Goal: Navigation & Orientation: Find specific page/section

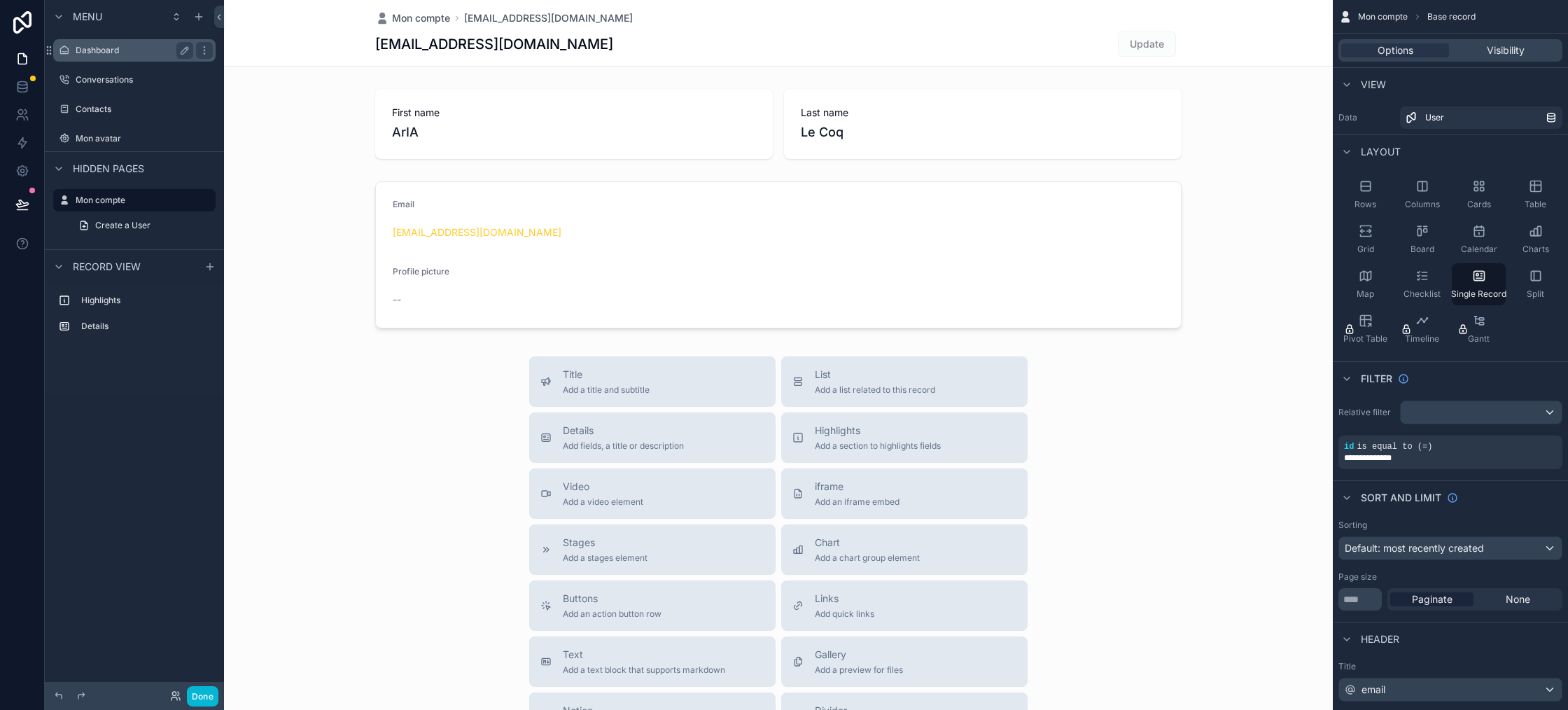
click at [108, 51] on label "Dashboard" at bounding box center [132, 51] width 112 height 12
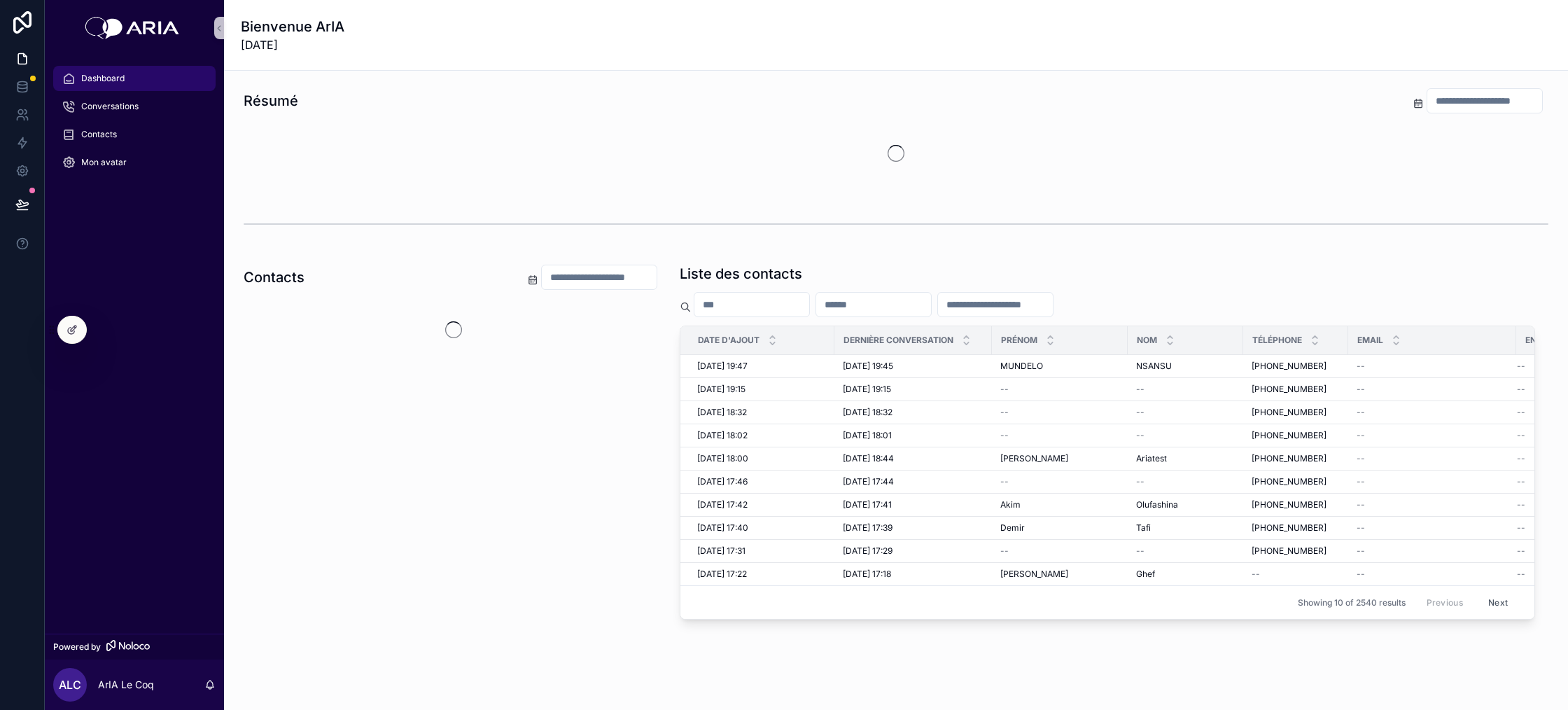
drag, startPoint x: 74, startPoint y: 331, endPoint x: 128, endPoint y: 431, distance: 113.6
click at [128, 431] on div "Dashboard Conversations Contacts Mon avatar Powered by ALC ArIA Le Coq Bienvenu…" at bounding box center [806, 355] width 1523 height 710
click at [66, 317] on div at bounding box center [72, 330] width 28 height 27
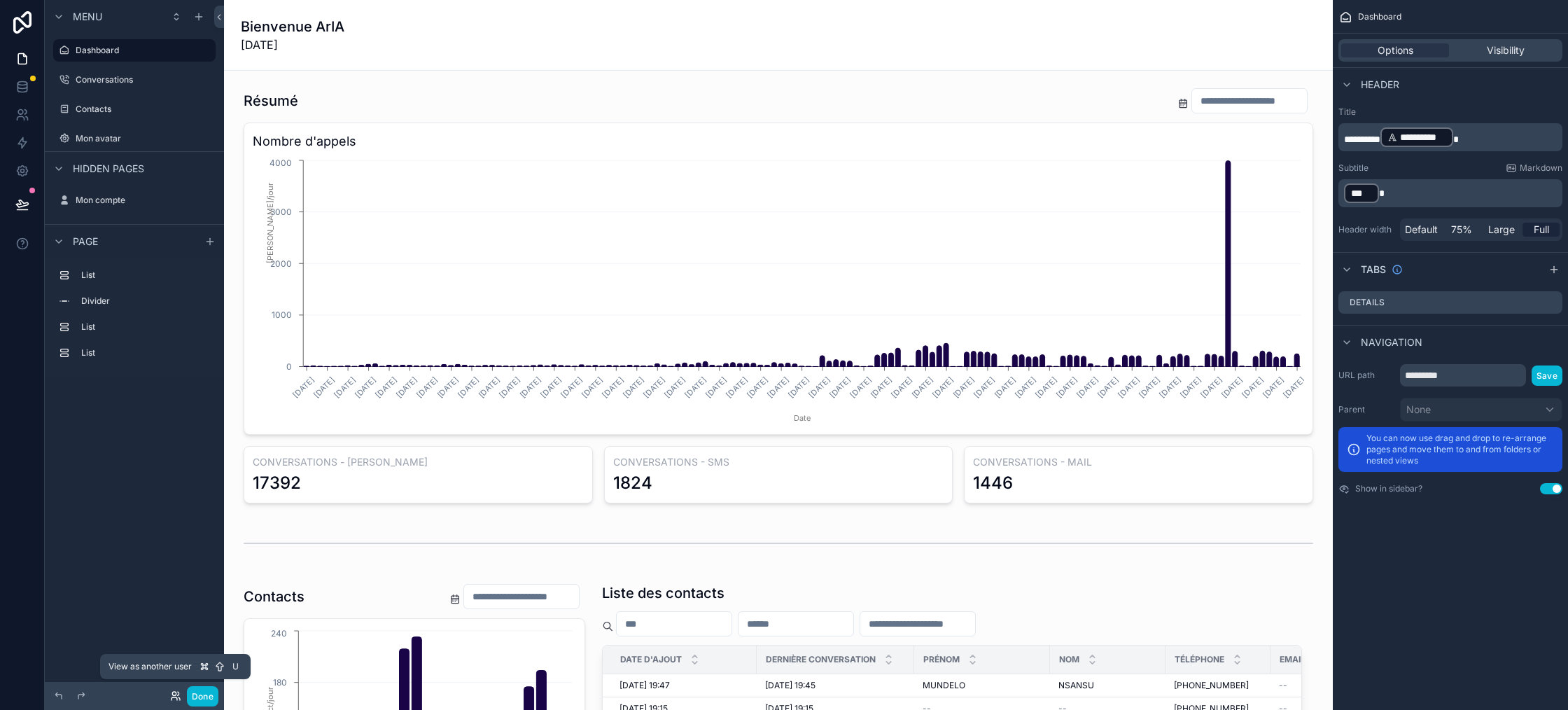
click at [176, 692] on icon at bounding box center [176, 696] width 12 height 12
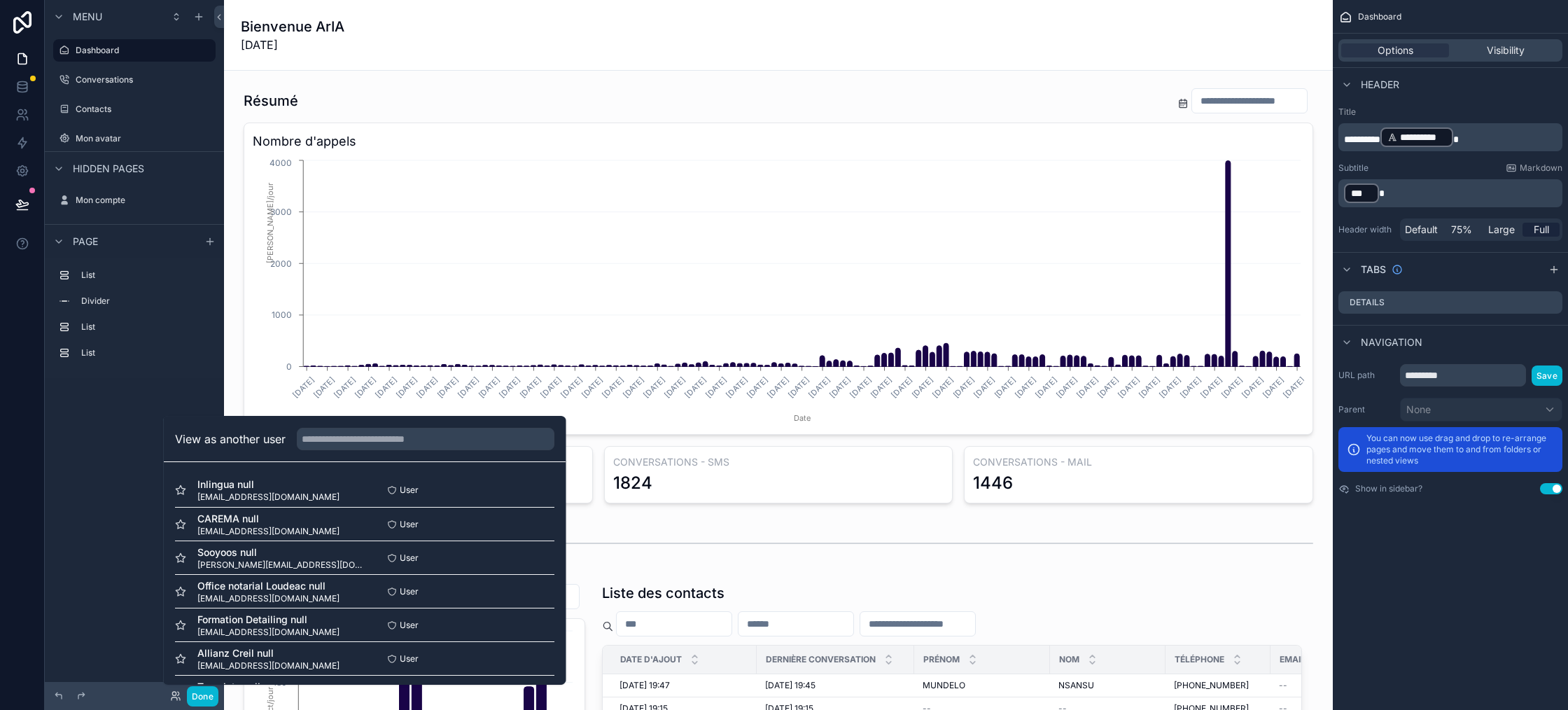
click at [0, 0] on button "scrollable content" at bounding box center [0, 0] width 0 height 0
click at [132, 591] on div "Menu Dashboard Conversations Contacts Mon avatar Hidden pages Mon compte Page L…" at bounding box center [134, 346] width 179 height 693
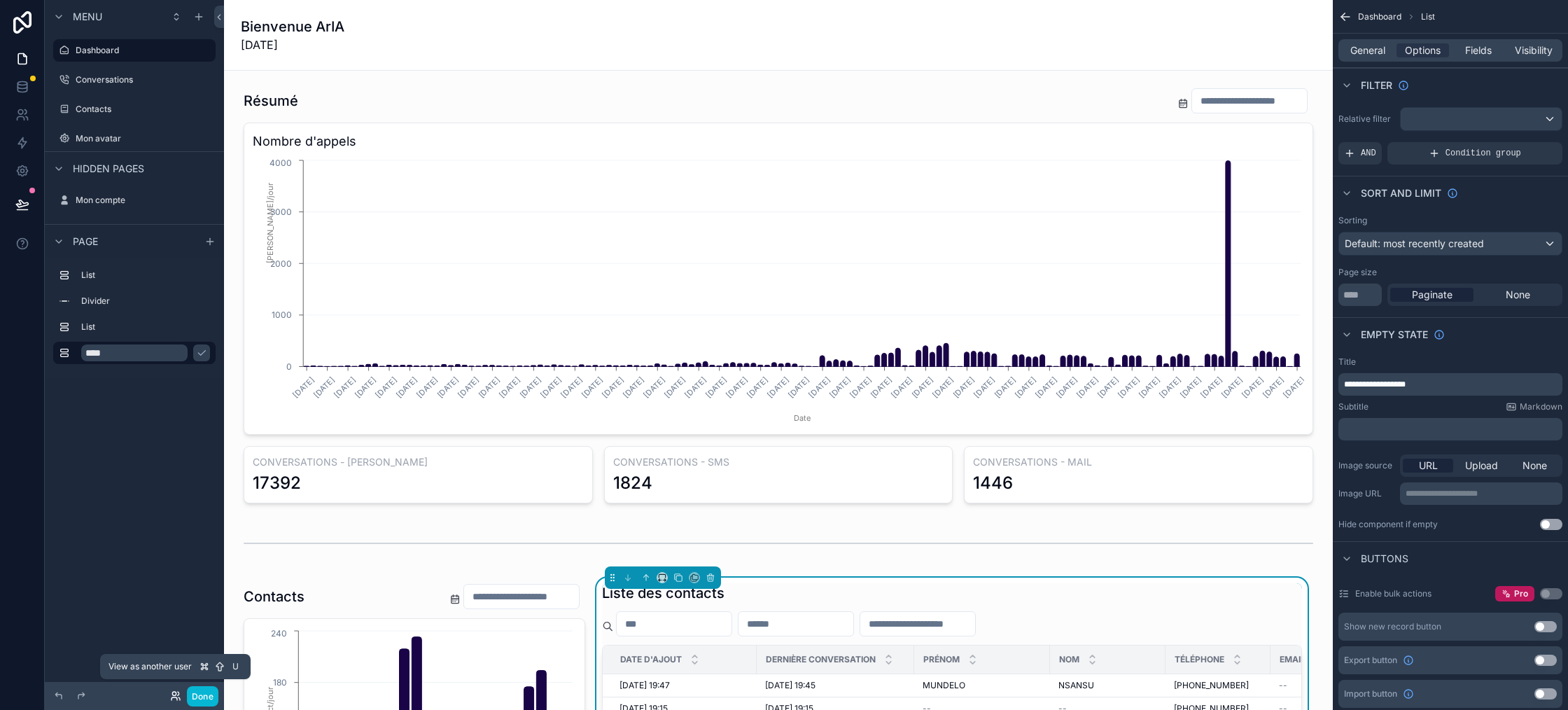
click at [173, 693] on icon at bounding box center [176, 696] width 12 height 12
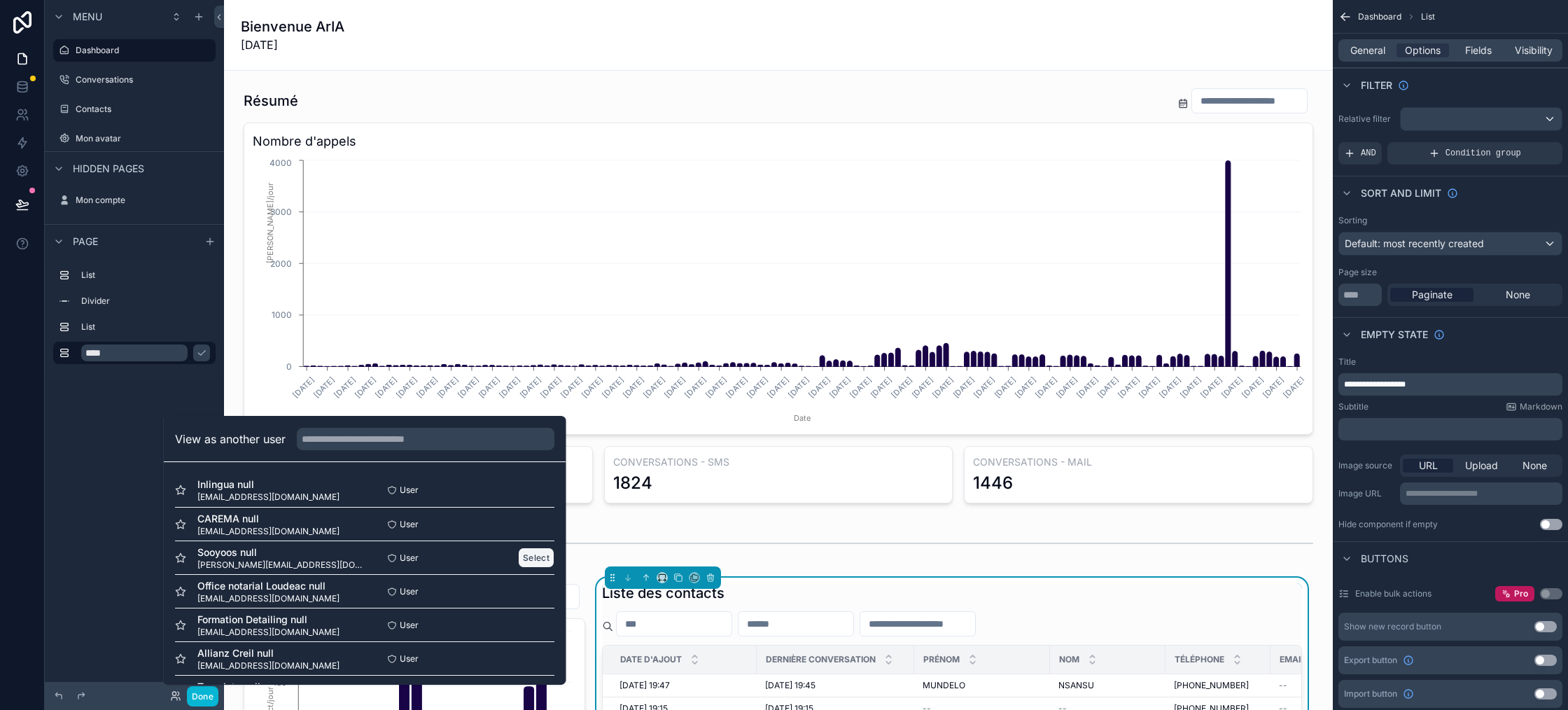
click at [536, 558] on button "Select" at bounding box center [536, 558] width 36 height 20
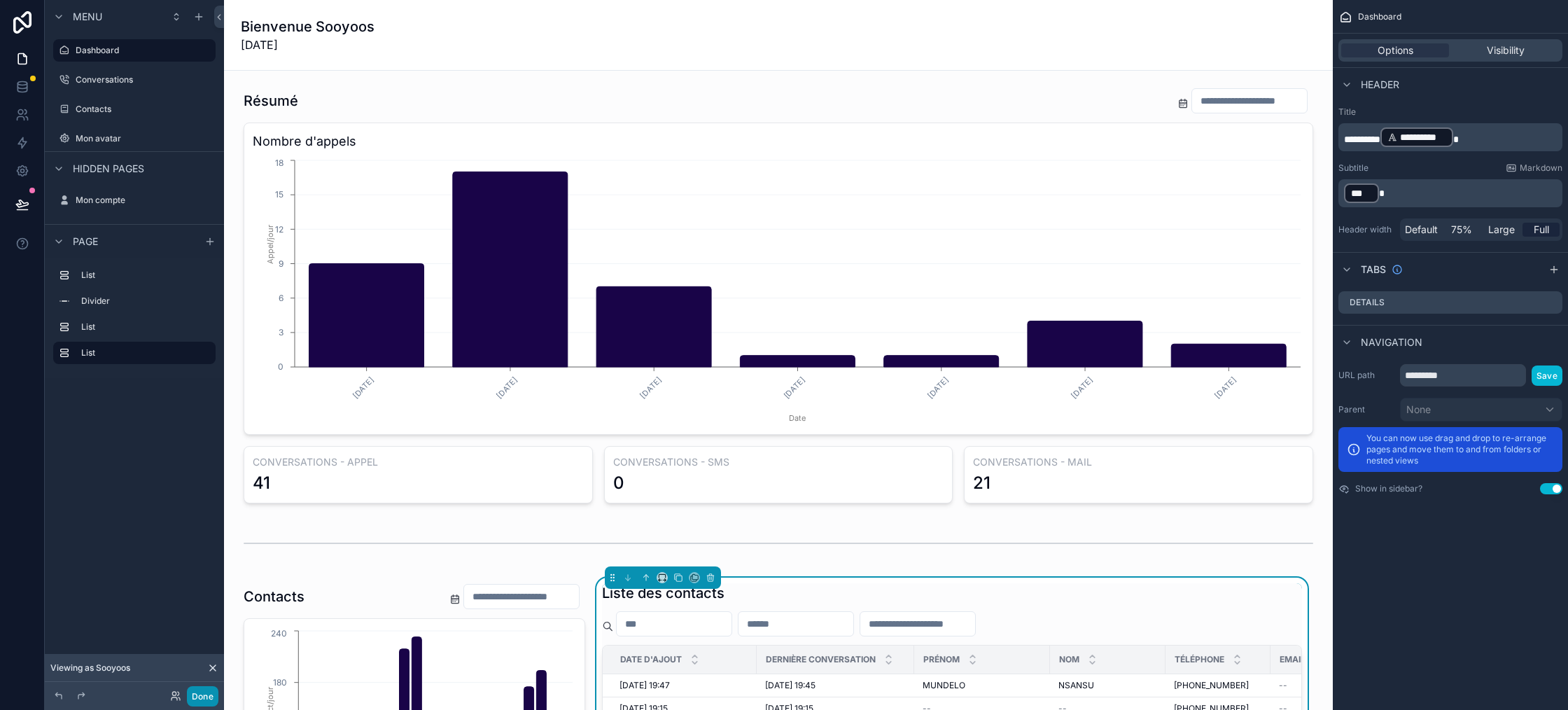
click at [210, 692] on button "Done" at bounding box center [203, 696] width 32 height 20
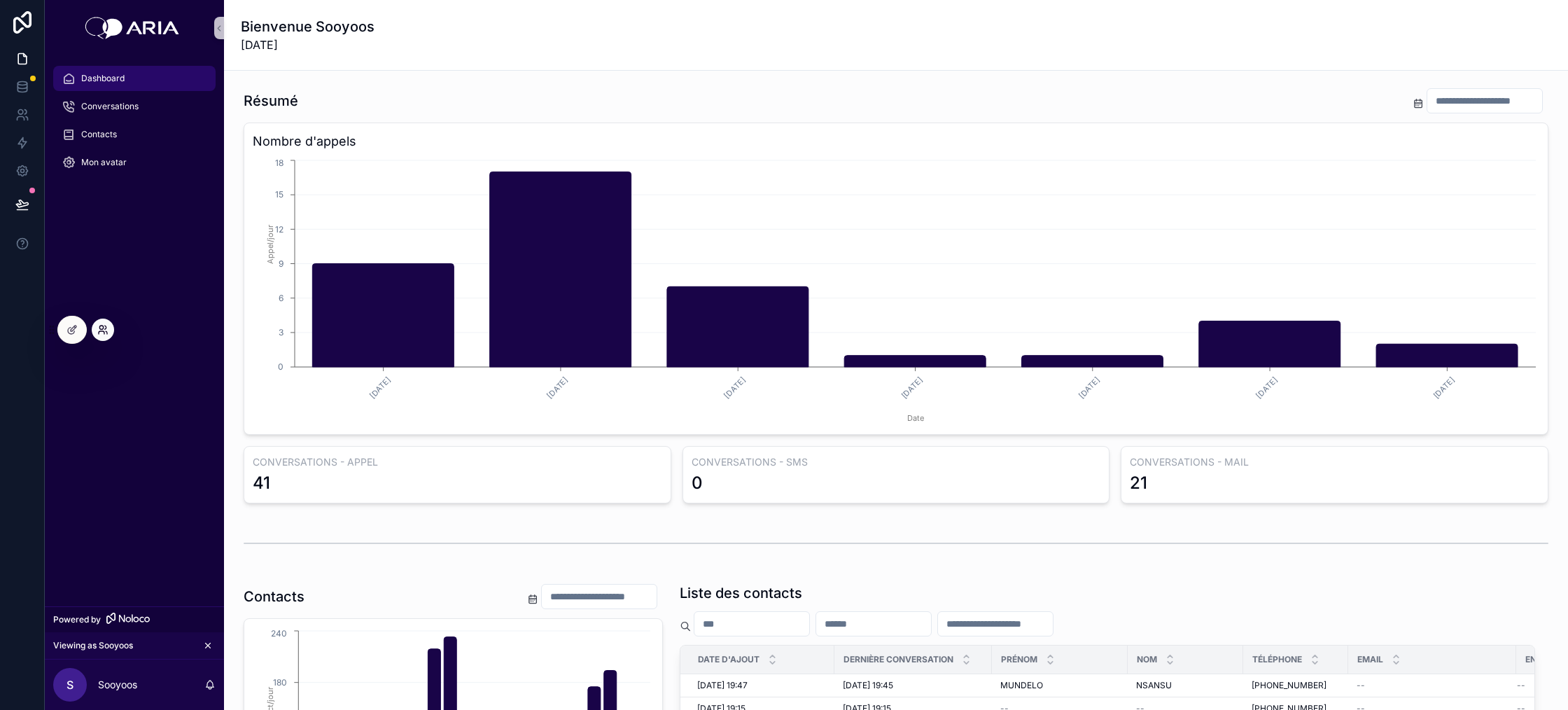
click at [105, 326] on icon at bounding box center [105, 328] width 1 height 4
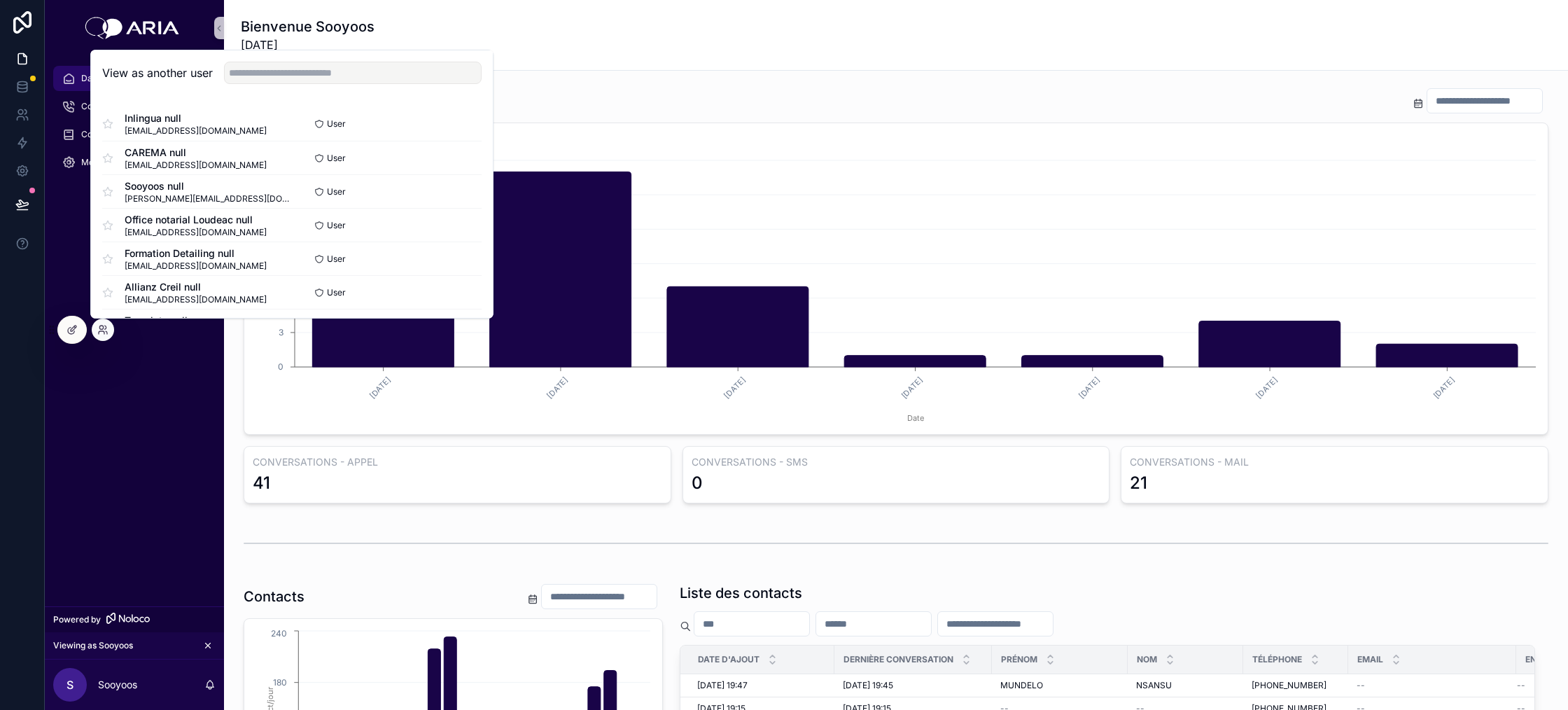
click at [558, 30] on div "Bienvenue Sooyoos 11/08/2025" at bounding box center [896, 35] width 1311 height 36
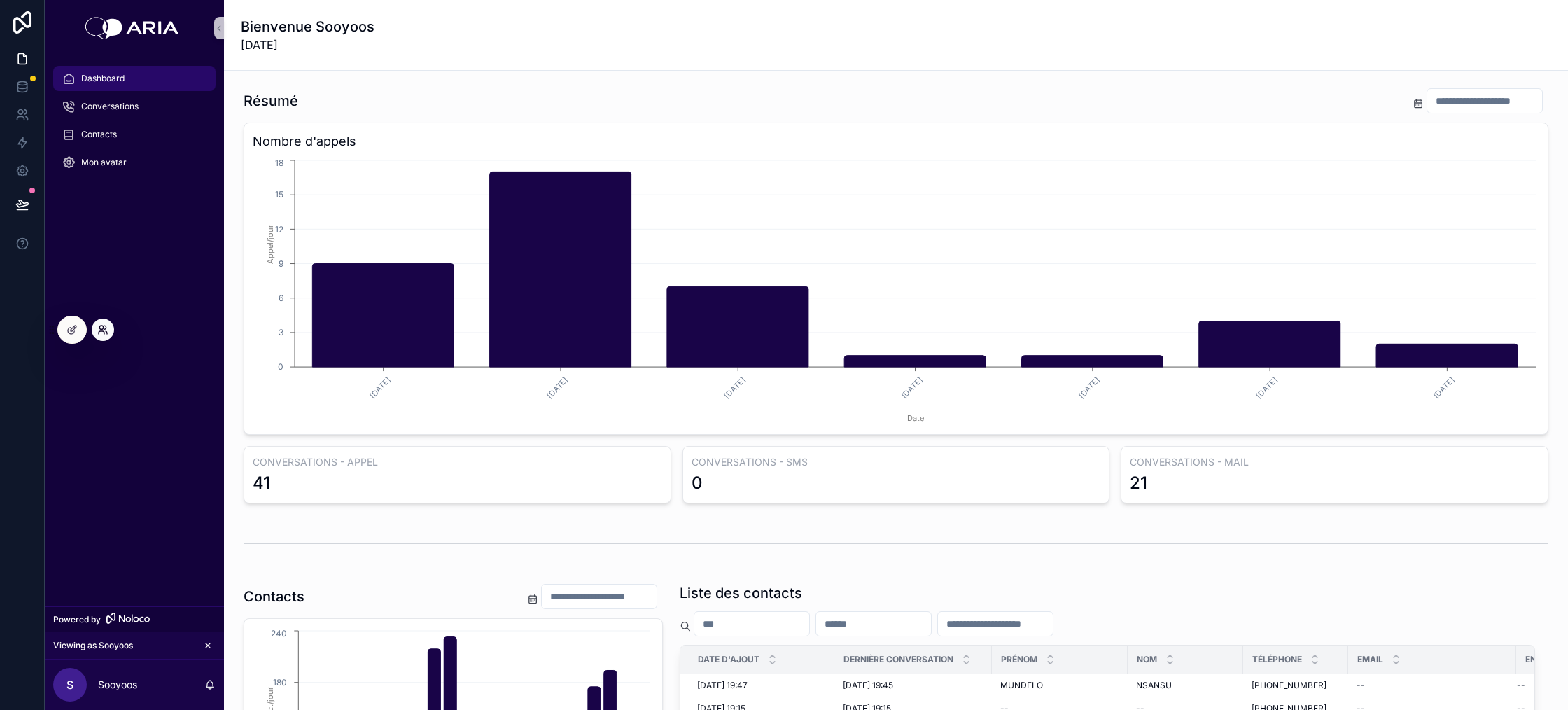
click at [101, 332] on icon at bounding box center [103, 330] width 12 height 12
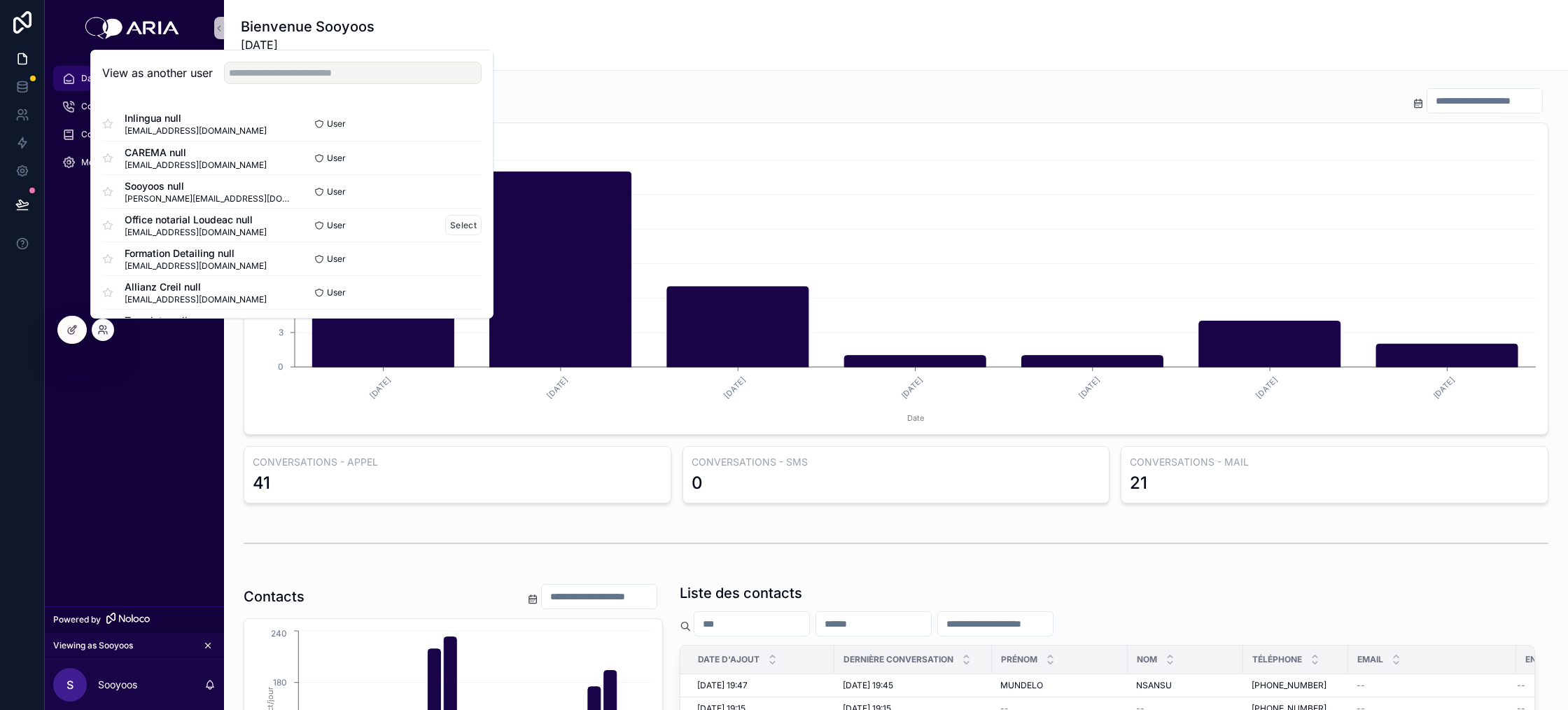
scroll to position [4, 0]
click at [452, 215] on button "Select" at bounding box center [463, 221] width 36 height 20
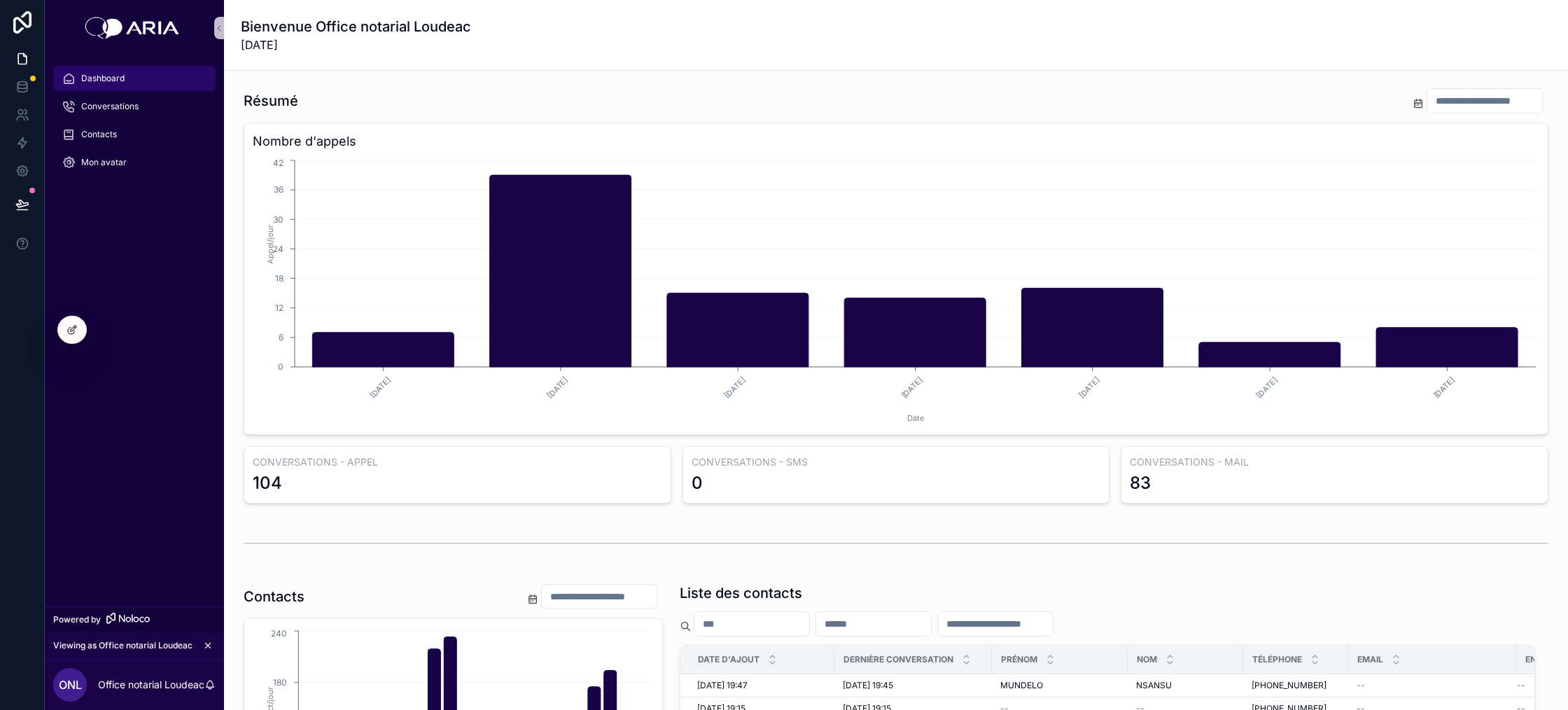
click at [1457, 110] on input "scrollable content" at bounding box center [1485, 100] width 115 height 20
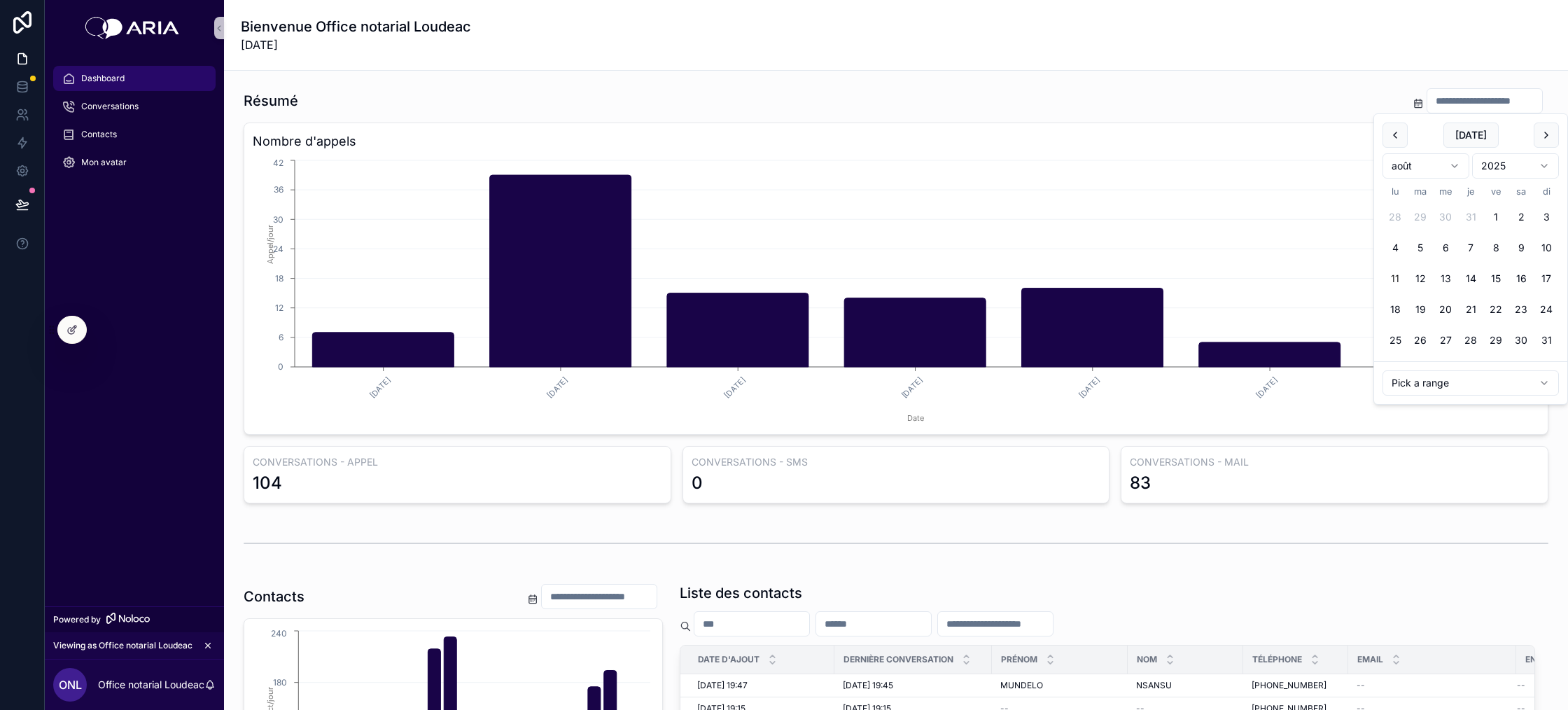
click at [1462, 377] on html "Dashboard Conversations Contacts Mon avatar Powered by Viewing as Office notari…" at bounding box center [784, 355] width 1568 height 710
type input "**********"
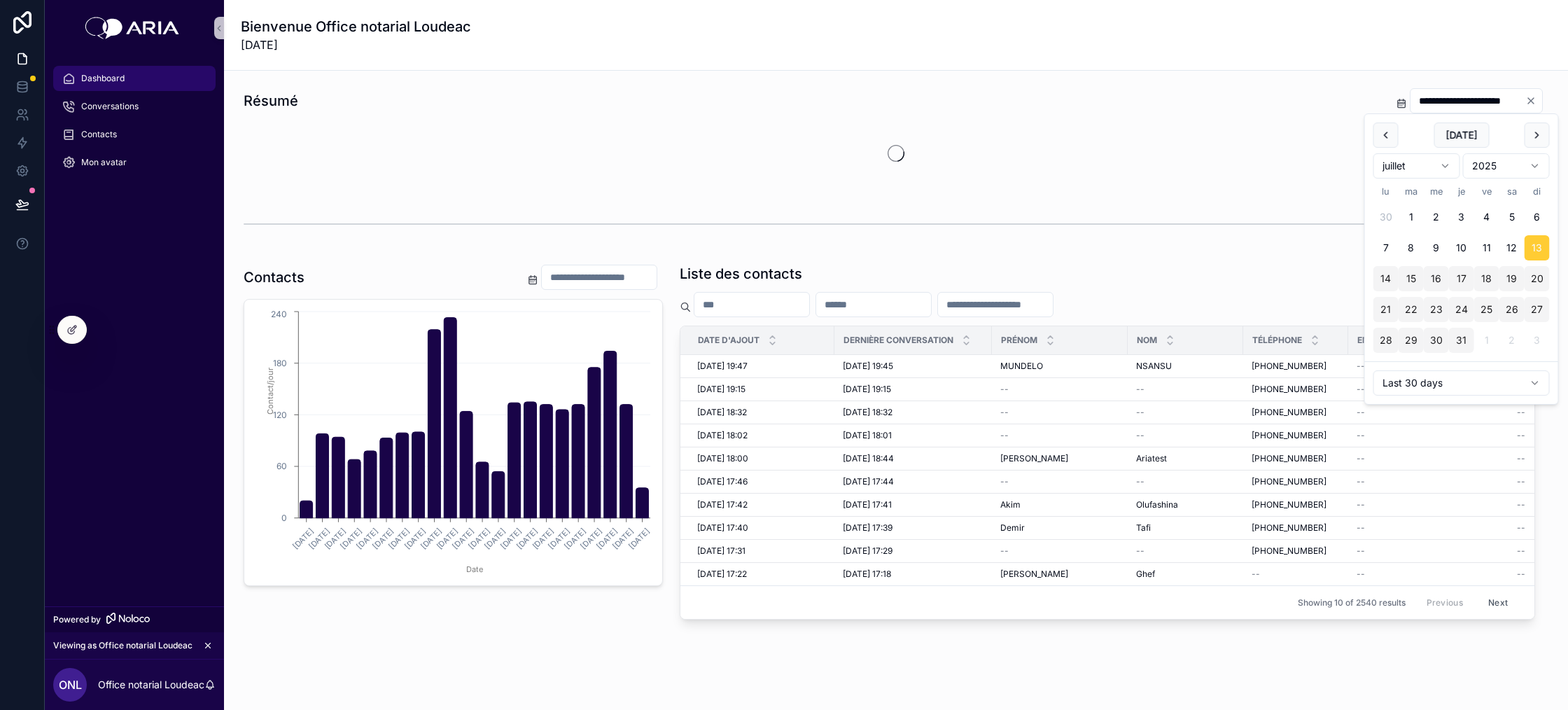
click at [1165, 74] on div "**********" at bounding box center [896, 393] width 1344 height 644
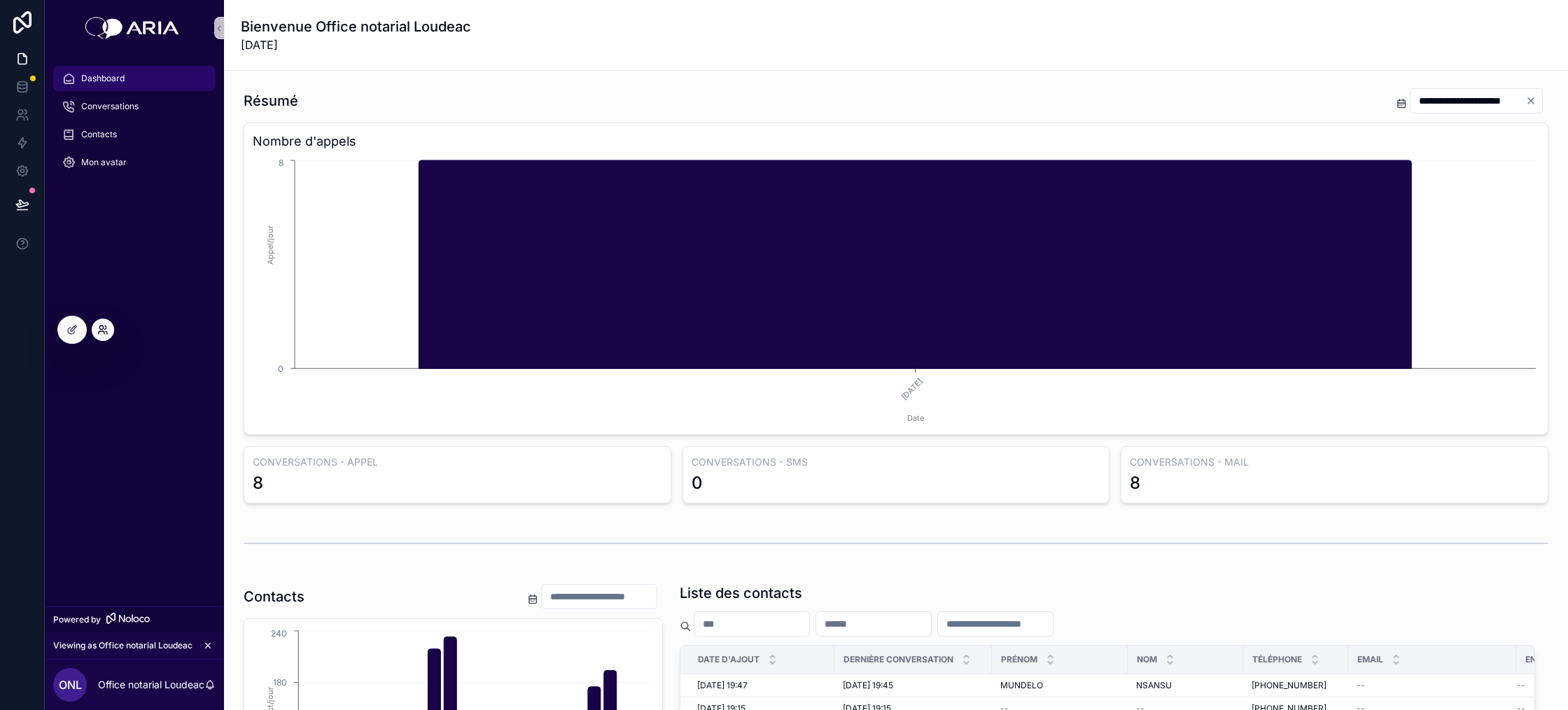
click at [99, 330] on icon at bounding box center [103, 330] width 12 height 12
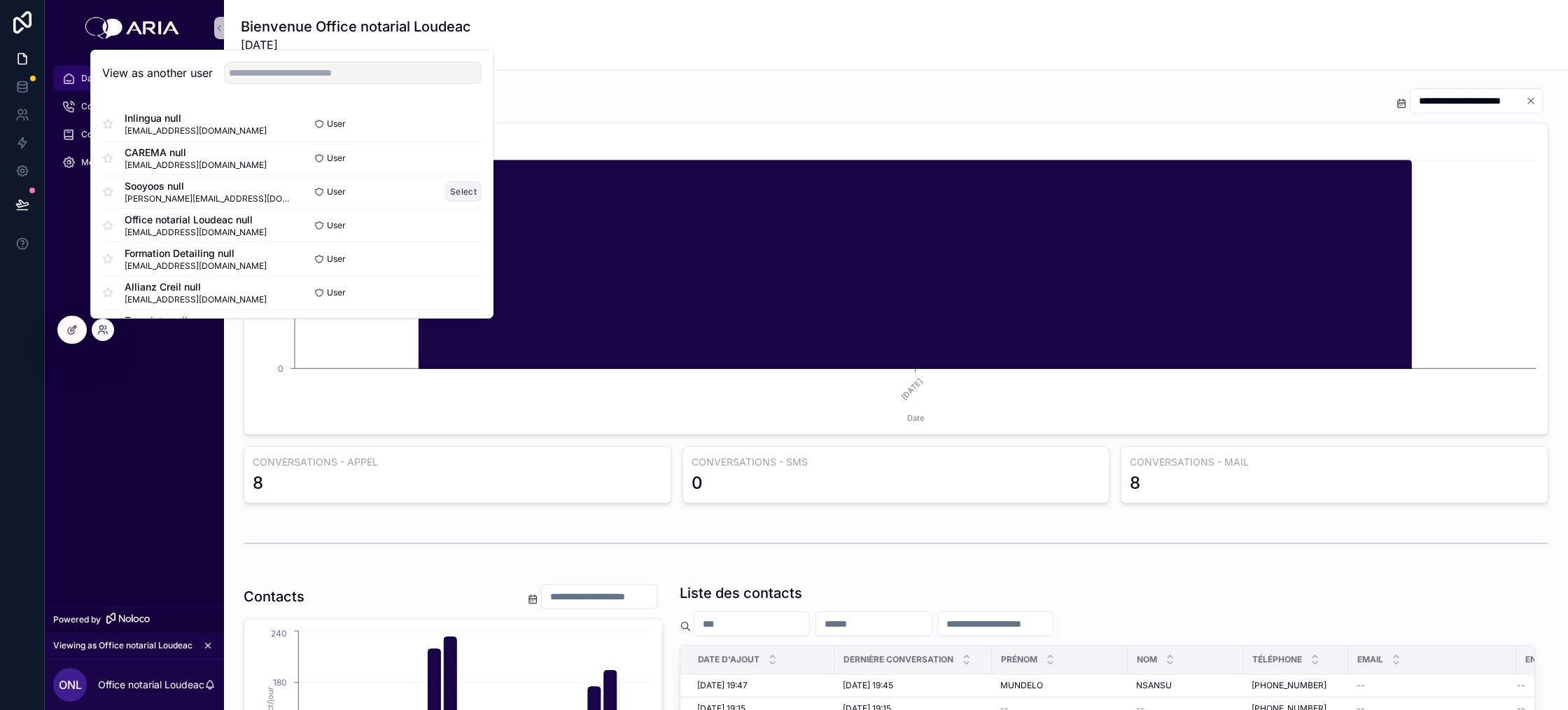
click at [460, 191] on button "Select" at bounding box center [463, 192] width 36 height 20
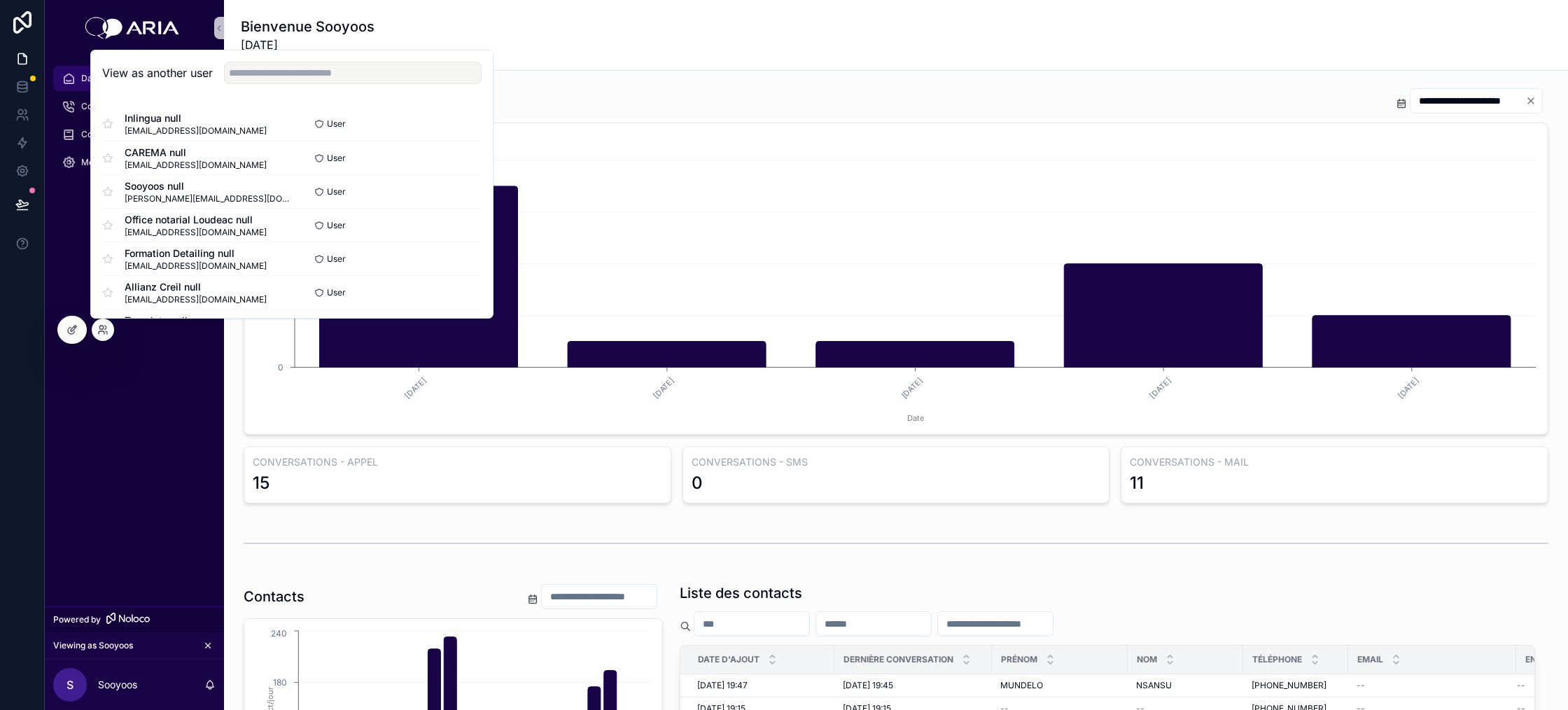
click at [1483, 111] on div "**********" at bounding box center [1476, 100] width 133 height 25
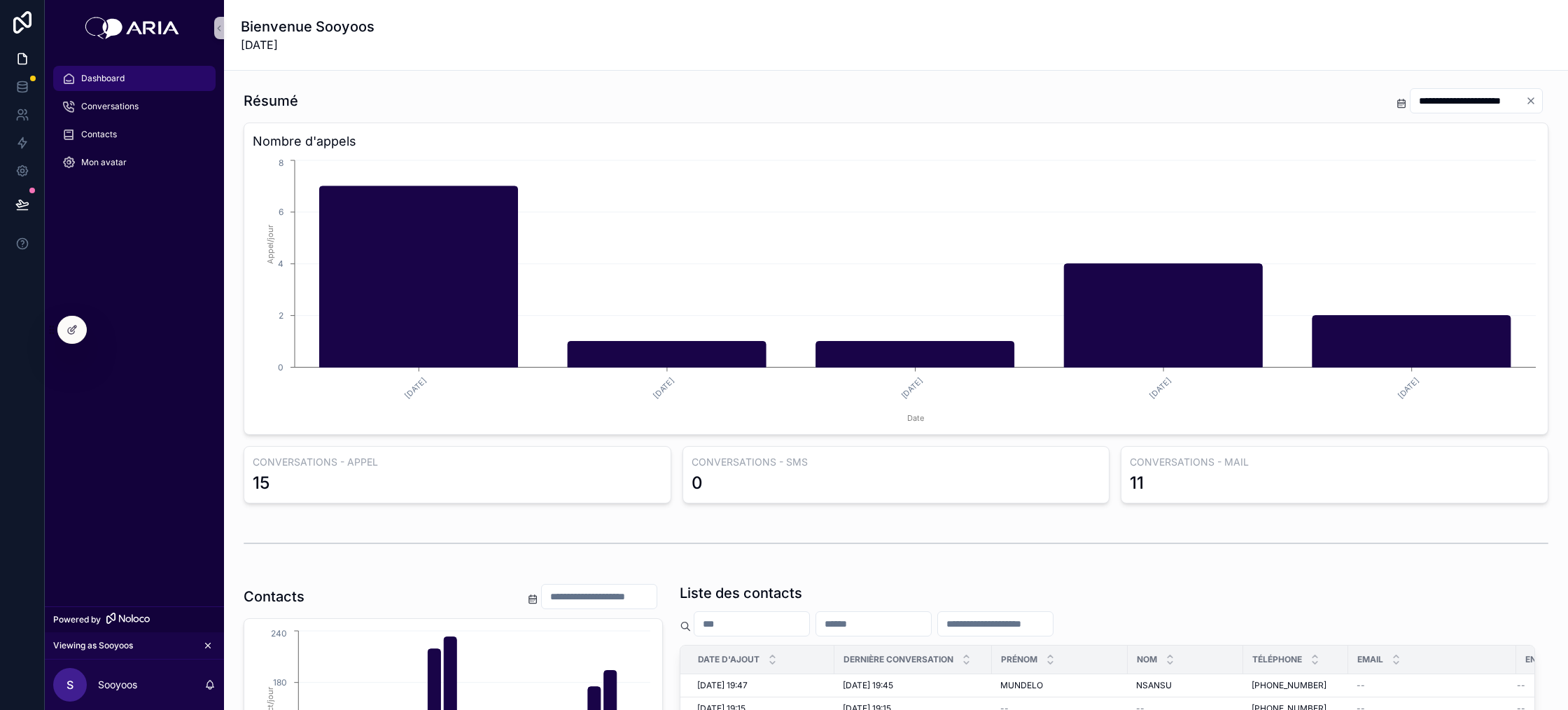
click at [1533, 102] on icon "Clear" at bounding box center [1531, 101] width 6 height 6
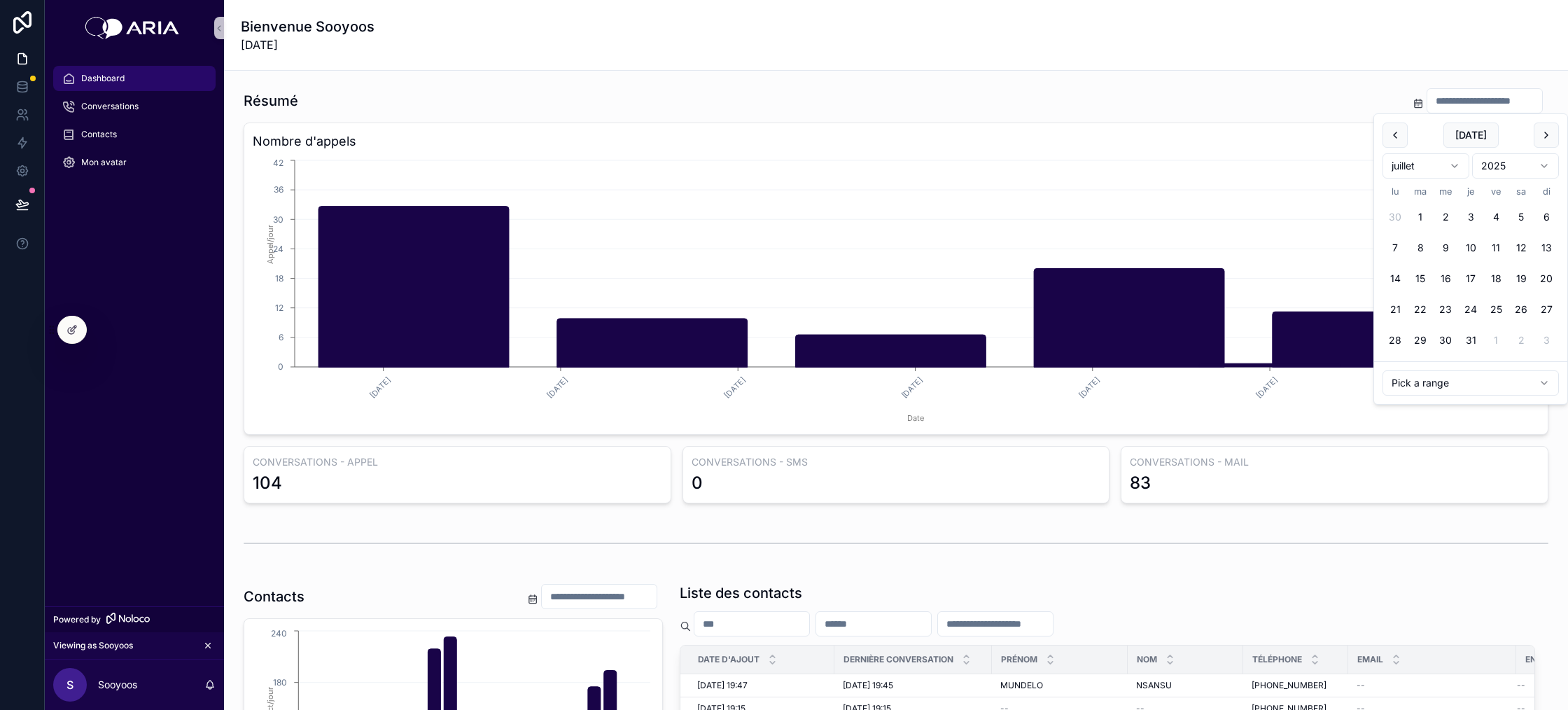
click at [1518, 100] on input "scrollable content" at bounding box center [1485, 100] width 115 height 20
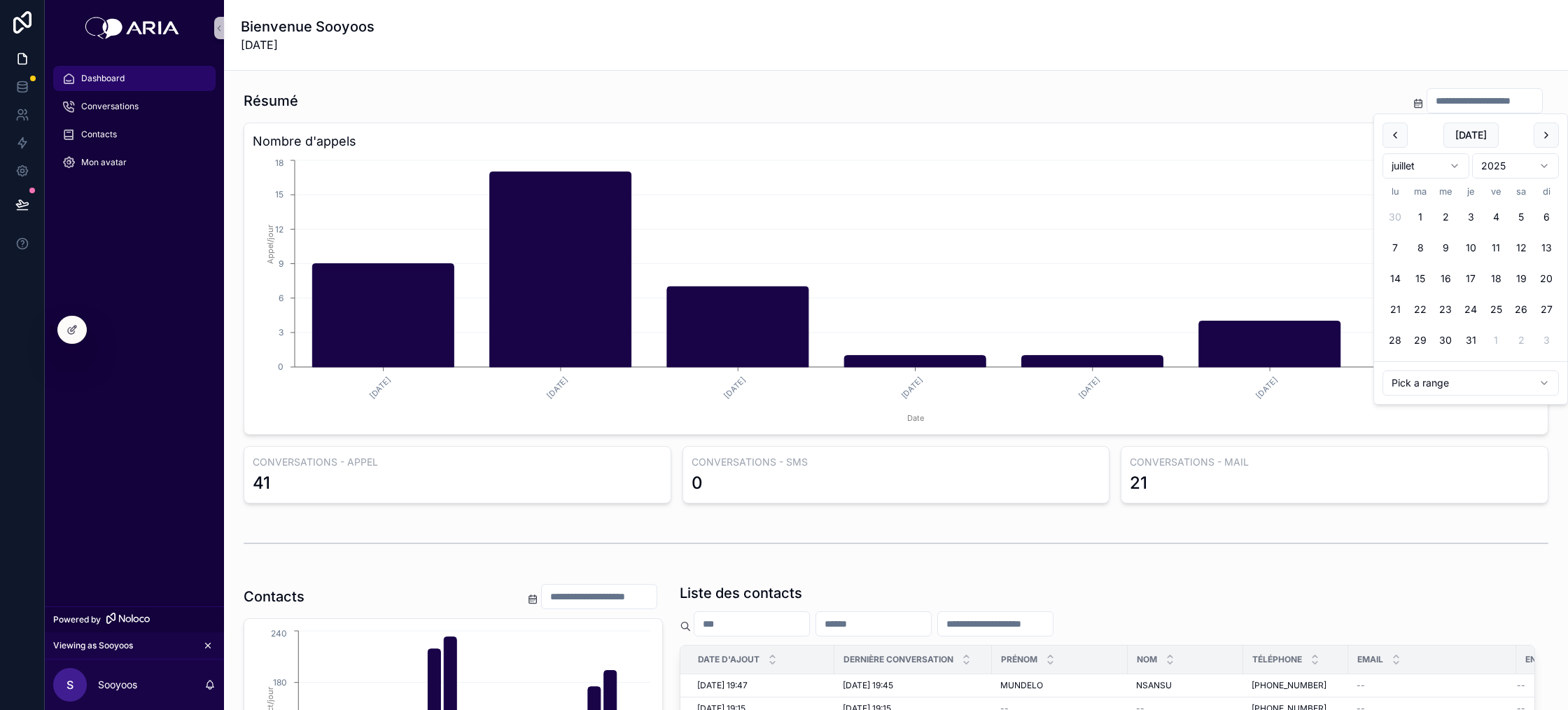
click at [1437, 386] on html "Dashboard Conversations Contacts Mon avatar Powered by Viewing as Sooyoos S Soo…" at bounding box center [784, 355] width 1568 height 710
type input "**********"
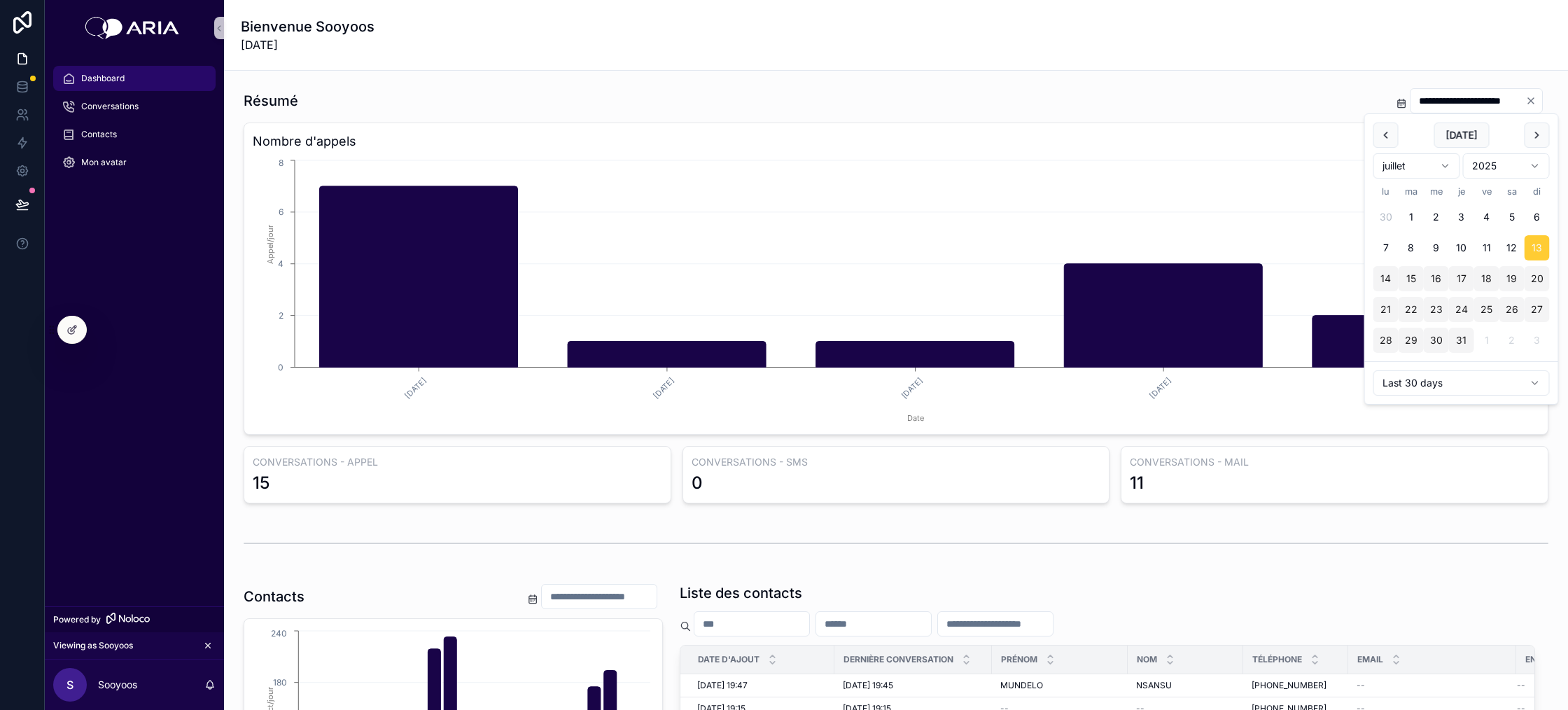
click at [1473, 58] on div "Bienvenue Sooyoos 11/08/2025" at bounding box center [896, 35] width 1311 height 70
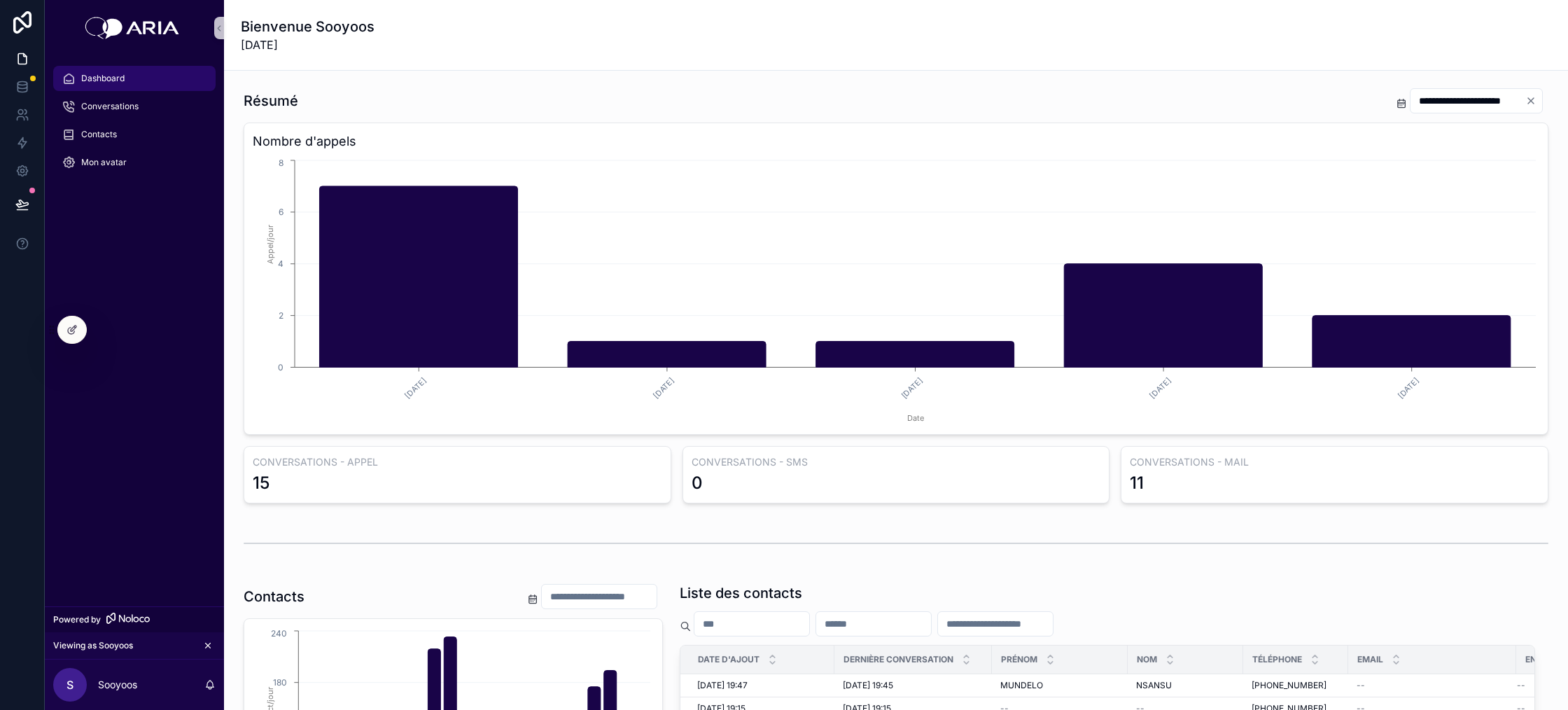
click at [1530, 103] on icon "Clear" at bounding box center [1531, 101] width 12 height 12
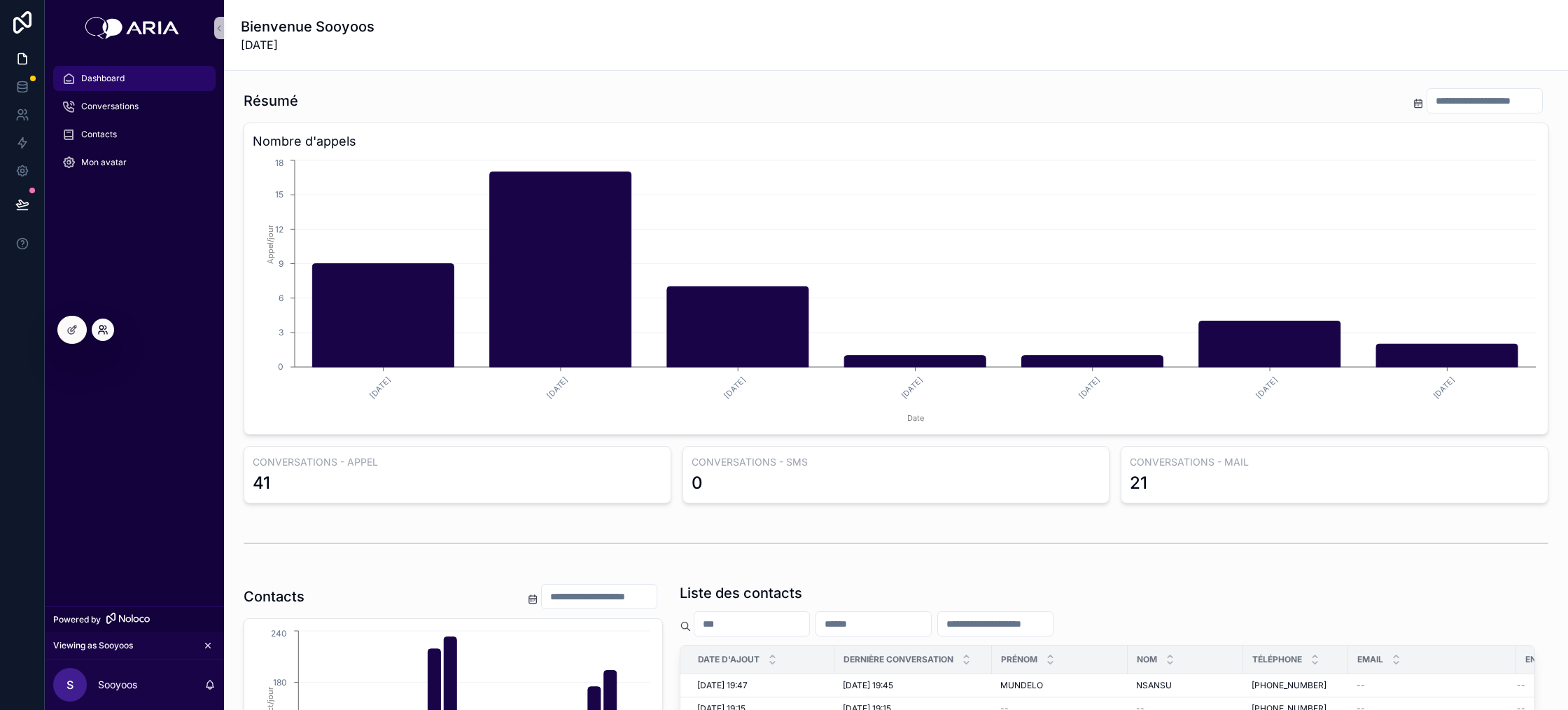
click at [104, 330] on icon at bounding box center [103, 330] width 12 height 12
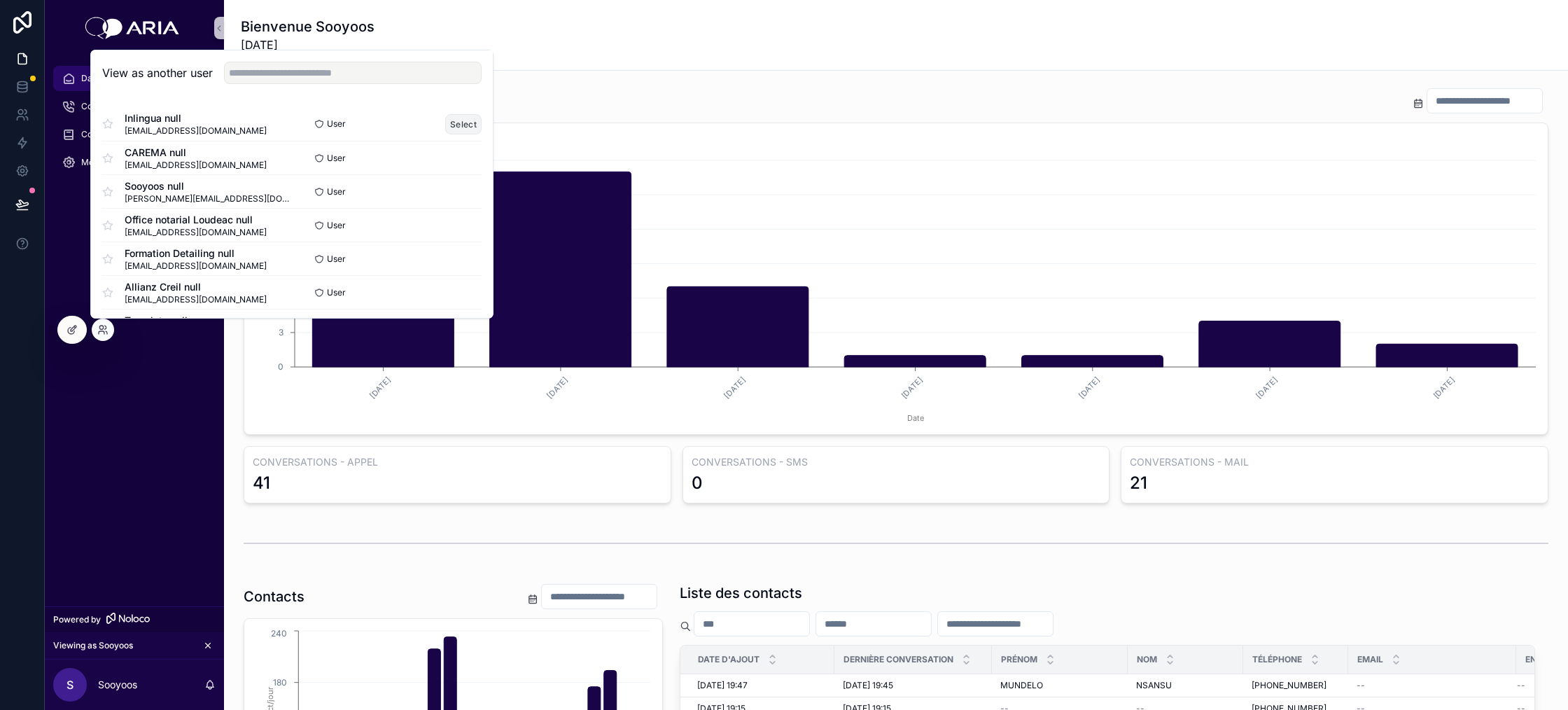
click at [454, 126] on button "Select" at bounding box center [463, 124] width 36 height 20
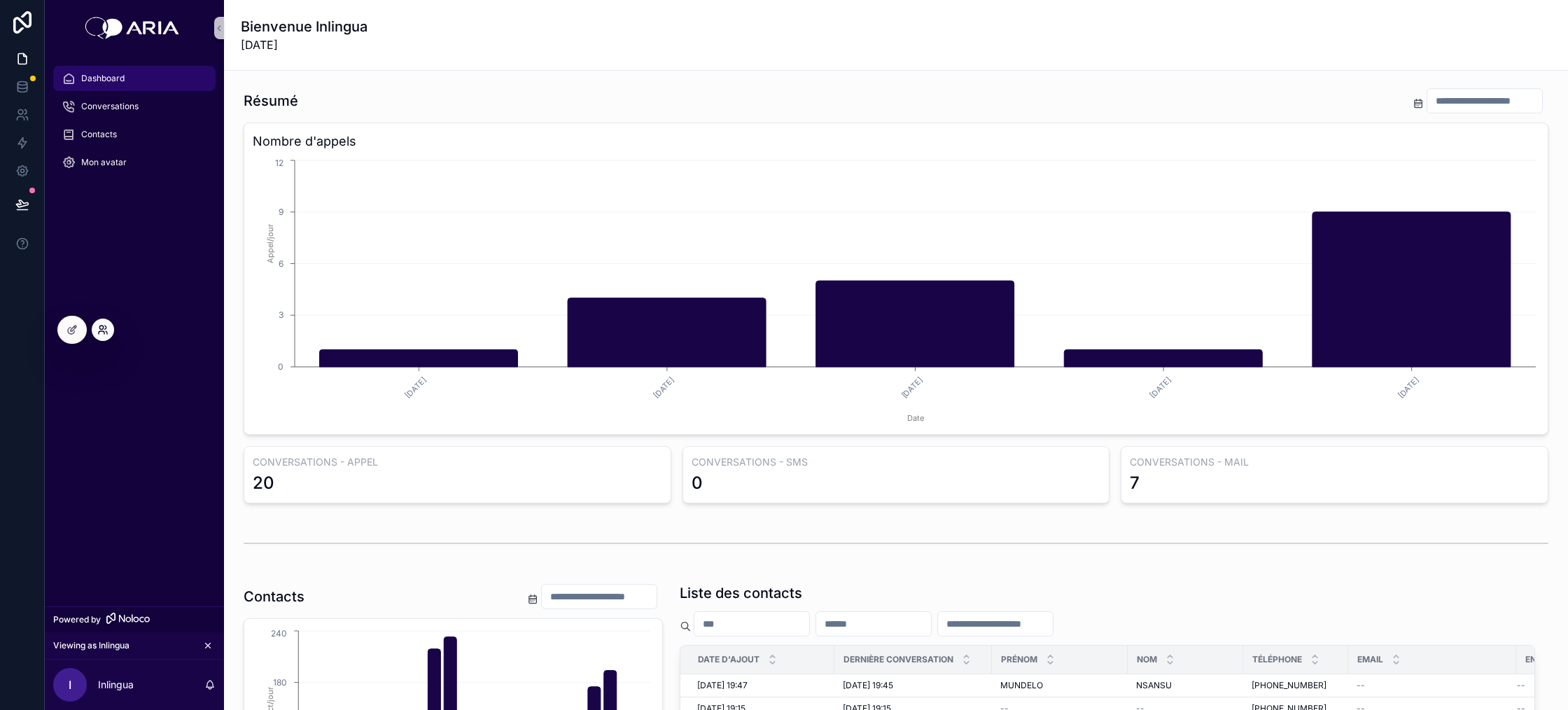
click at [98, 328] on icon at bounding box center [103, 330] width 12 height 12
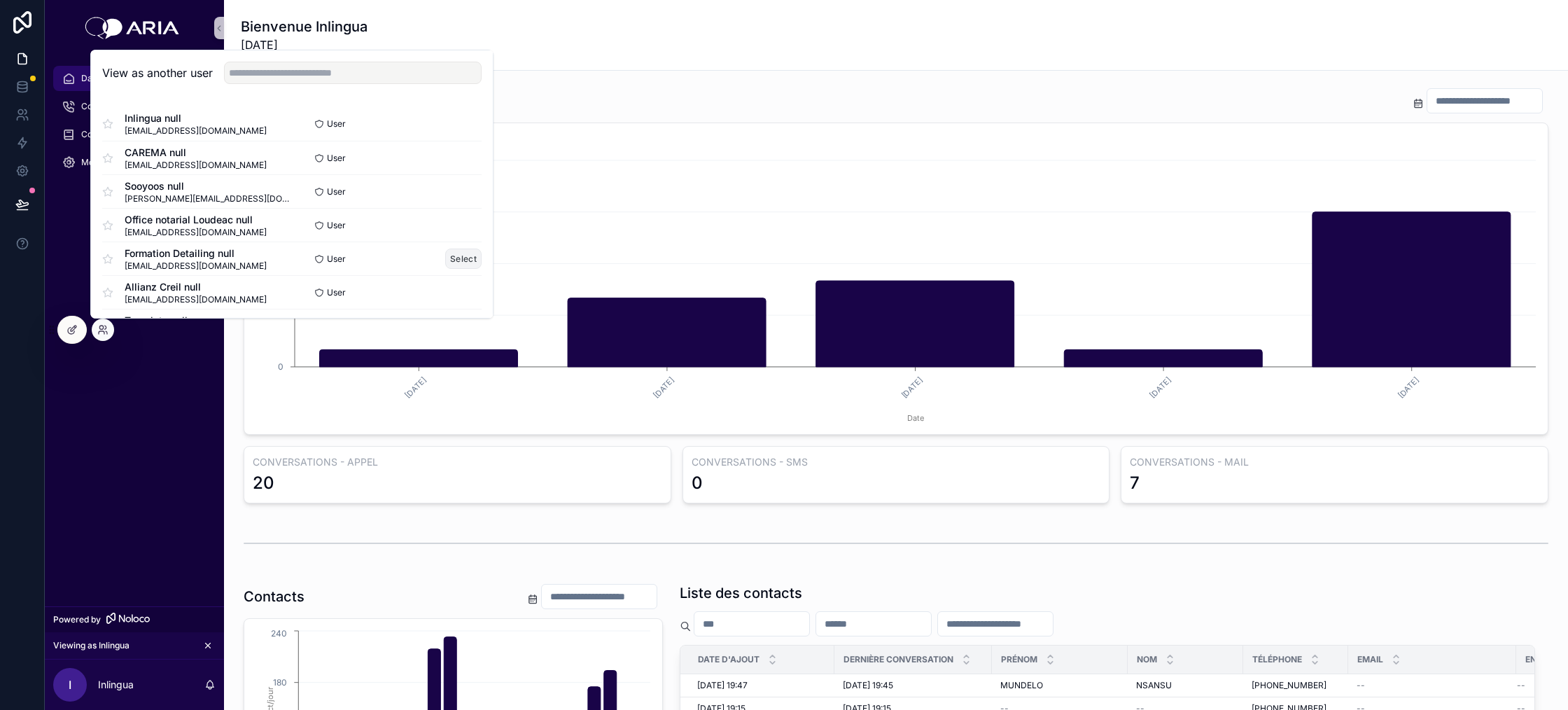
click at [458, 252] on button "Select" at bounding box center [463, 259] width 36 height 20
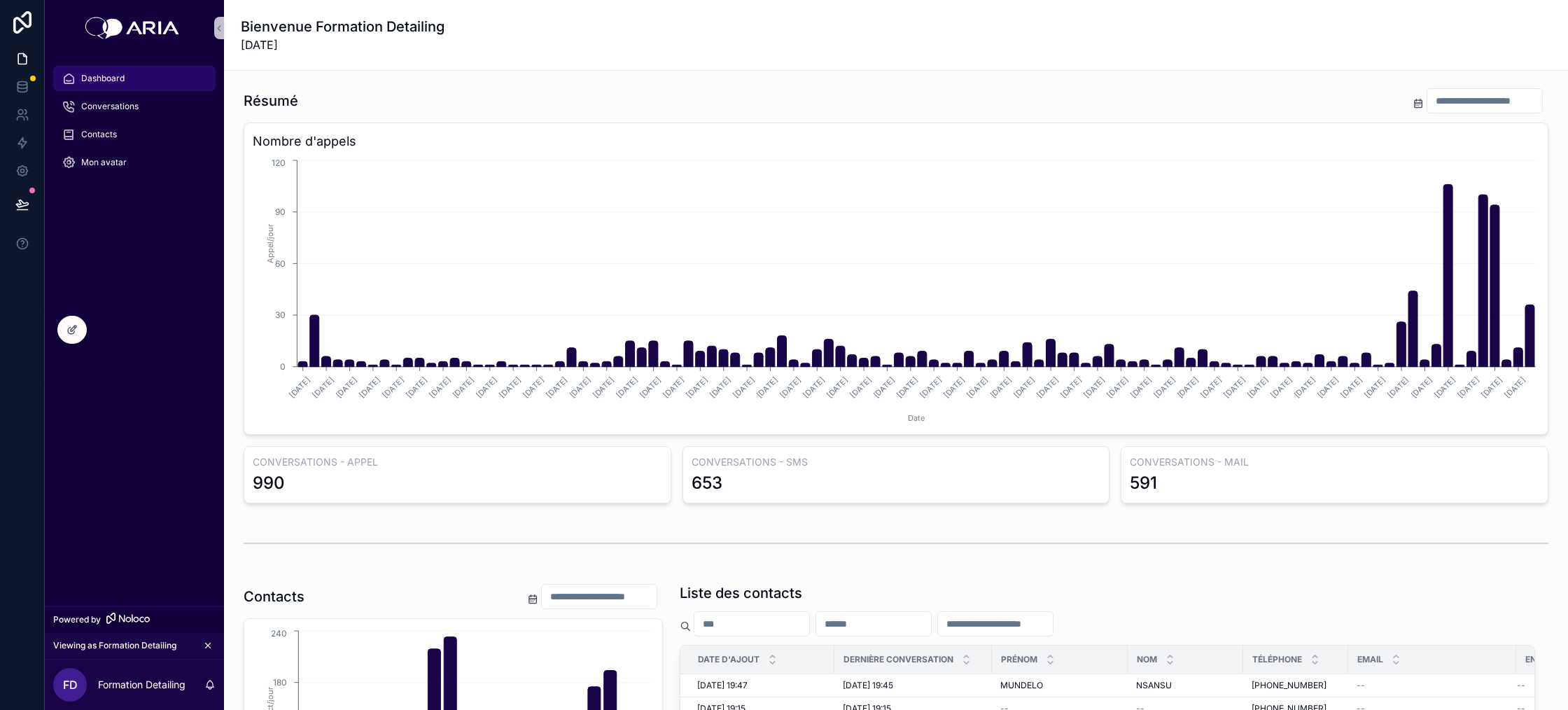
click at [119, 74] on span "Dashboard" at bounding box center [103, 79] width 43 height 12
click at [105, 333] on icon at bounding box center [103, 330] width 12 height 12
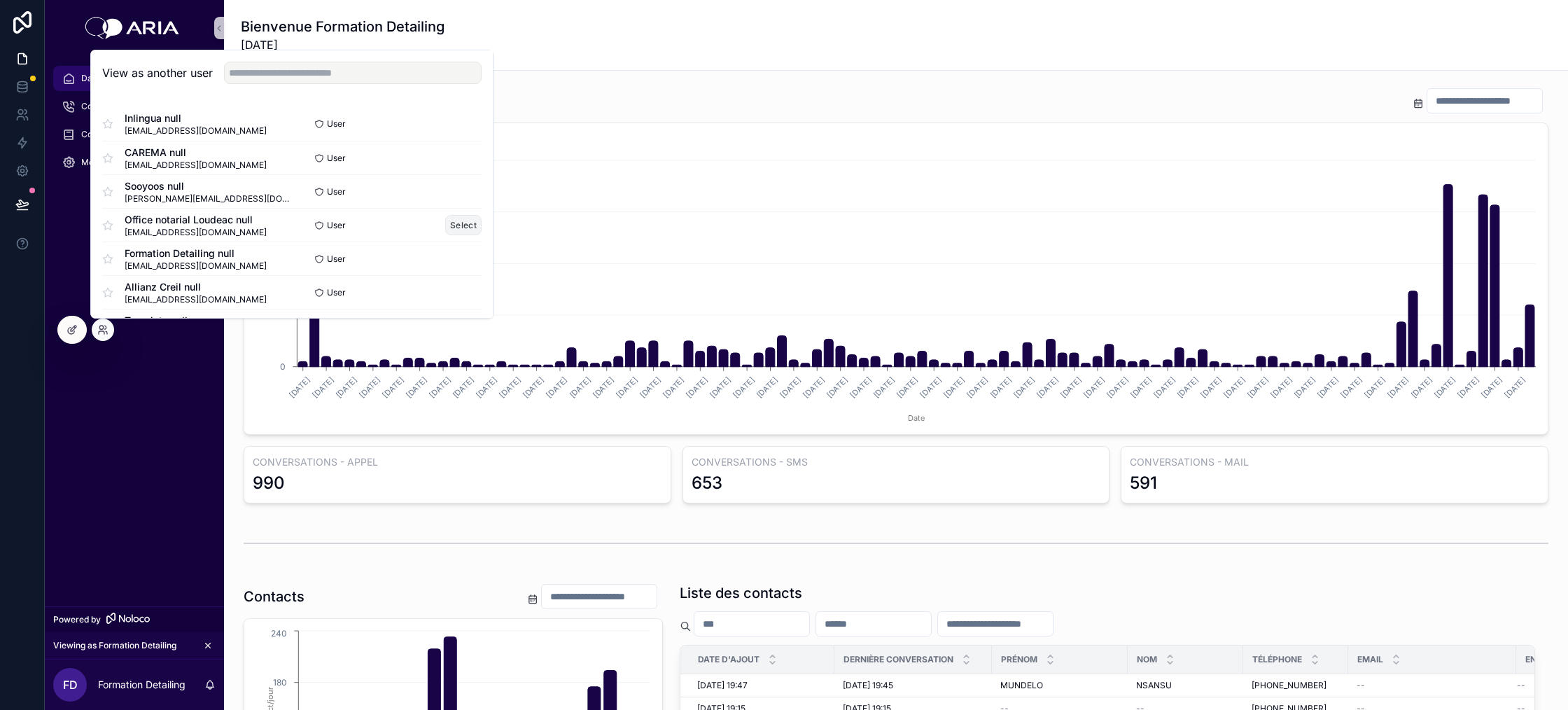
click at [457, 224] on button "Select" at bounding box center [463, 225] width 36 height 20
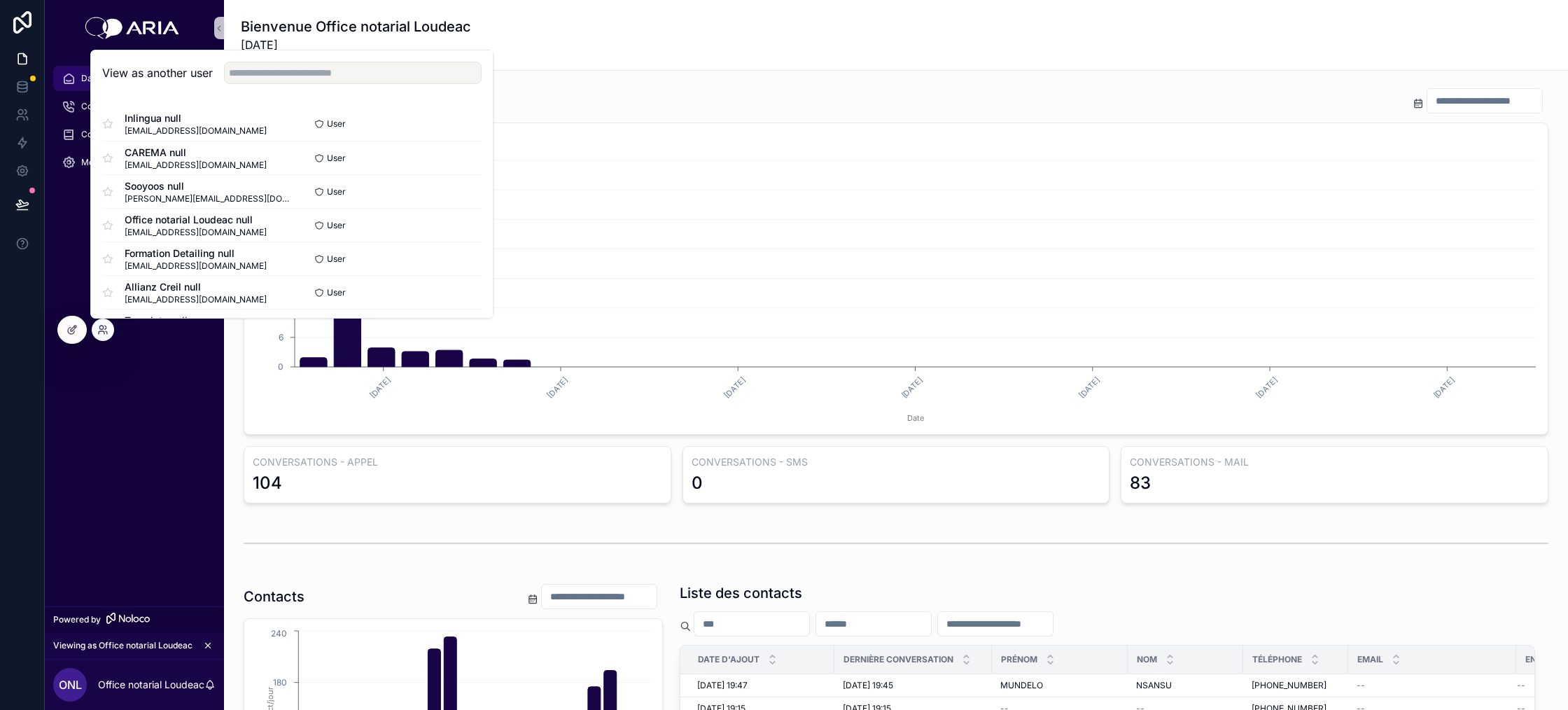
click at [596, 43] on div "Bienvenue Office notarial Loudeac [DATE]" at bounding box center [896, 35] width 1311 height 36
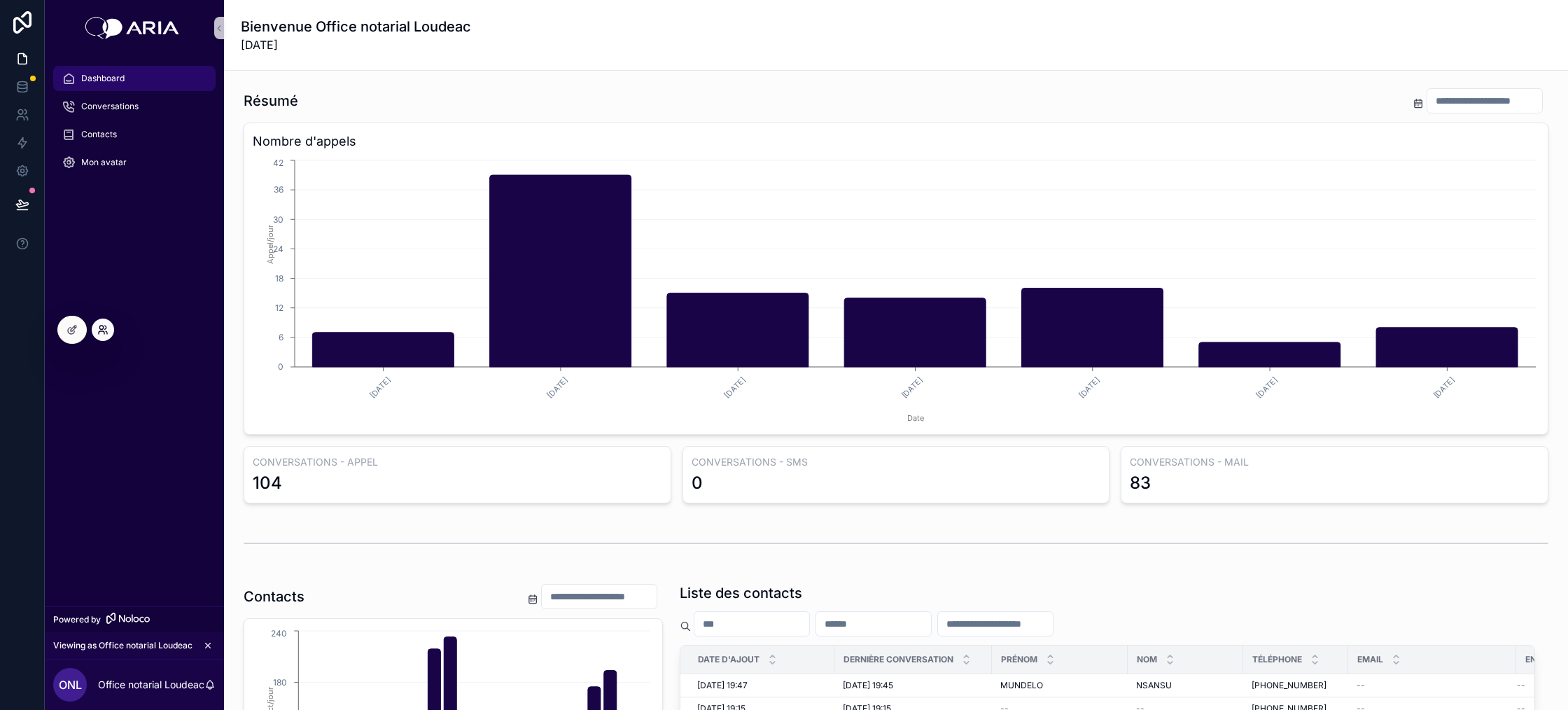
click at [107, 326] on icon at bounding box center [103, 330] width 12 height 12
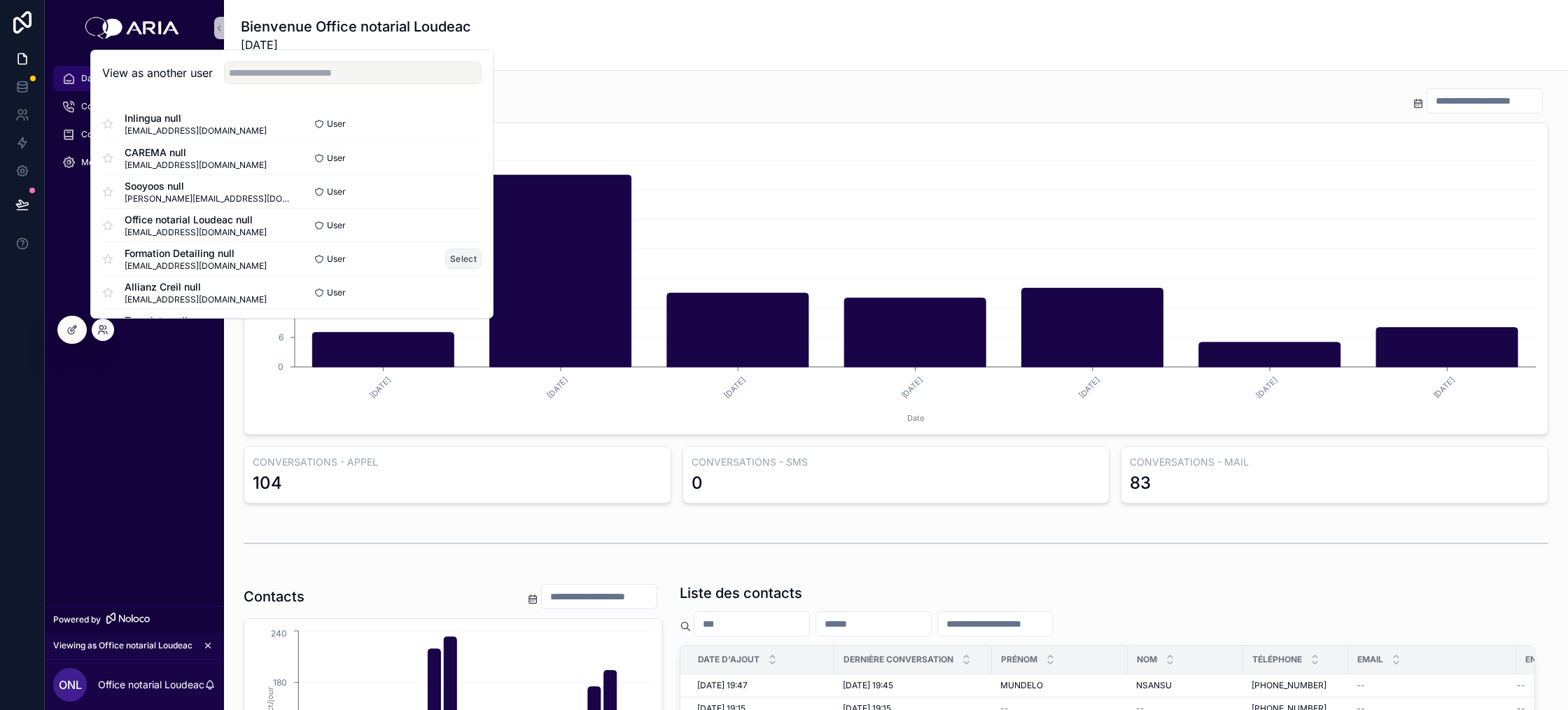
click at [459, 255] on button "Select" at bounding box center [463, 259] width 36 height 20
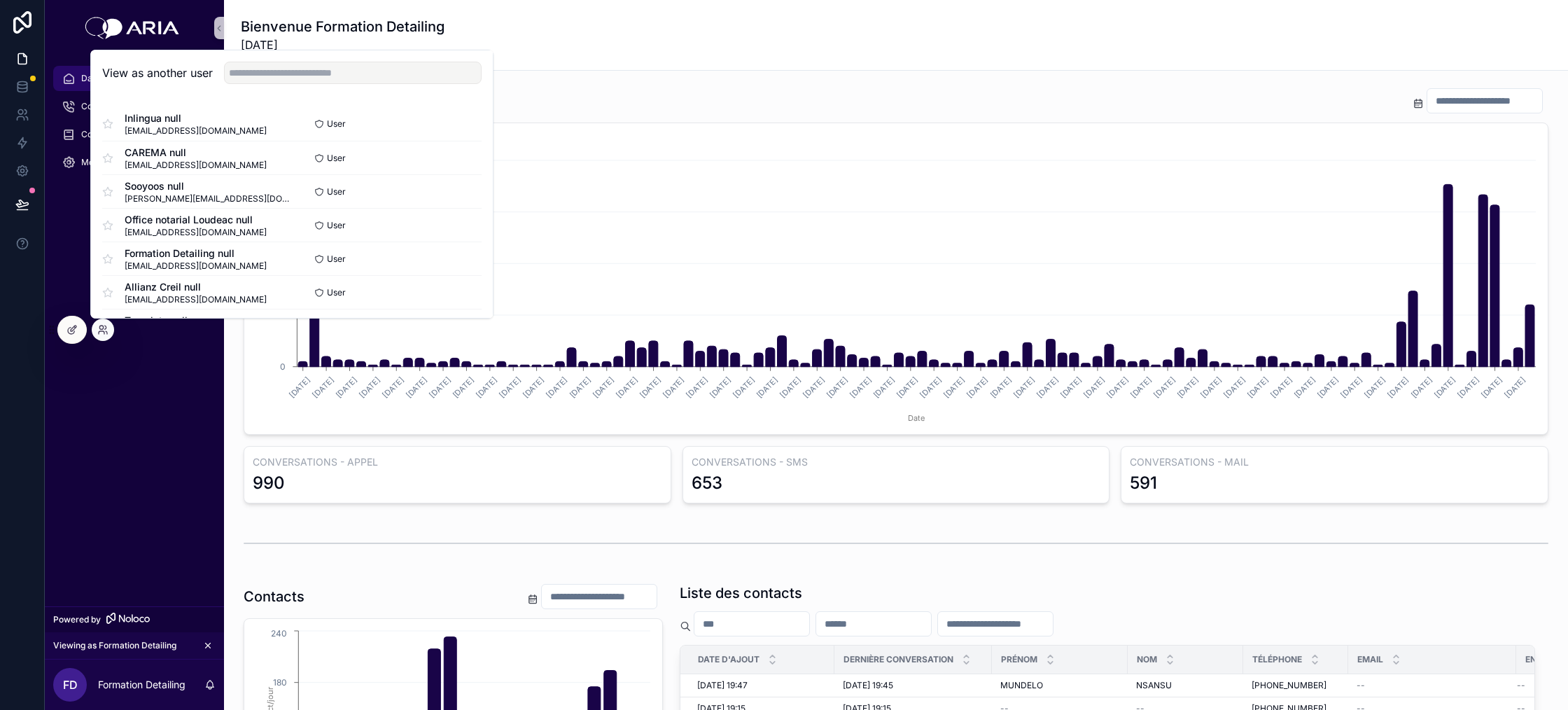
click at [696, 431] on div "Nombre d'appels [DATE] [DATE] [DATE] [DATE] [DATE] [DATE] [DATE] [DATE] [DATE] …" at bounding box center [896, 279] width 1305 height 312
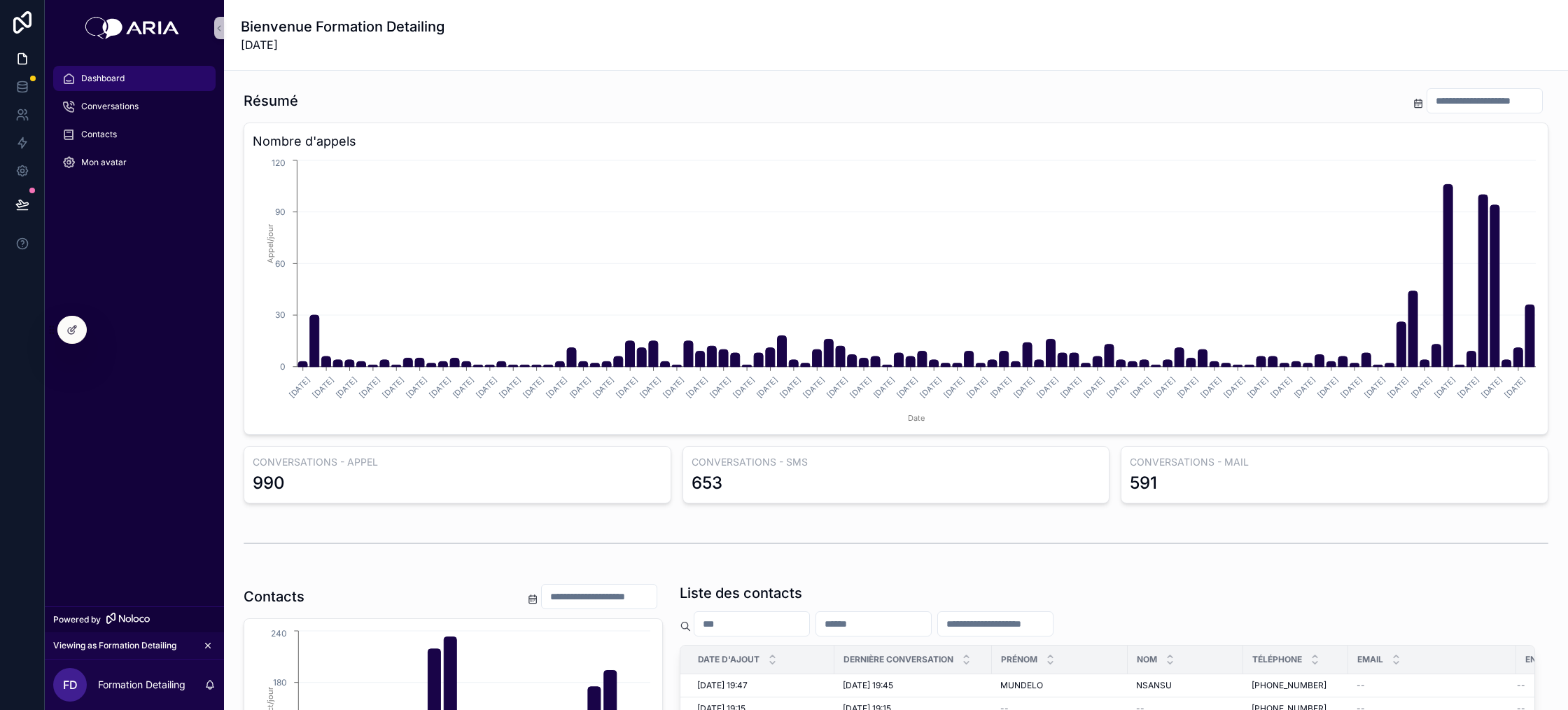
click at [1495, 106] on input "scrollable content" at bounding box center [1485, 100] width 115 height 20
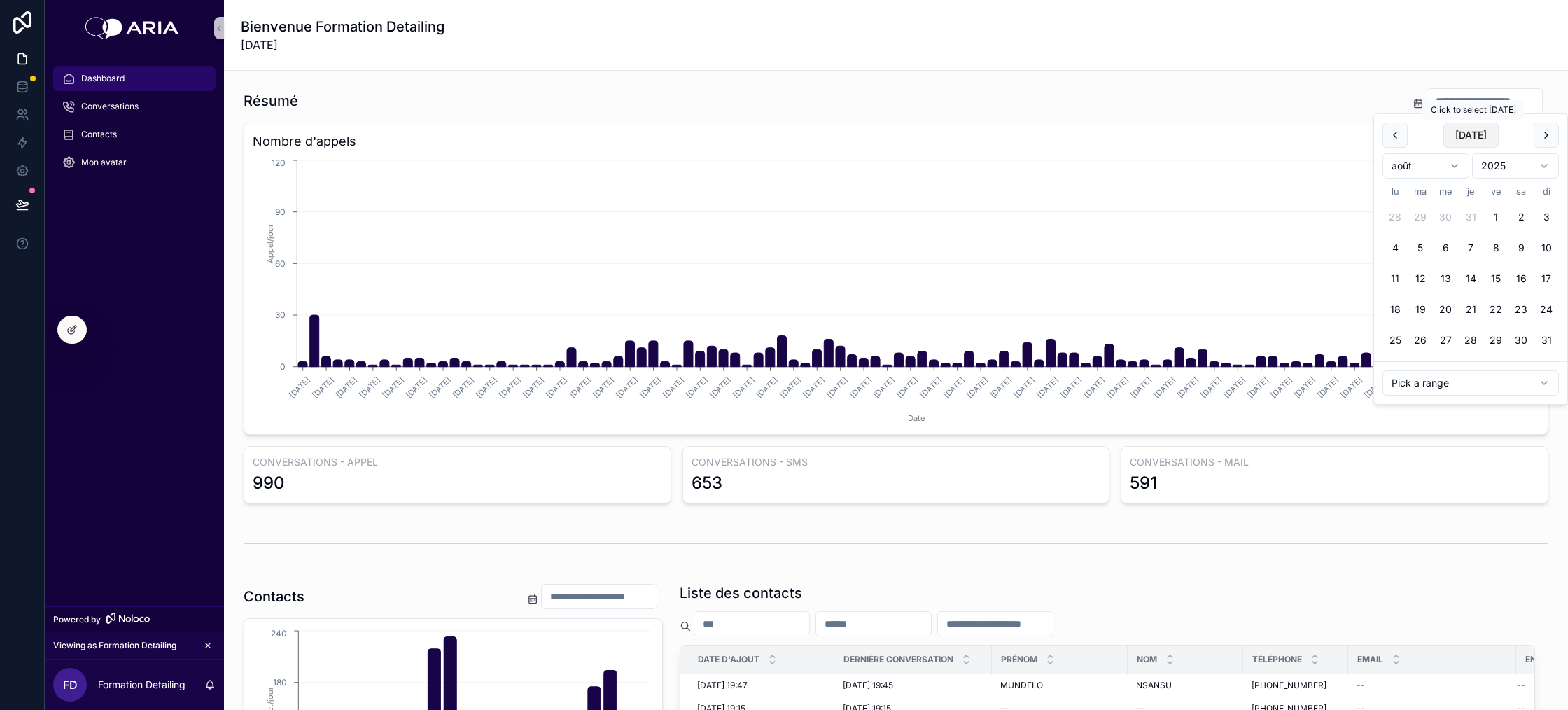
click at [1476, 130] on button "[DATE]" at bounding box center [1471, 135] width 56 height 25
type input "**********"
click at [1192, 53] on div "Bienvenue Formation Detailing [DATE]" at bounding box center [896, 35] width 1311 height 36
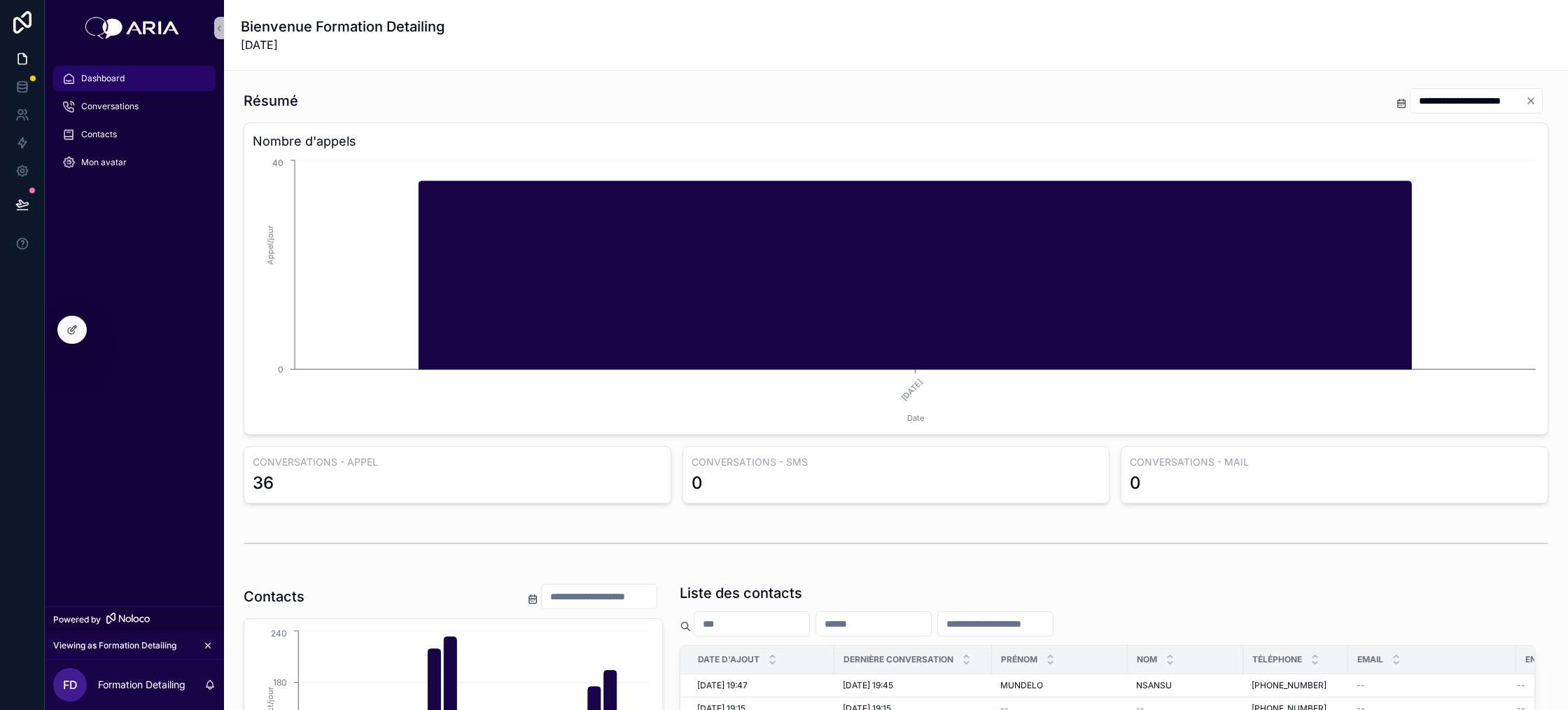
click at [1539, 99] on button "Clear" at bounding box center [1533, 101] width 17 height 12
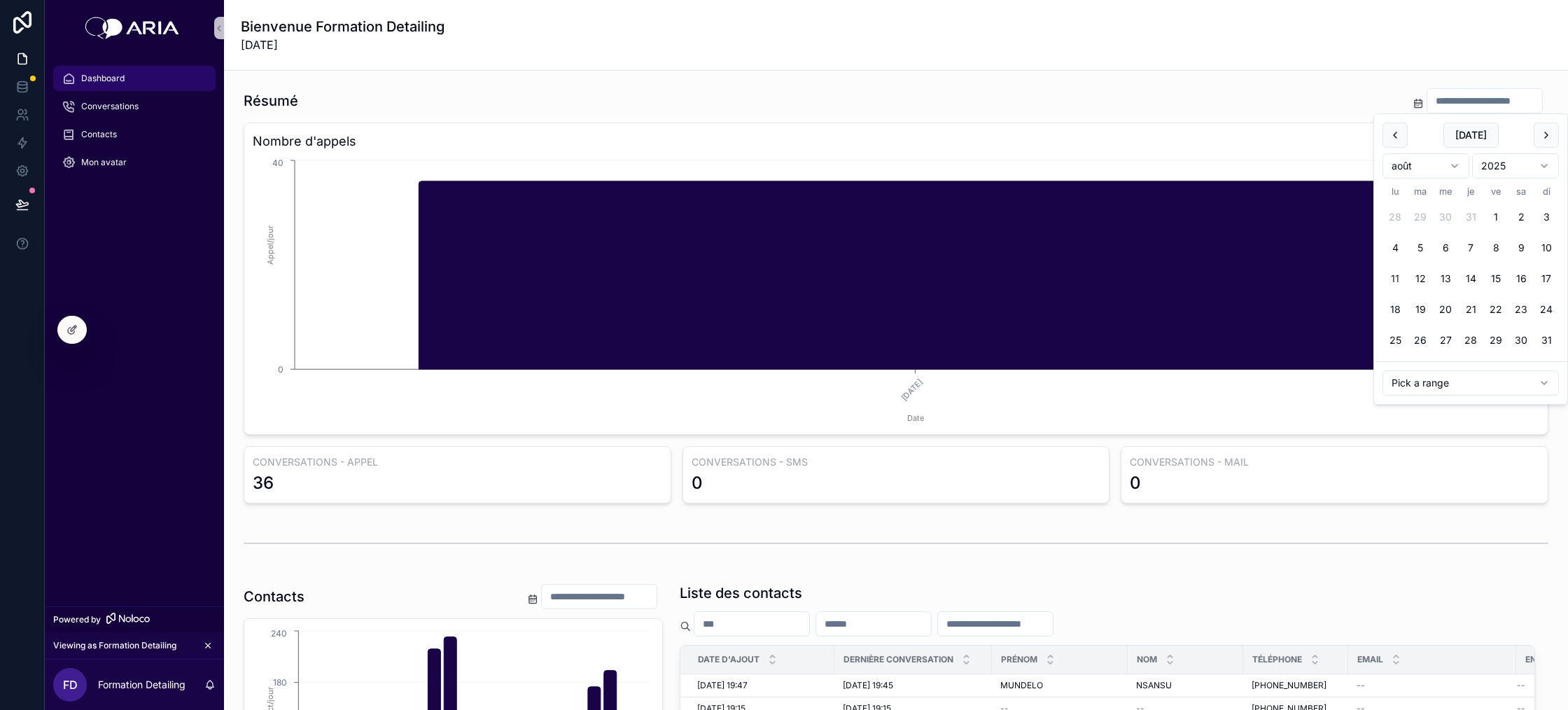
click at [1509, 102] on input "scrollable content" at bounding box center [1485, 100] width 115 height 20
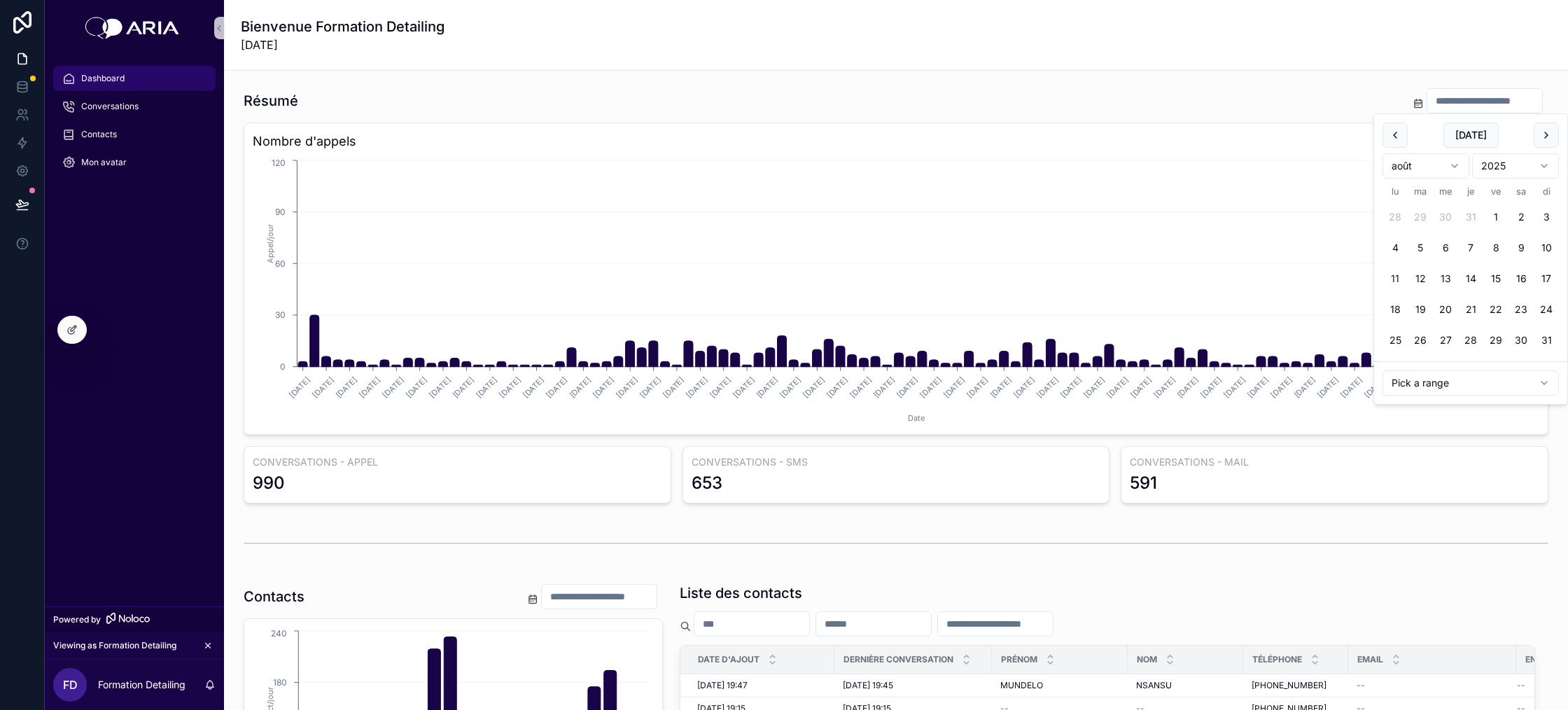
click at [1455, 375] on html "Dashboard Conversations Contacts Mon avatar Powered by Viewing as Formation Det…" at bounding box center [784, 355] width 1568 height 710
type input "**********"
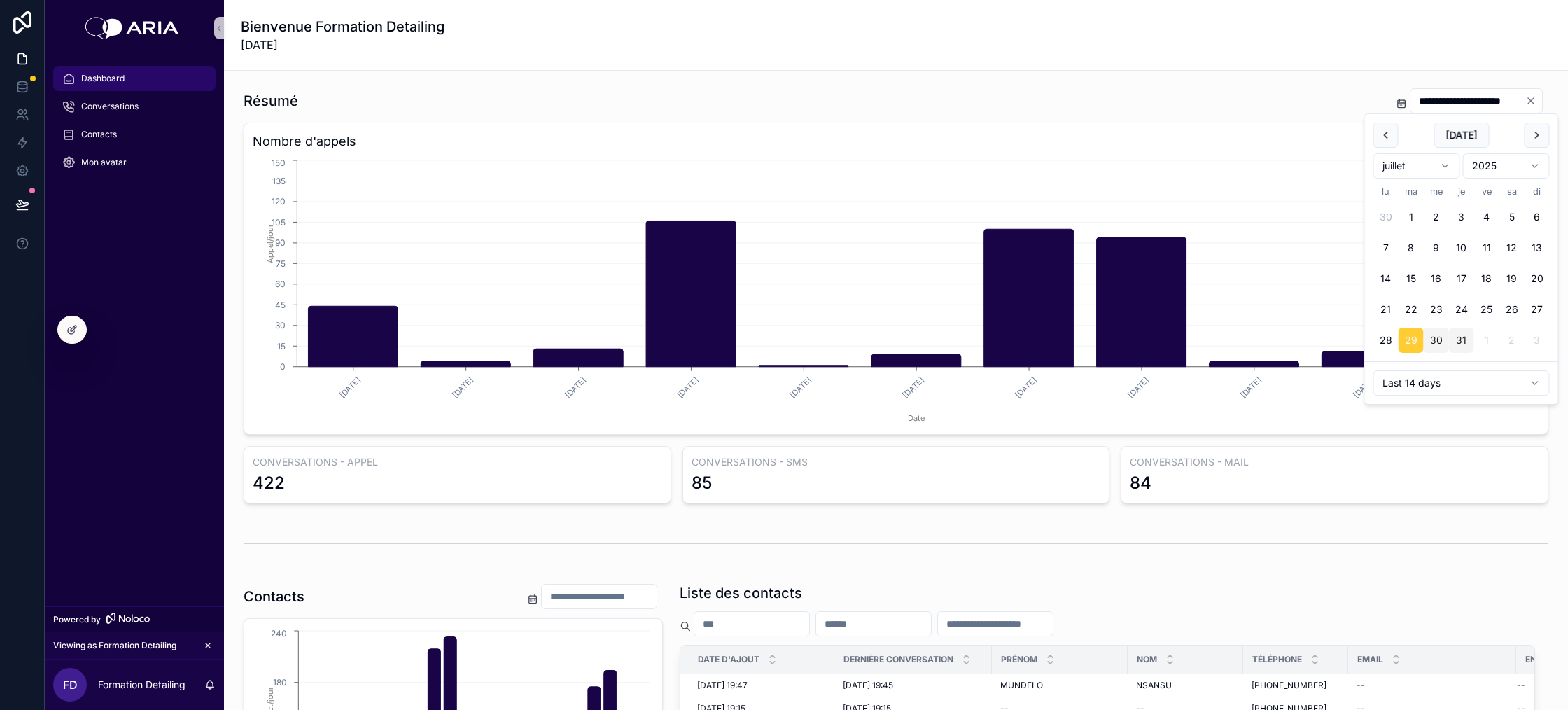
click at [1293, 90] on div "**********" at bounding box center [896, 100] width 1305 height 27
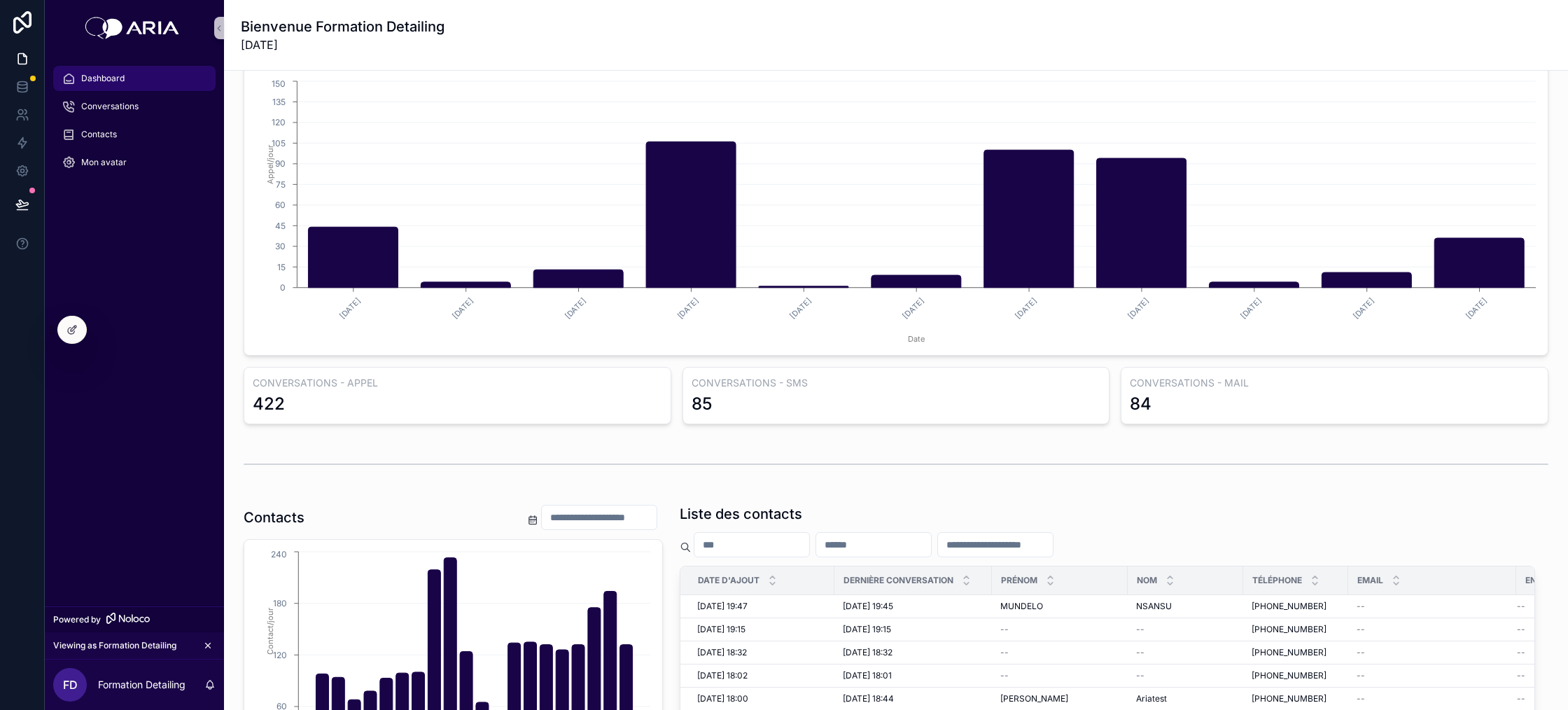
scroll to position [90, 0]
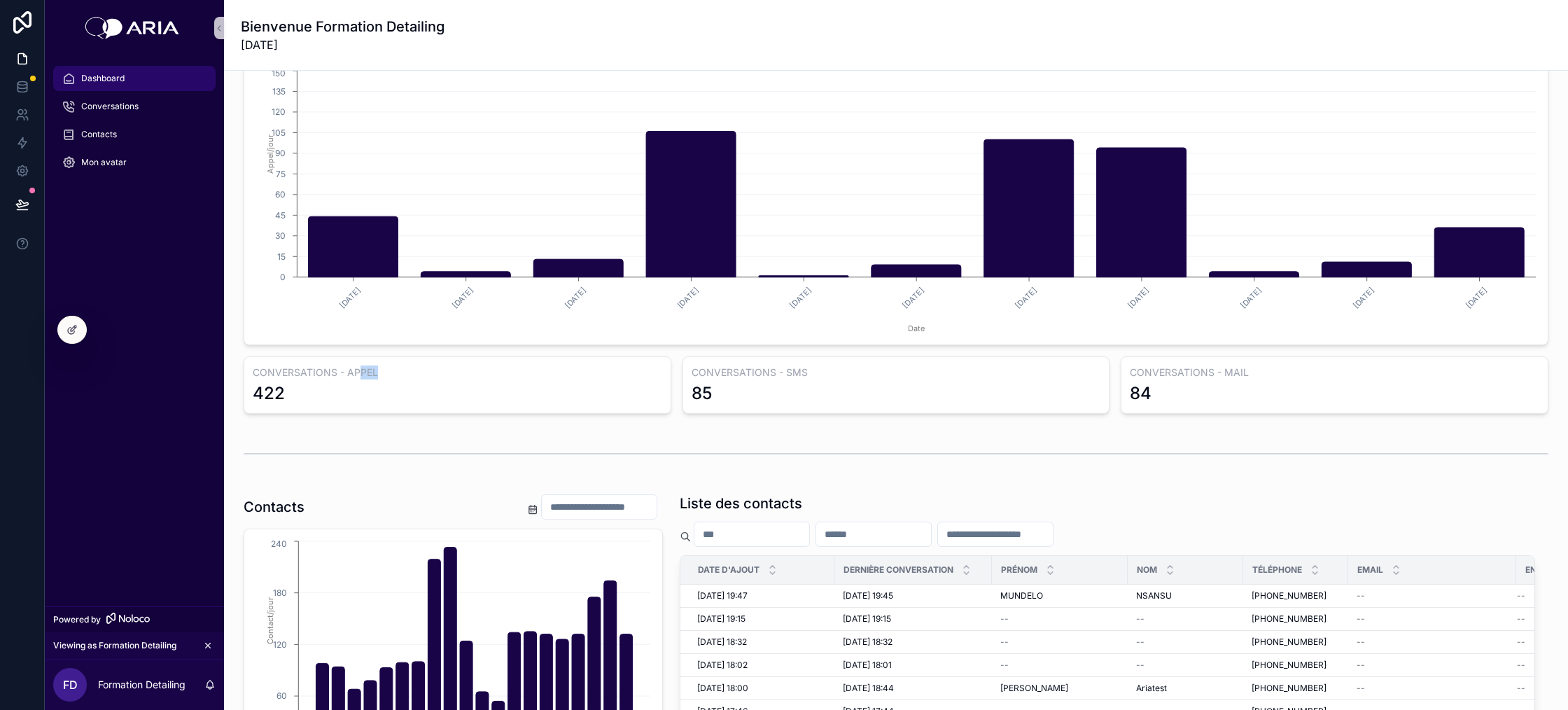
drag, startPoint x: 358, startPoint y: 373, endPoint x: 382, endPoint y: 373, distance: 24.0
click at [383, 373] on h3 "CONVERSATIONS - APPEL" at bounding box center [457, 372] width 410 height 14
click at [266, 393] on div "422" at bounding box center [269, 393] width 33 height 22
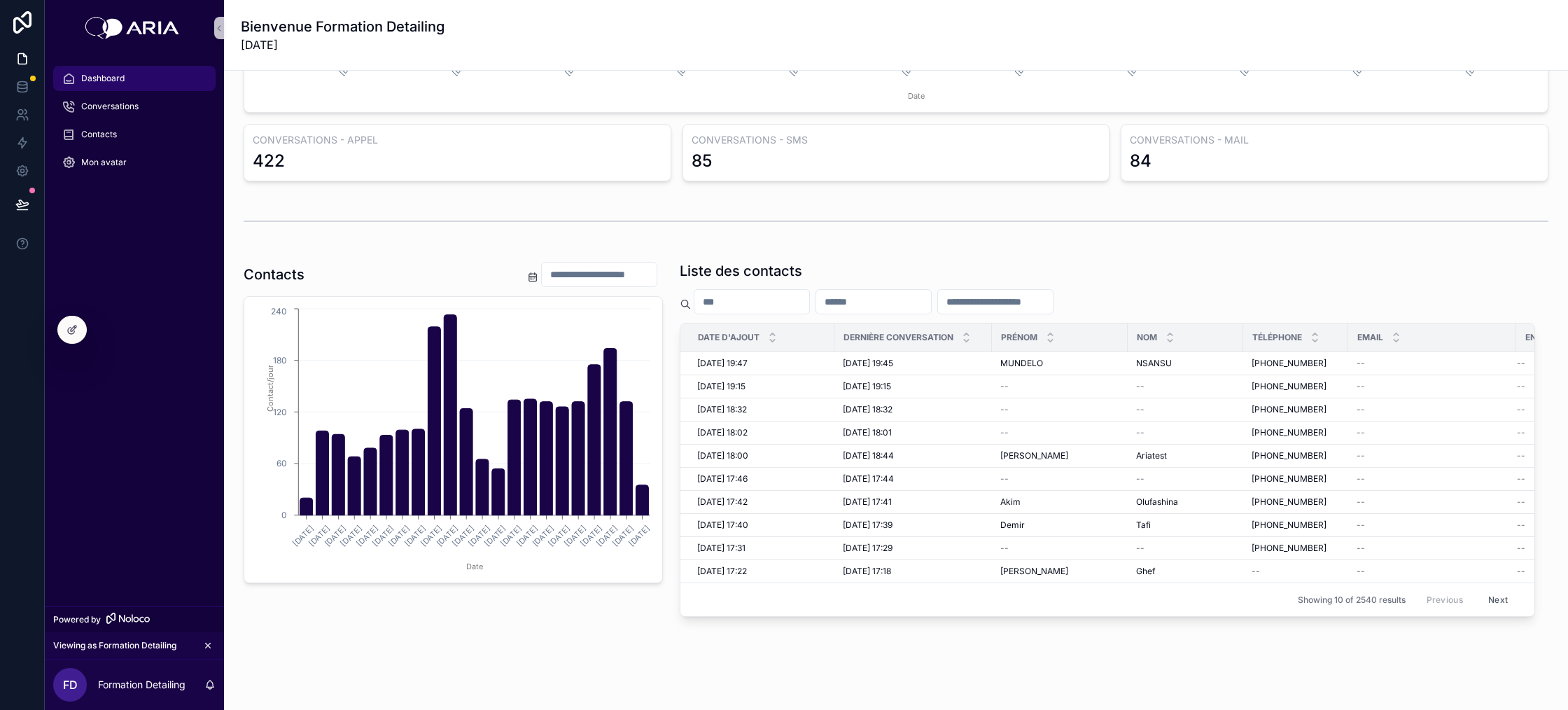
scroll to position [341, 0]
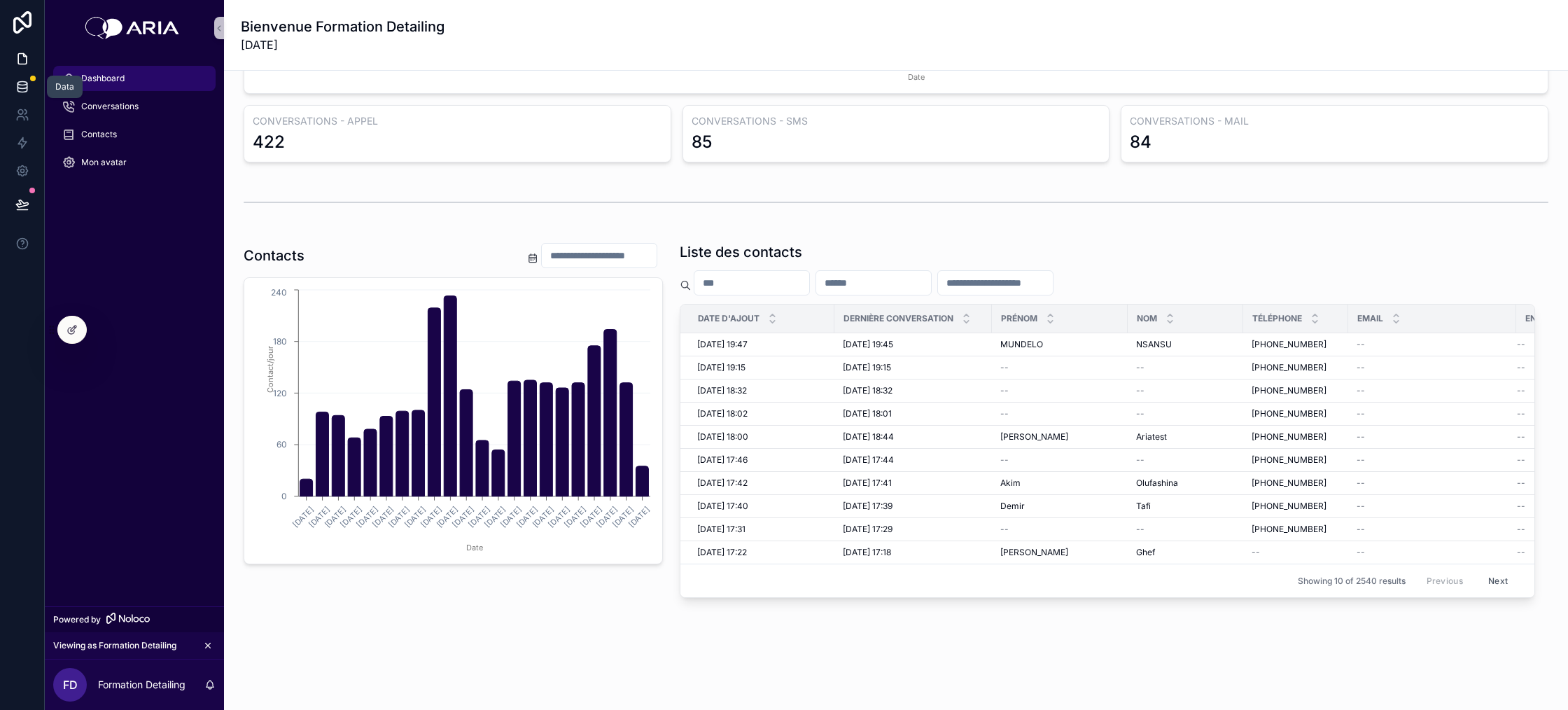
click at [15, 85] on icon at bounding box center [22, 86] width 14 height 14
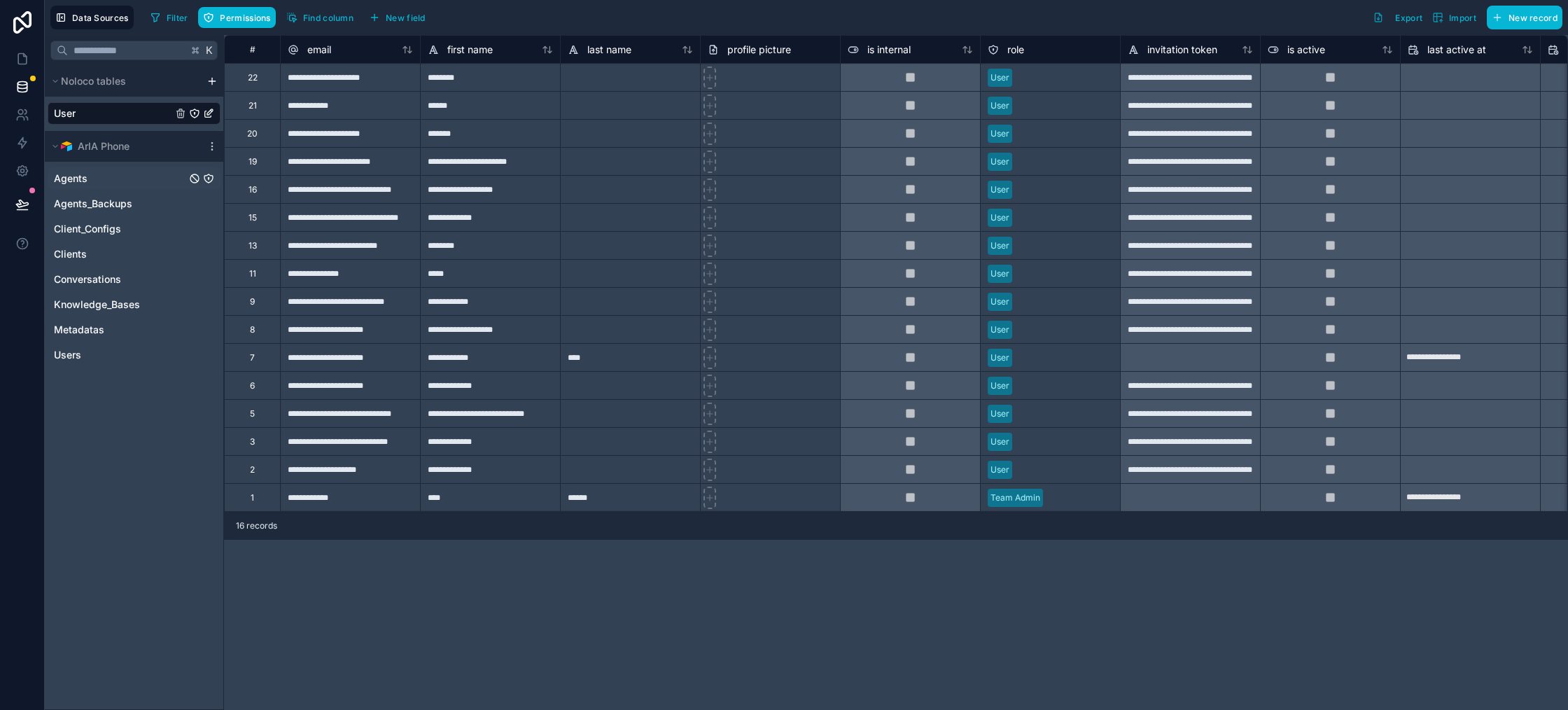
click at [129, 182] on div "Agents" at bounding box center [134, 179] width 173 height 22
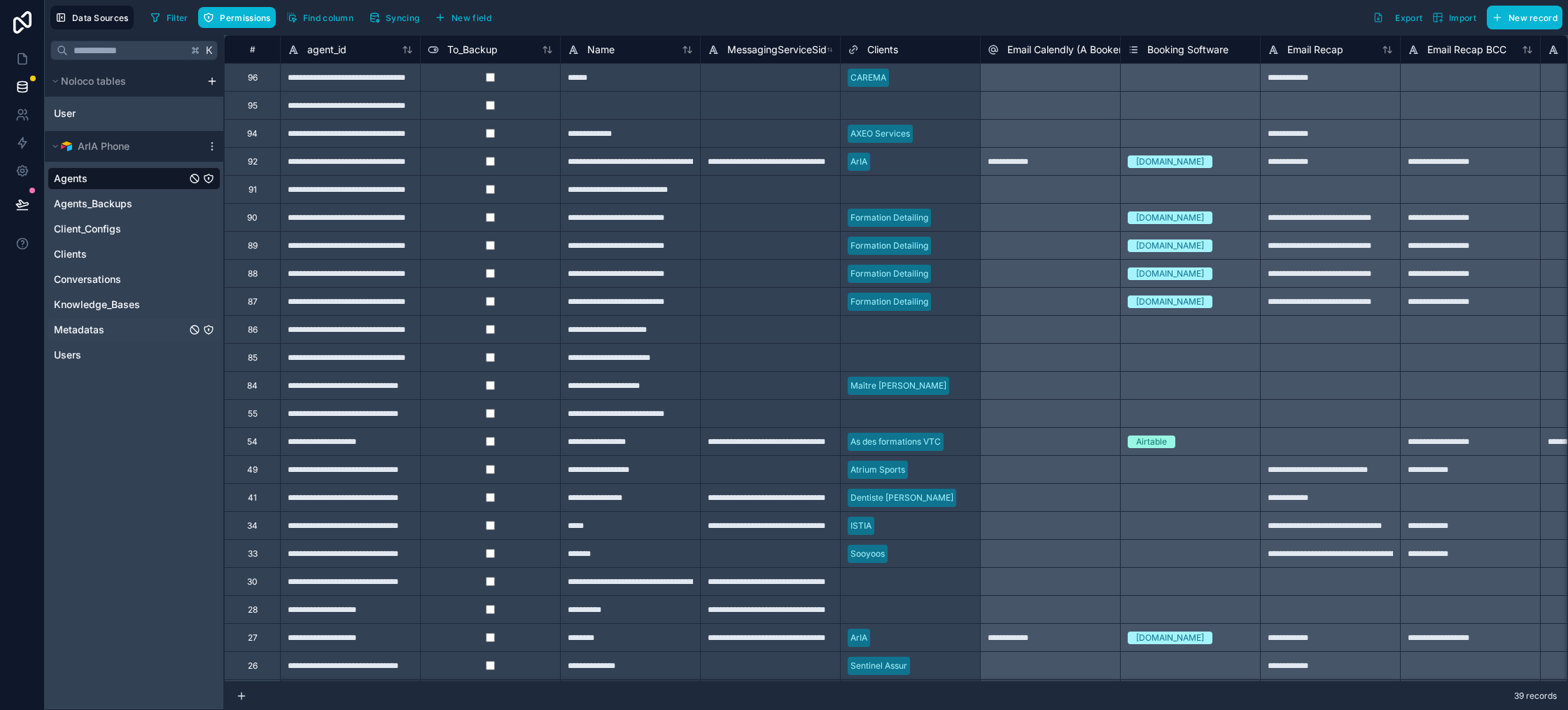
click at [111, 322] on div "Metadatas" at bounding box center [134, 330] width 173 height 22
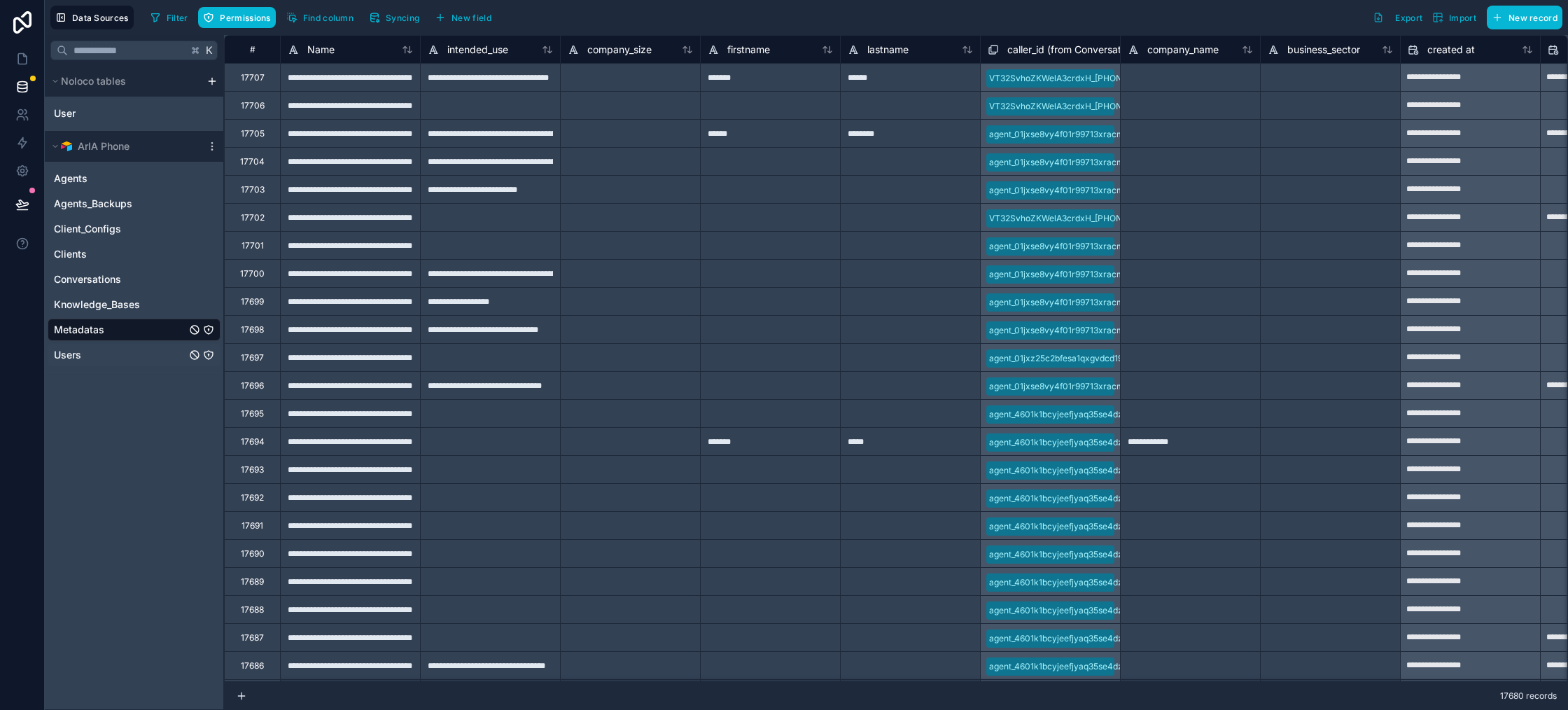
click at [116, 346] on div "Users" at bounding box center [134, 355] width 173 height 22
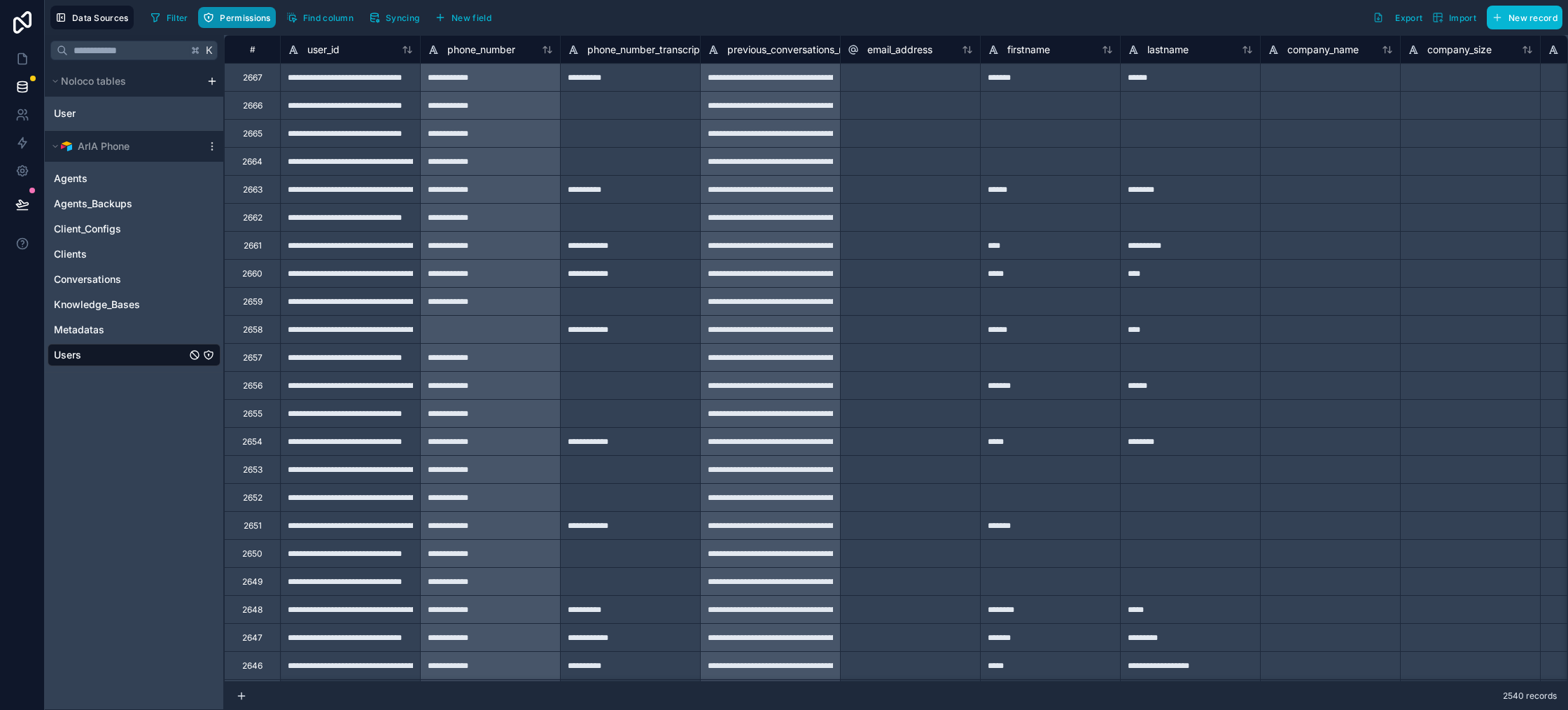
click at [238, 20] on span "Permissions" at bounding box center [245, 17] width 51 height 11
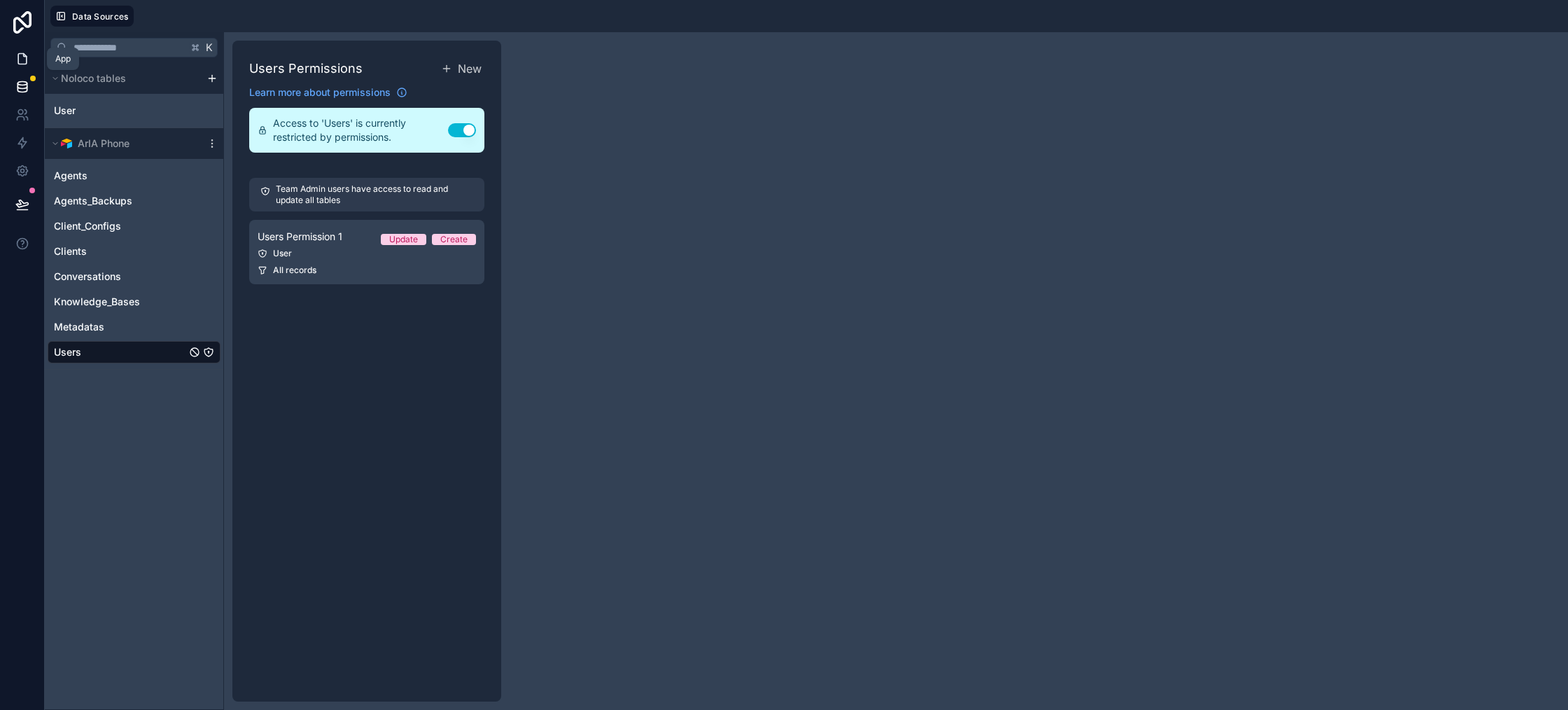
click at [21, 56] on icon at bounding box center [22, 59] width 14 height 14
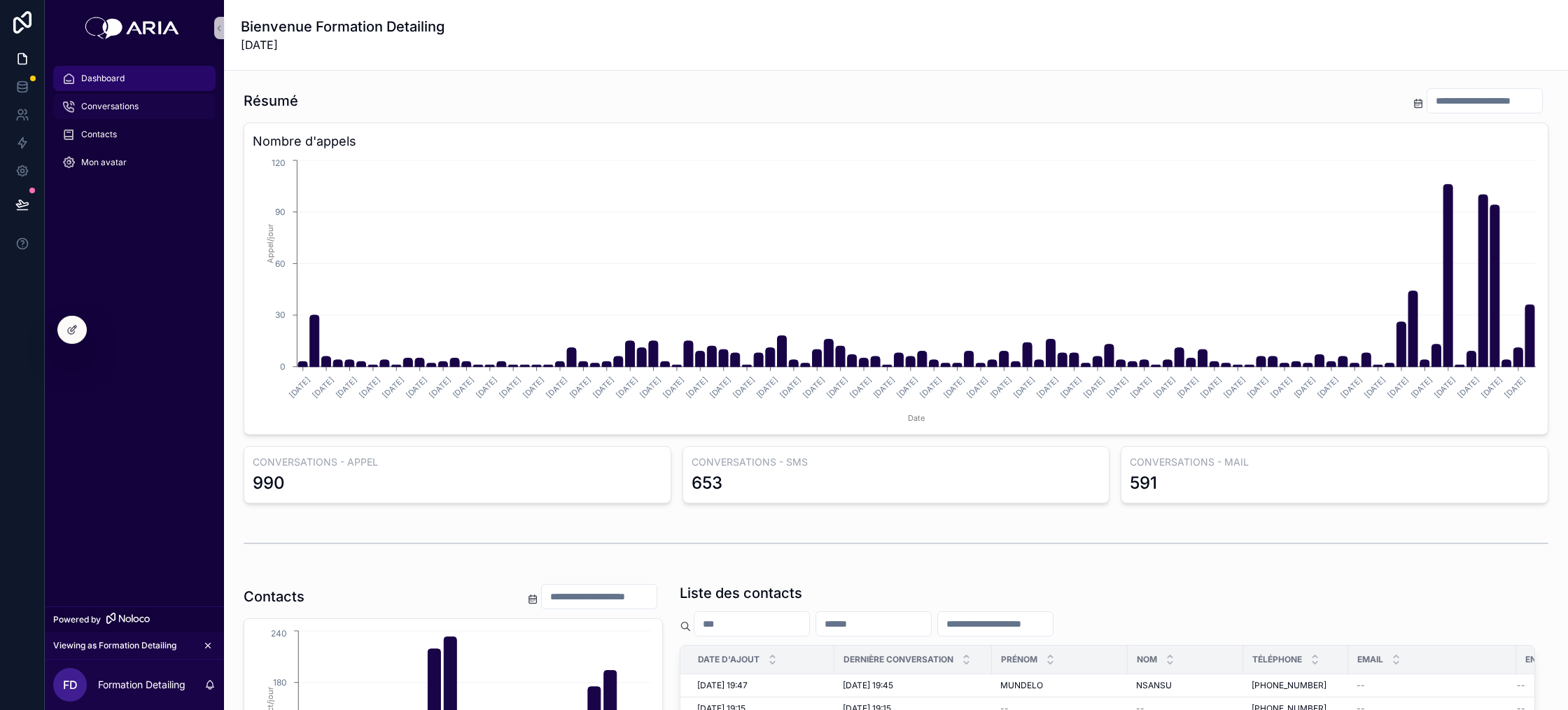
click at [144, 111] on div "Conversations" at bounding box center [134, 106] width 146 height 22
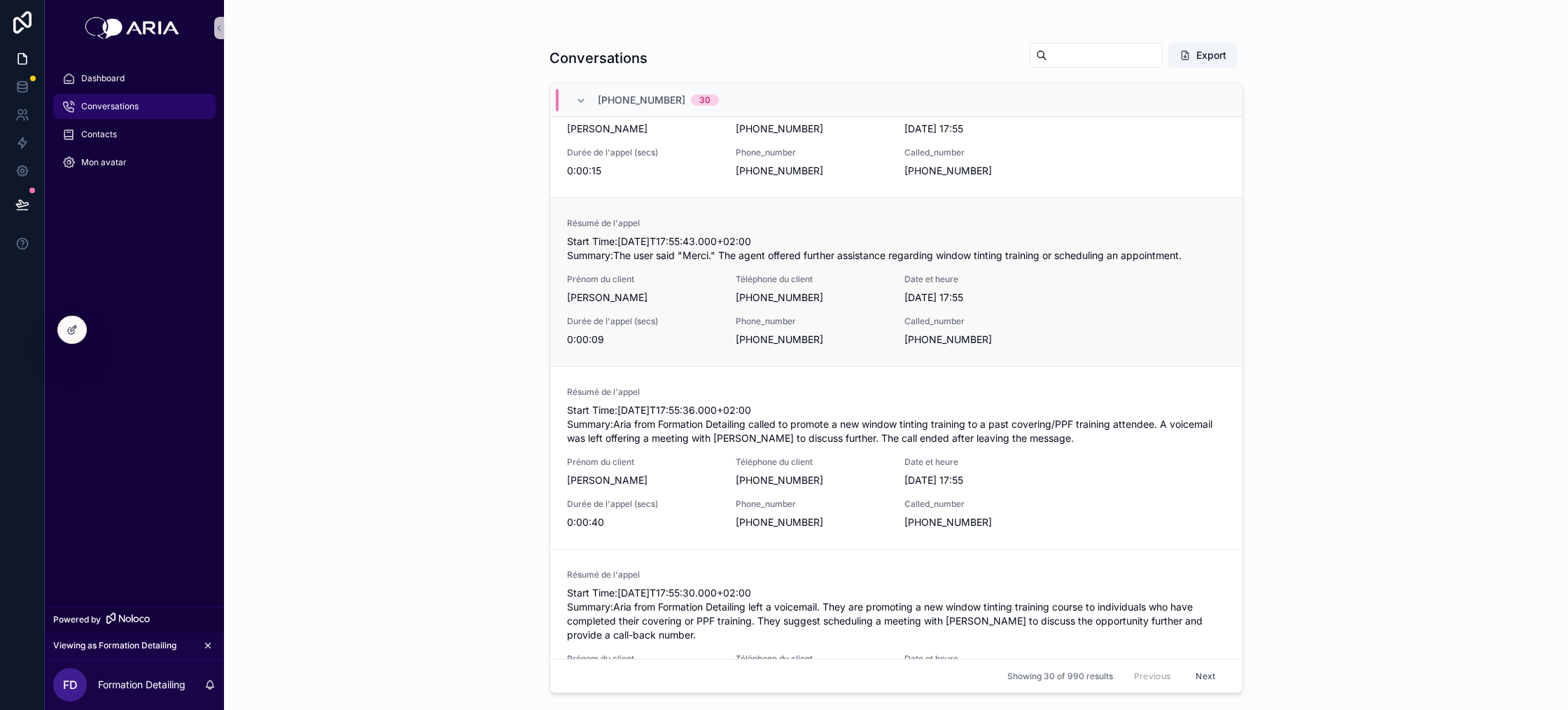
scroll to position [51, 0]
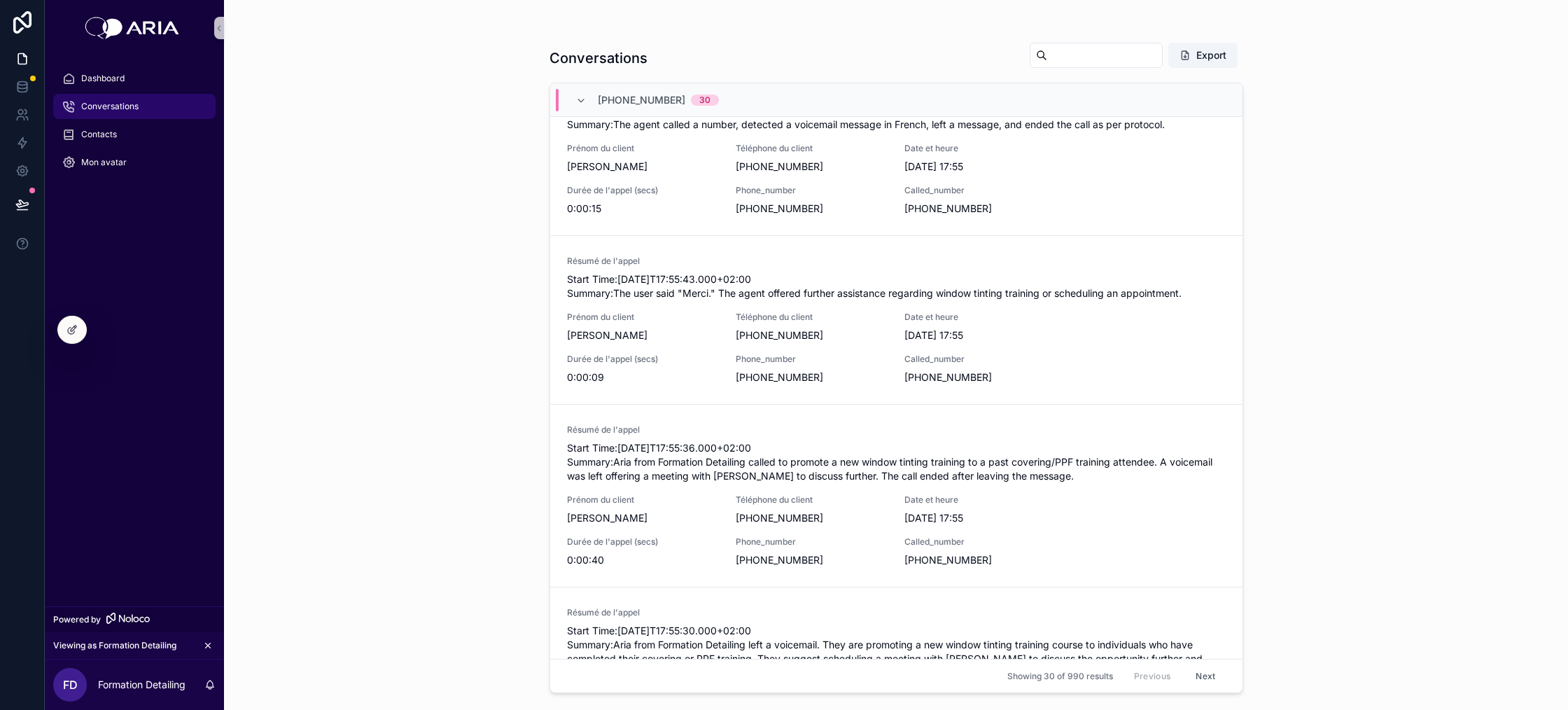
click at [1098, 52] on input "scrollable content" at bounding box center [1104, 55] width 115 height 20
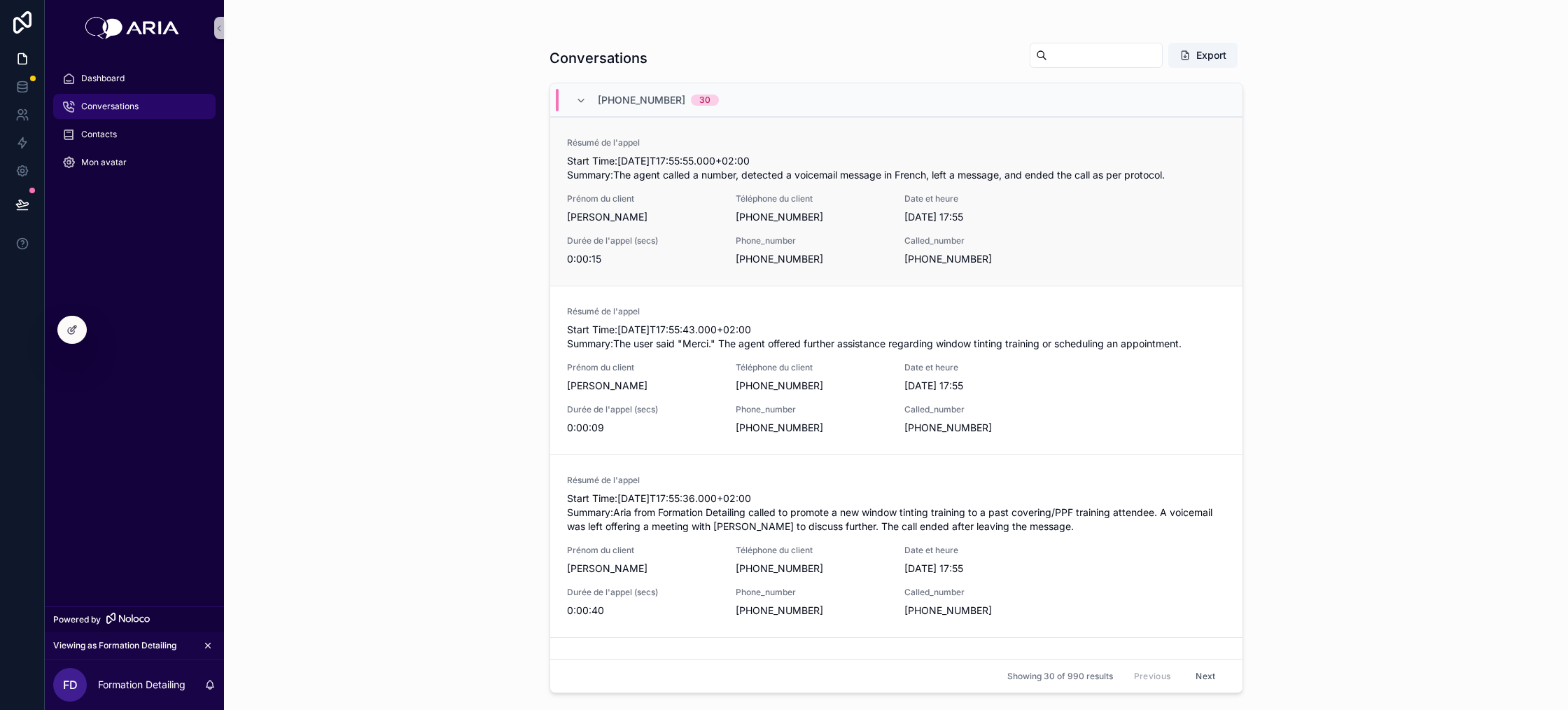
click at [835, 243] on span "Phone_number" at bounding box center [811, 241] width 152 height 12
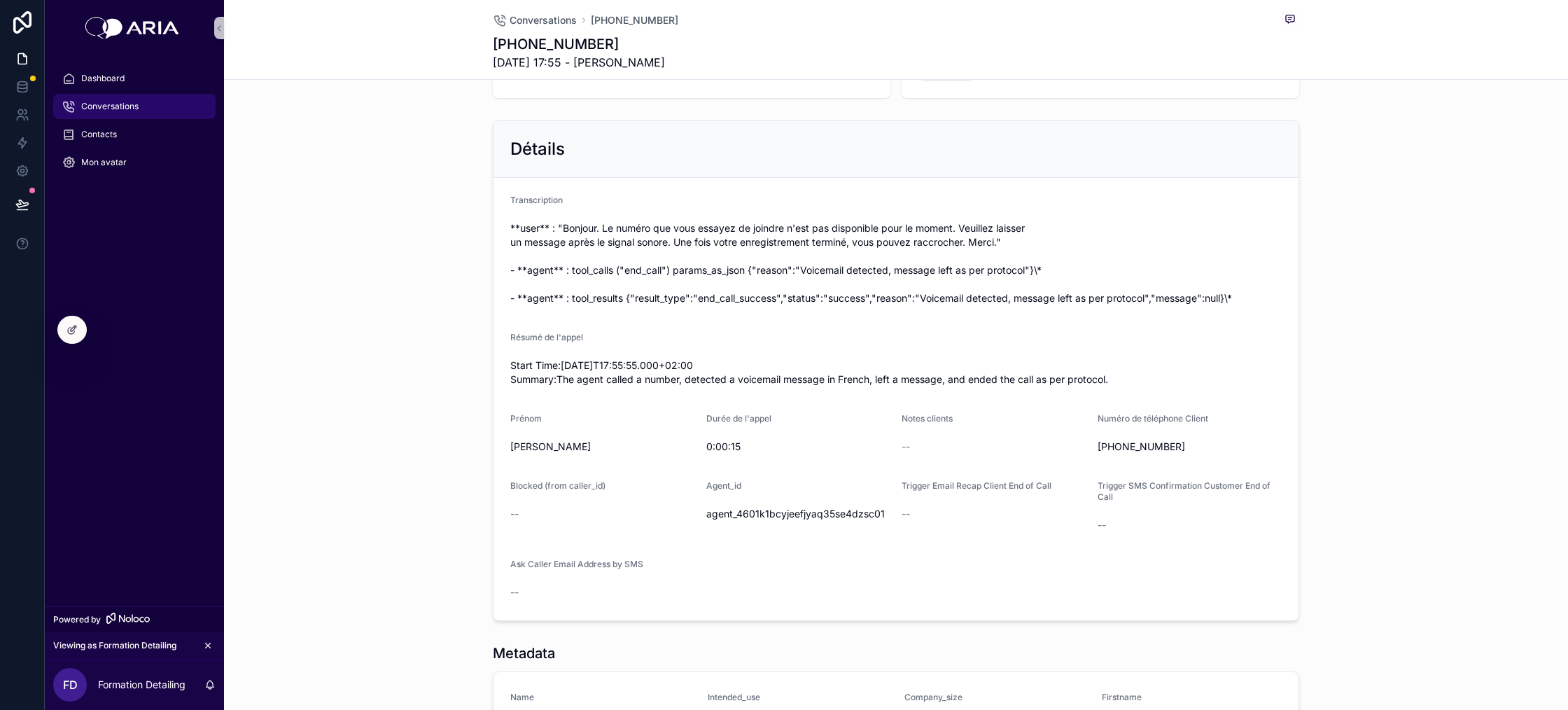
scroll to position [146, 0]
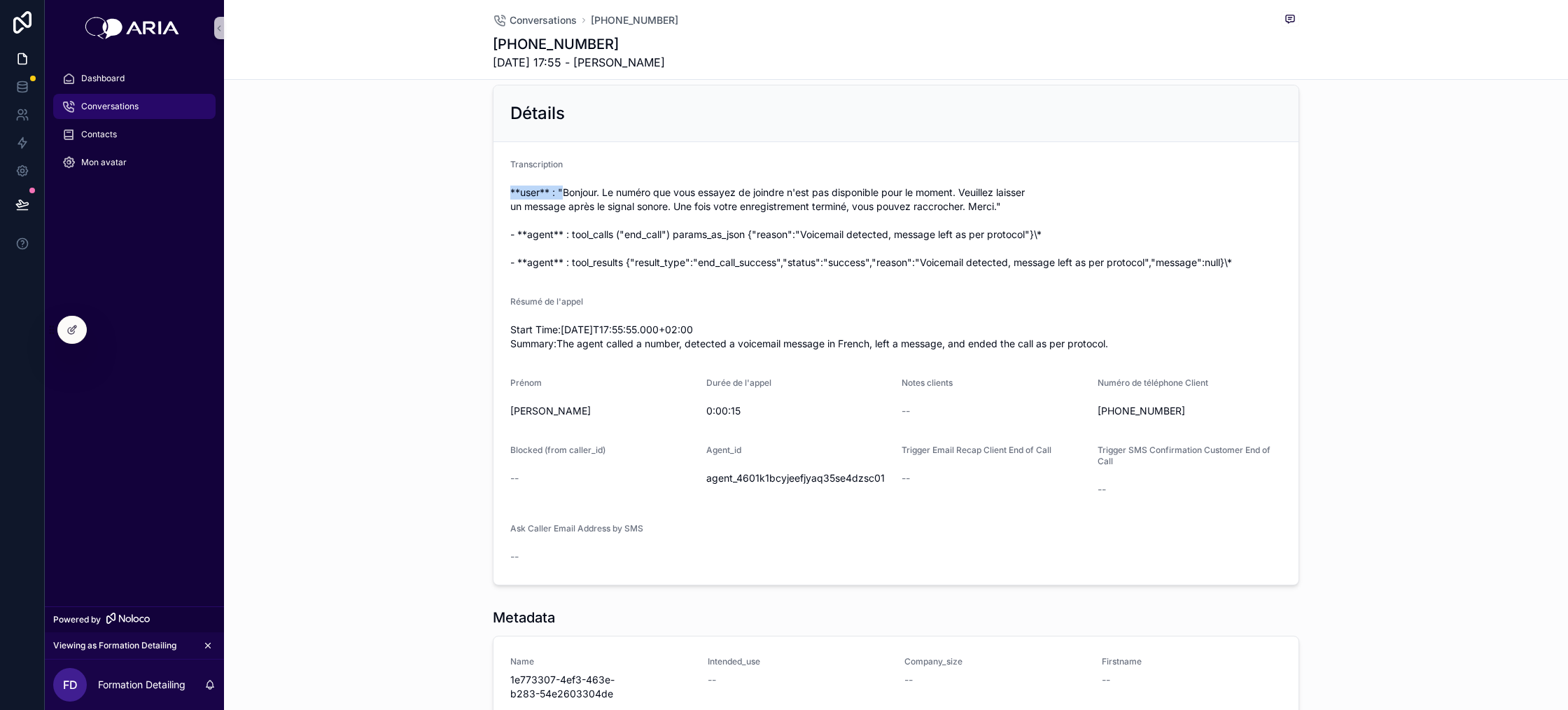
drag, startPoint x: 562, startPoint y: 192, endPoint x: 504, endPoint y: 189, distance: 58.1
click at [504, 189] on form "Transcription **user** : "Bonjour. Le numéro que vous essayez de joindre n'est …" at bounding box center [896, 364] width 805 height 442
drag, startPoint x: 507, startPoint y: 189, endPoint x: 566, endPoint y: 194, distance: 59.2
click at [566, 194] on form "Transcription **user** : "Bonjour. Le numéro que vous essayez de joindre n'est …" at bounding box center [896, 364] width 805 height 442
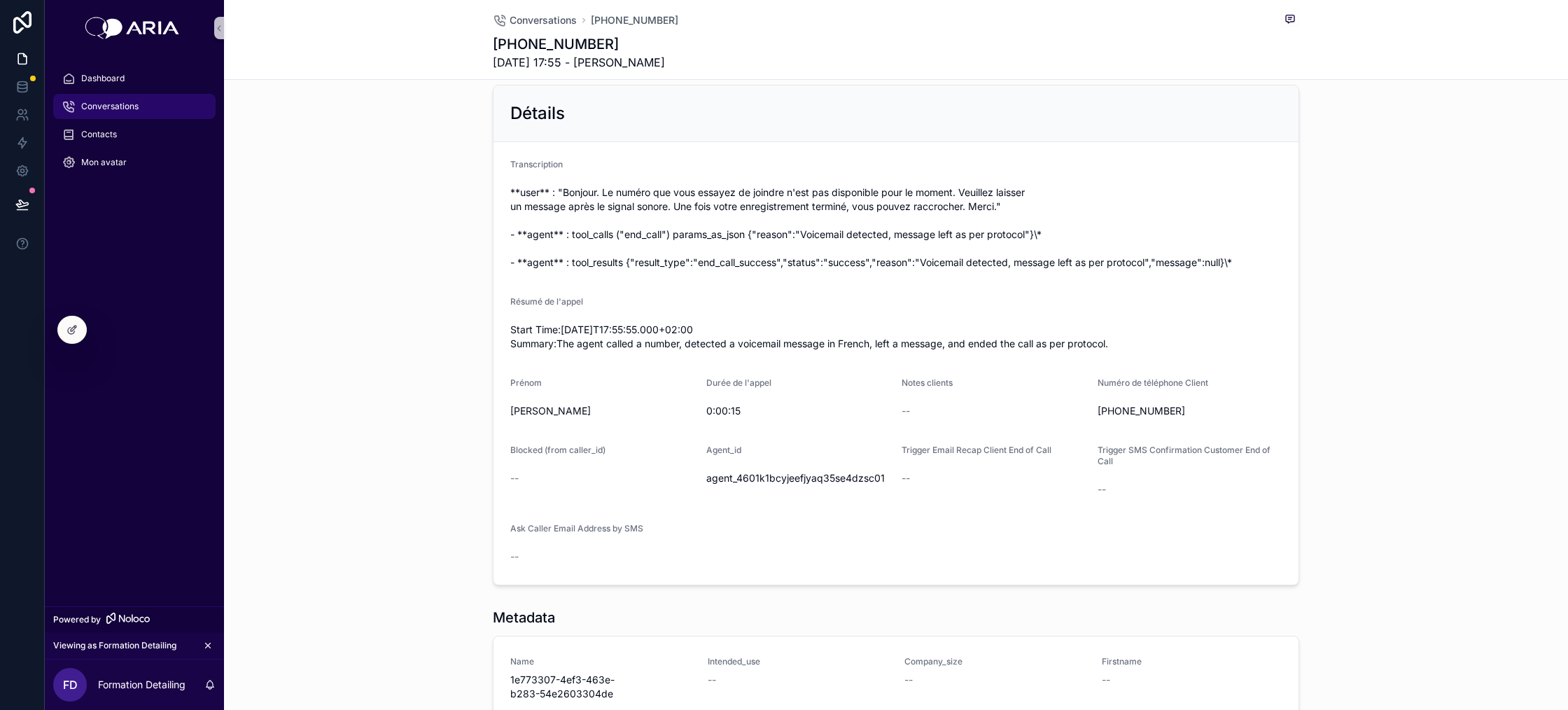
click at [606, 231] on span "**user** : "Bonjour. Le numéro que vous essayez de joindre n'est pas disponible…" at bounding box center [896, 228] width 772 height 84
drag, startPoint x: 1050, startPoint y: 231, endPoint x: 1043, endPoint y: 231, distance: 7.0
click at [1043, 231] on span "**user** : "Bonjour. Le numéro que vous essayez de joindre n'est pas disponible…" at bounding box center [896, 228] width 772 height 84
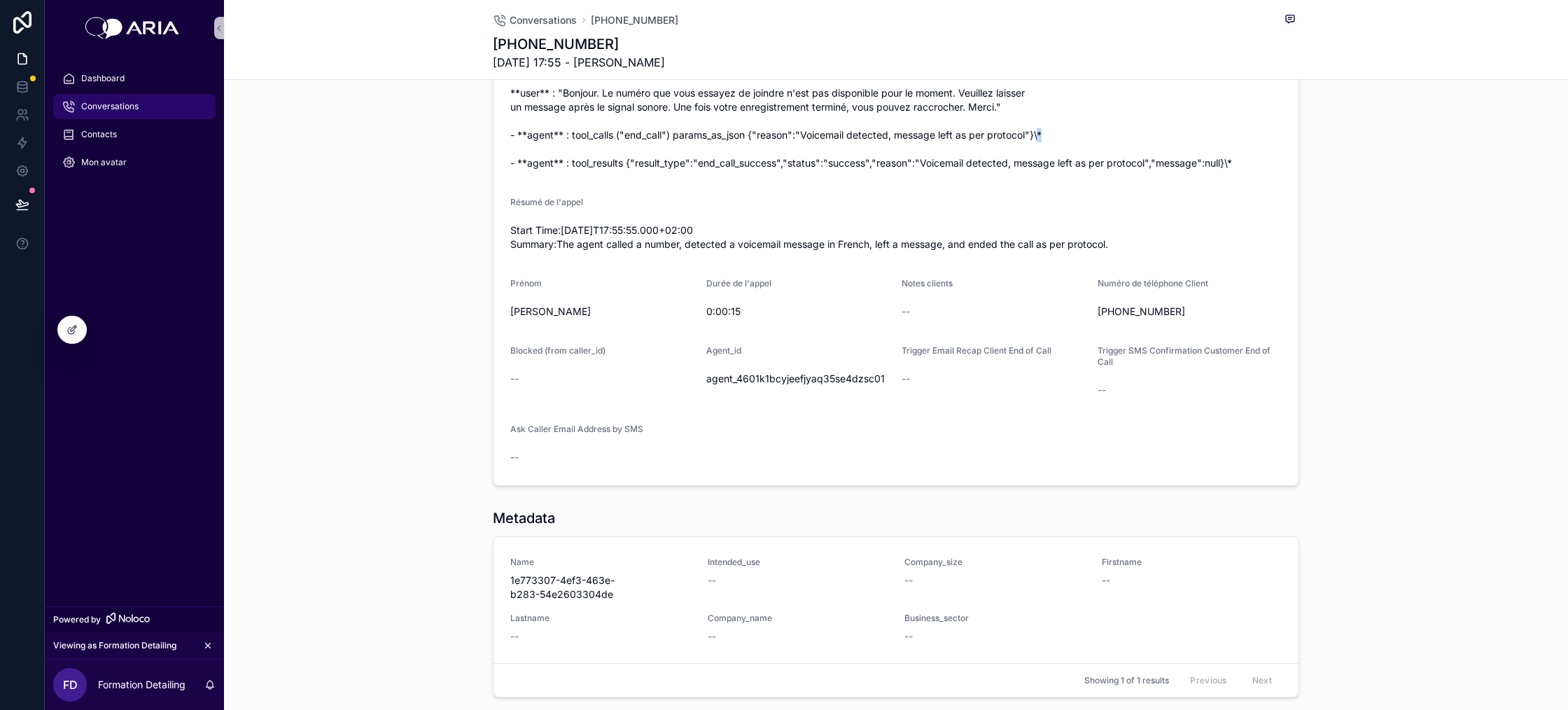
scroll to position [147, 0]
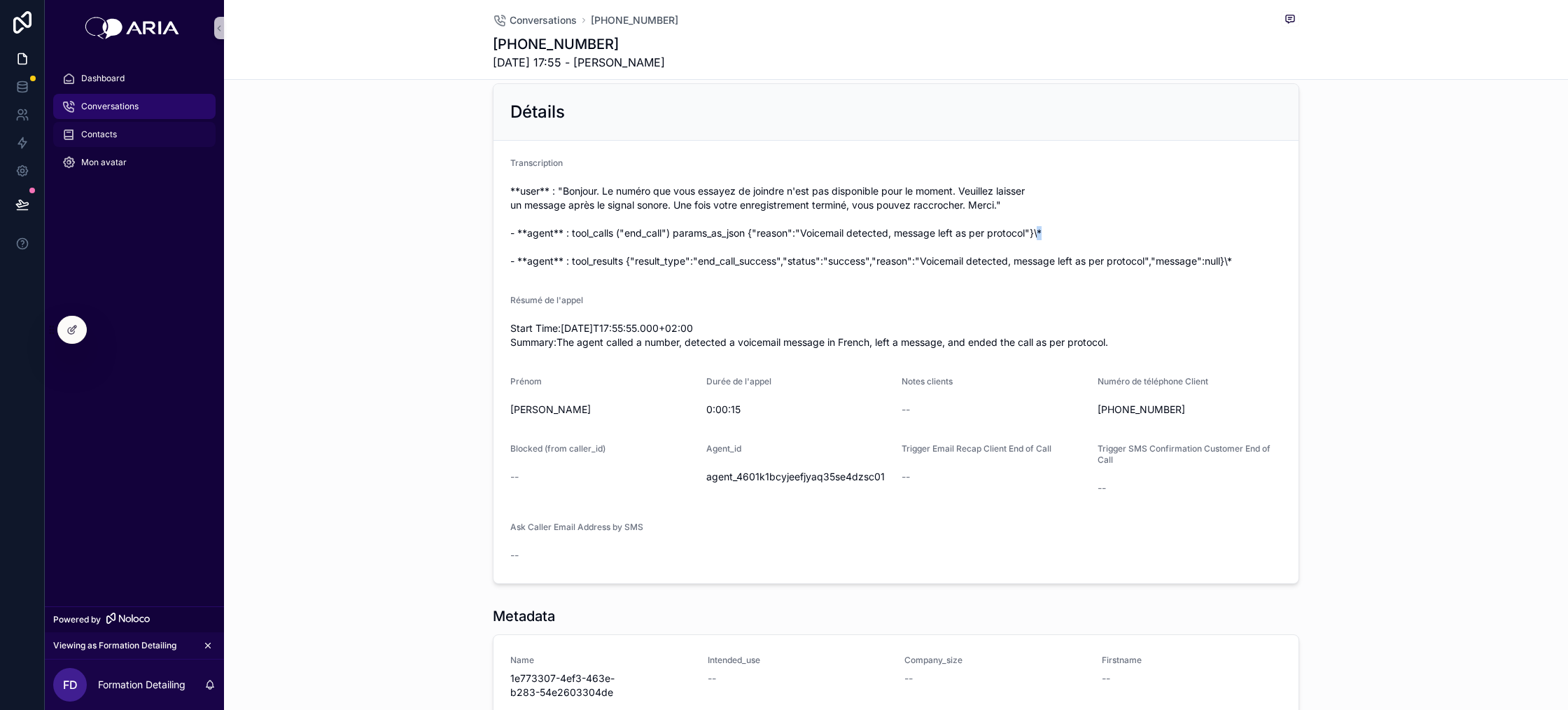
click at [98, 135] on span "Contacts" at bounding box center [98, 134] width 35 height 12
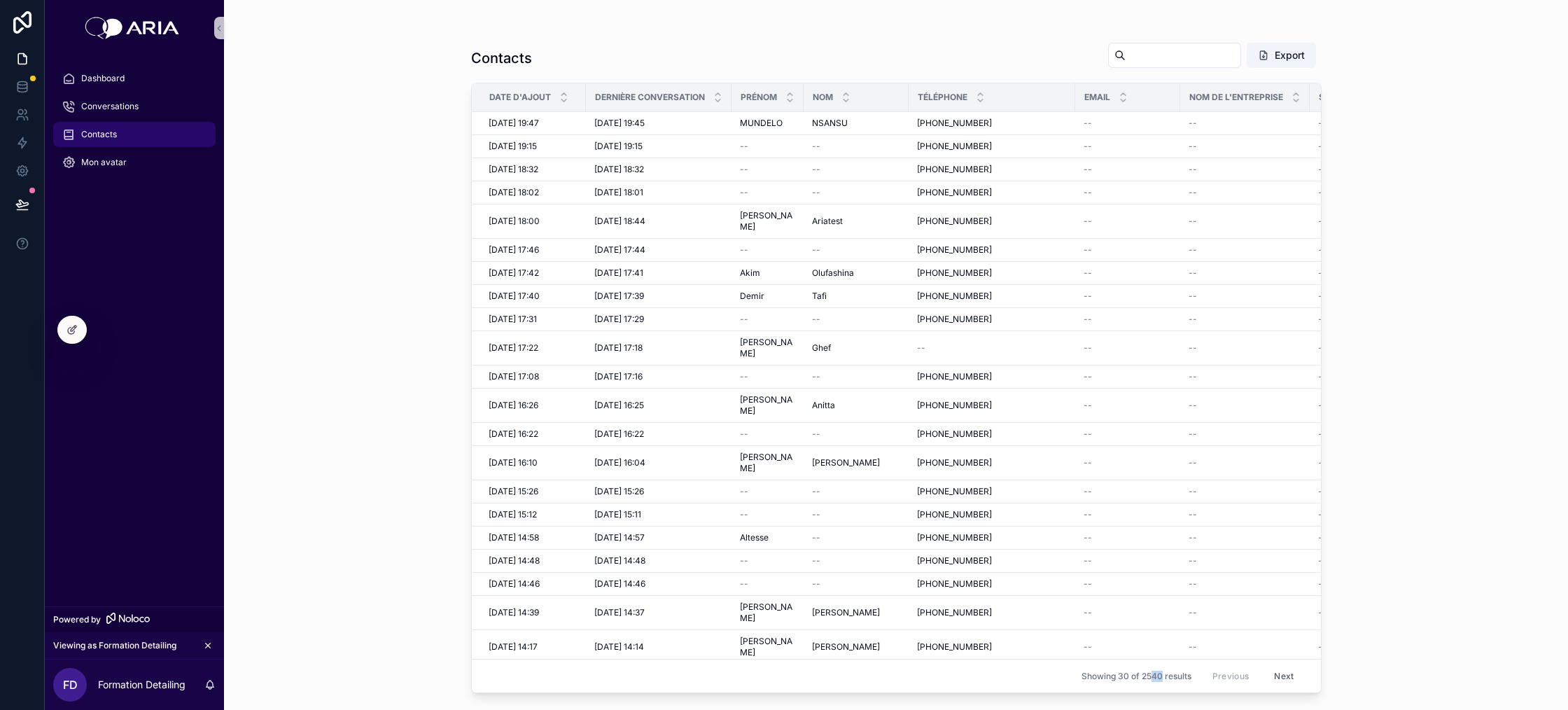
drag, startPoint x: 1160, startPoint y: 677, endPoint x: 1152, endPoint y: 677, distance: 8.0
click at [1152, 677] on span "Showing 30 of 2540 results" at bounding box center [1137, 677] width 110 height 12
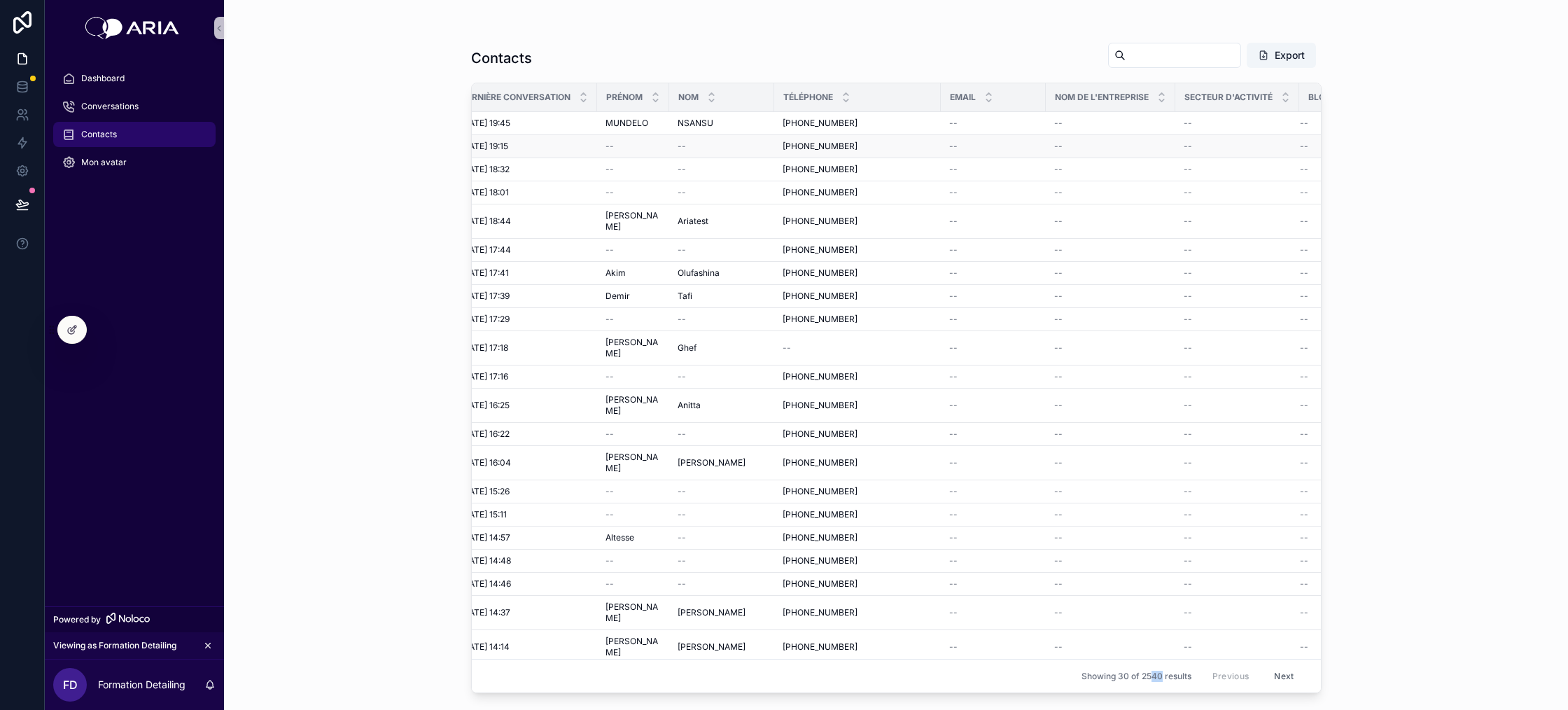
scroll to position [0, 219]
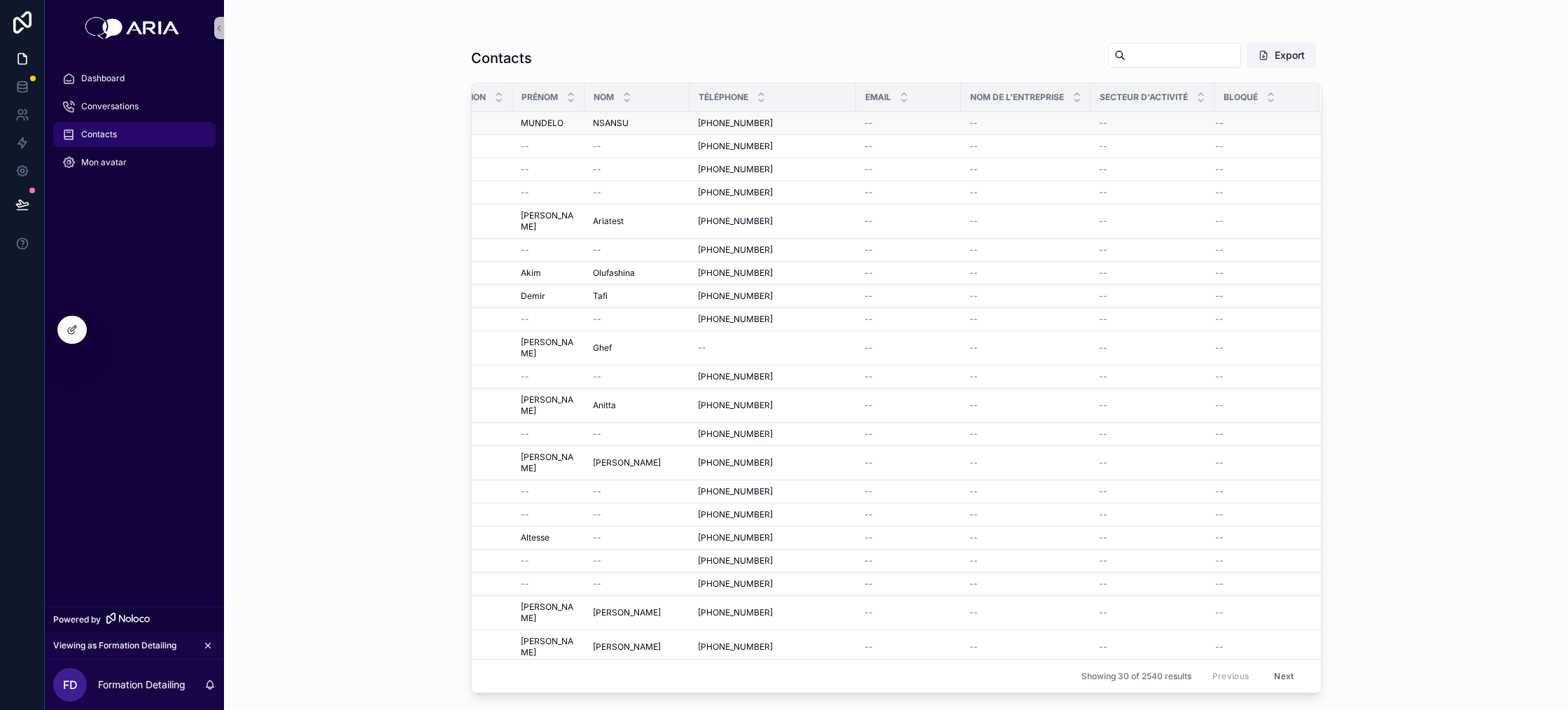
click at [761, 116] on td "[PHONE_NUMBER] [PHONE_NUMBER]" at bounding box center [772, 124] width 167 height 23
click at [754, 124] on span "[PHONE_NUMBER]" at bounding box center [736, 124] width 75 height 12
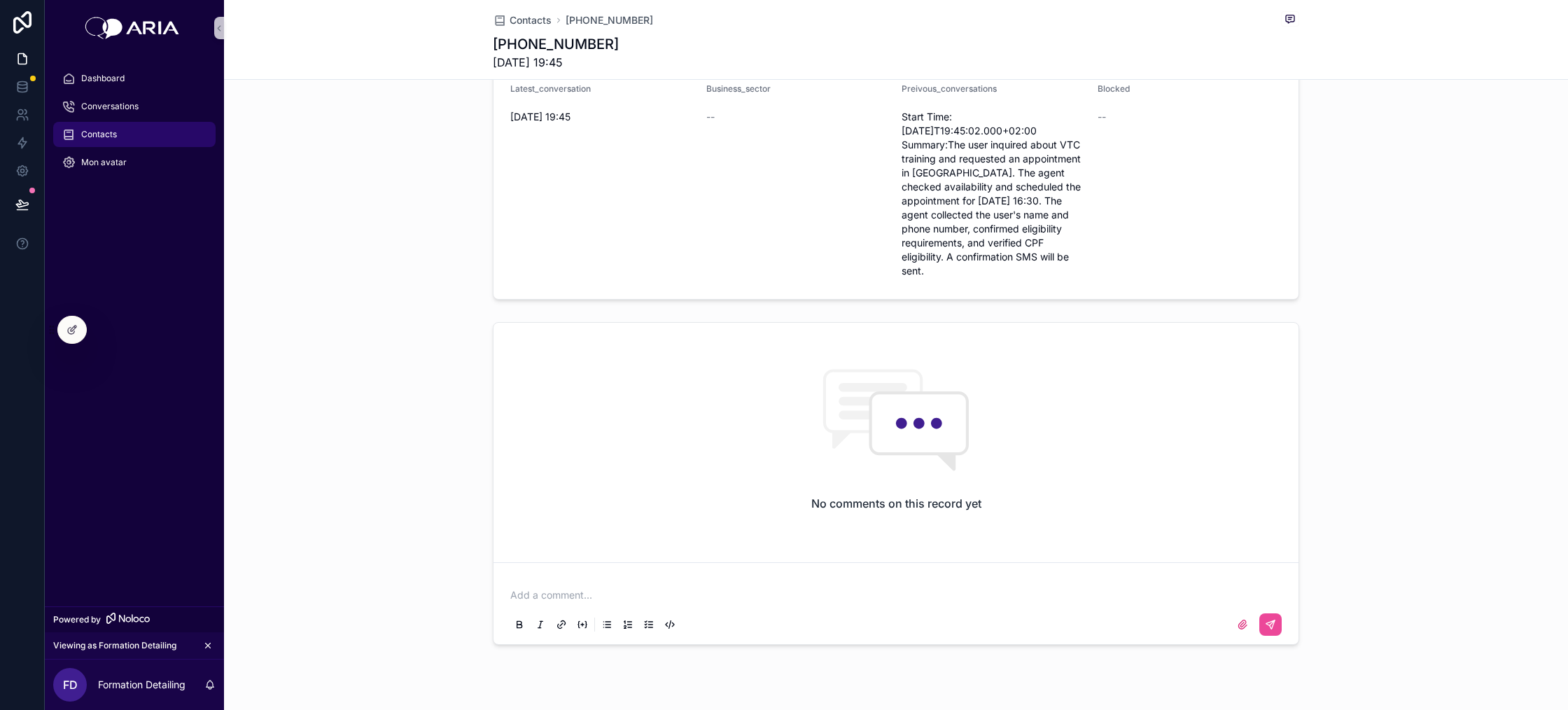
scroll to position [422, 0]
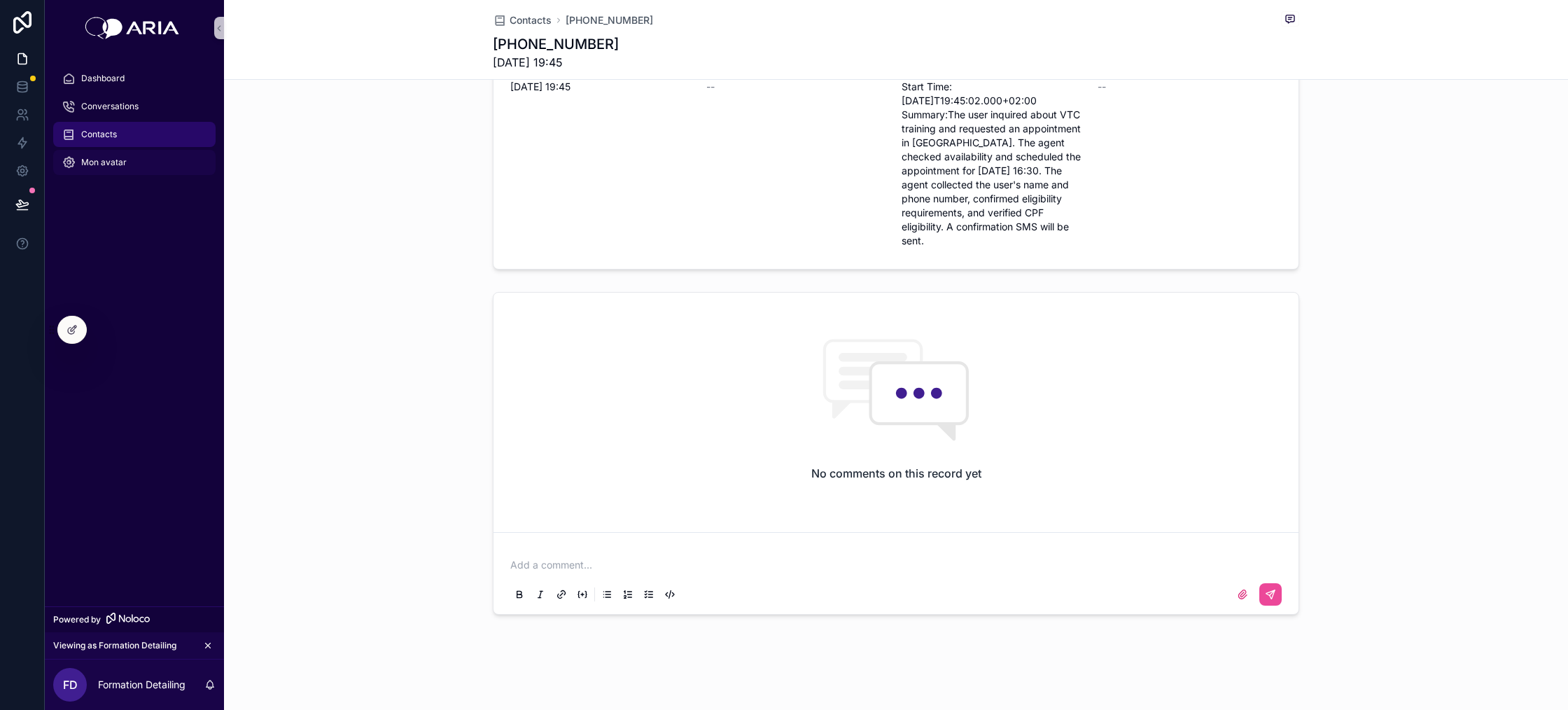
click at [134, 158] on div "Mon avatar" at bounding box center [134, 162] width 146 height 22
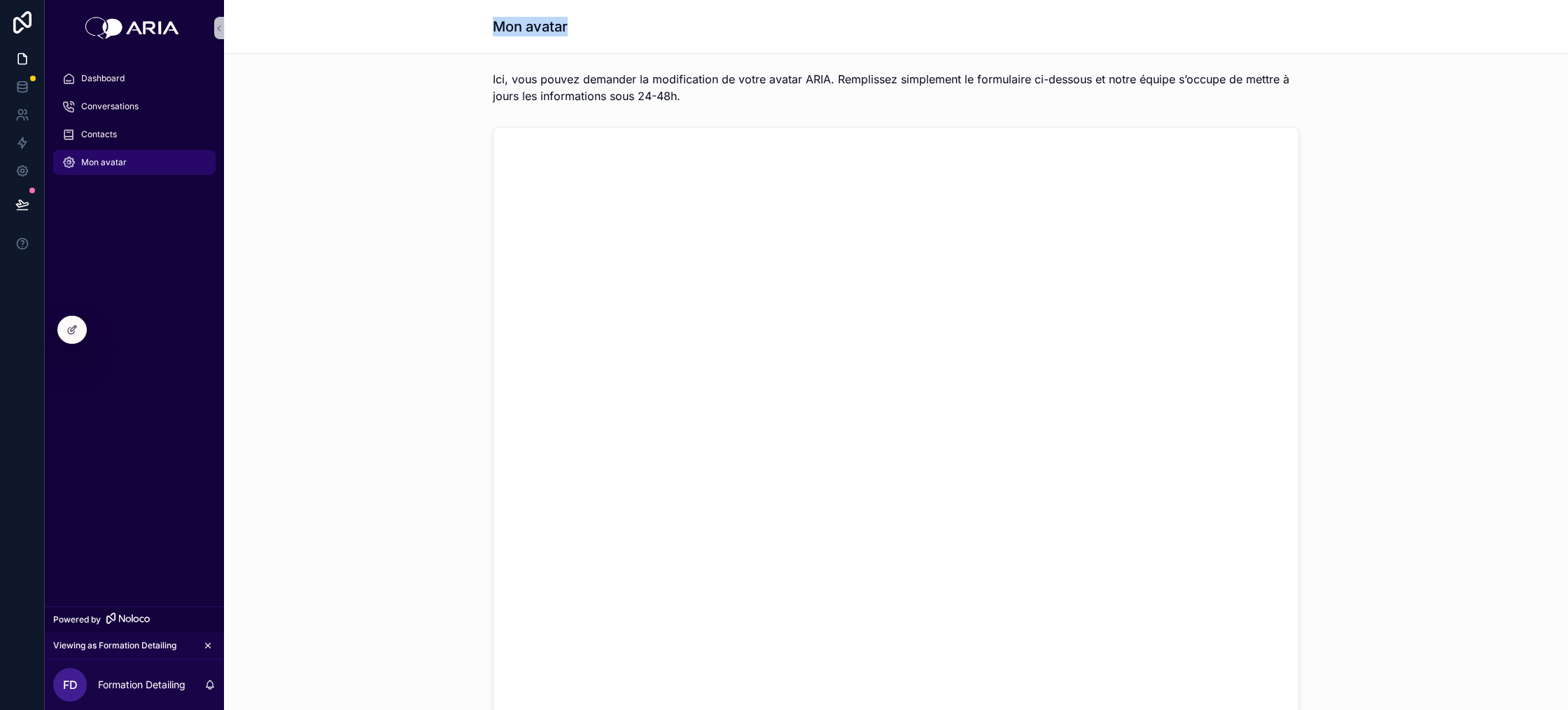
drag, startPoint x: 489, startPoint y: 30, endPoint x: 612, endPoint y: 67, distance: 128.4
click at [612, 67] on div "Mon avatar [PERSON_NAME], vous pouvez demander la modification de votre avatar …" at bounding box center [896, 478] width 1344 height 956
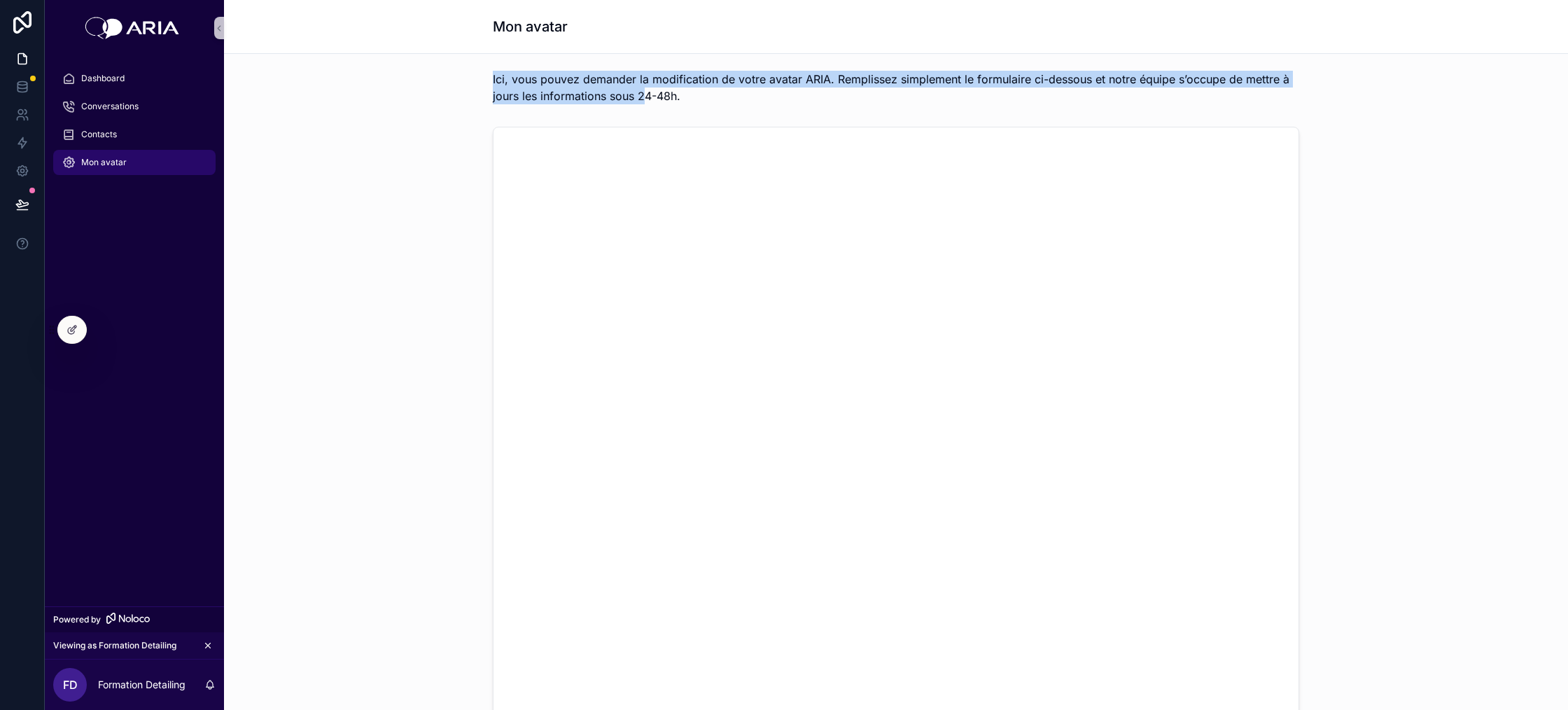
drag, startPoint x: 488, startPoint y: 80, endPoint x: 642, endPoint y: 100, distance: 155.3
click at [642, 100] on div "Ici, vous pouvez demander la modification de votre avatar ARIA. Remplissez simp…" at bounding box center [896, 87] width 1322 height 45
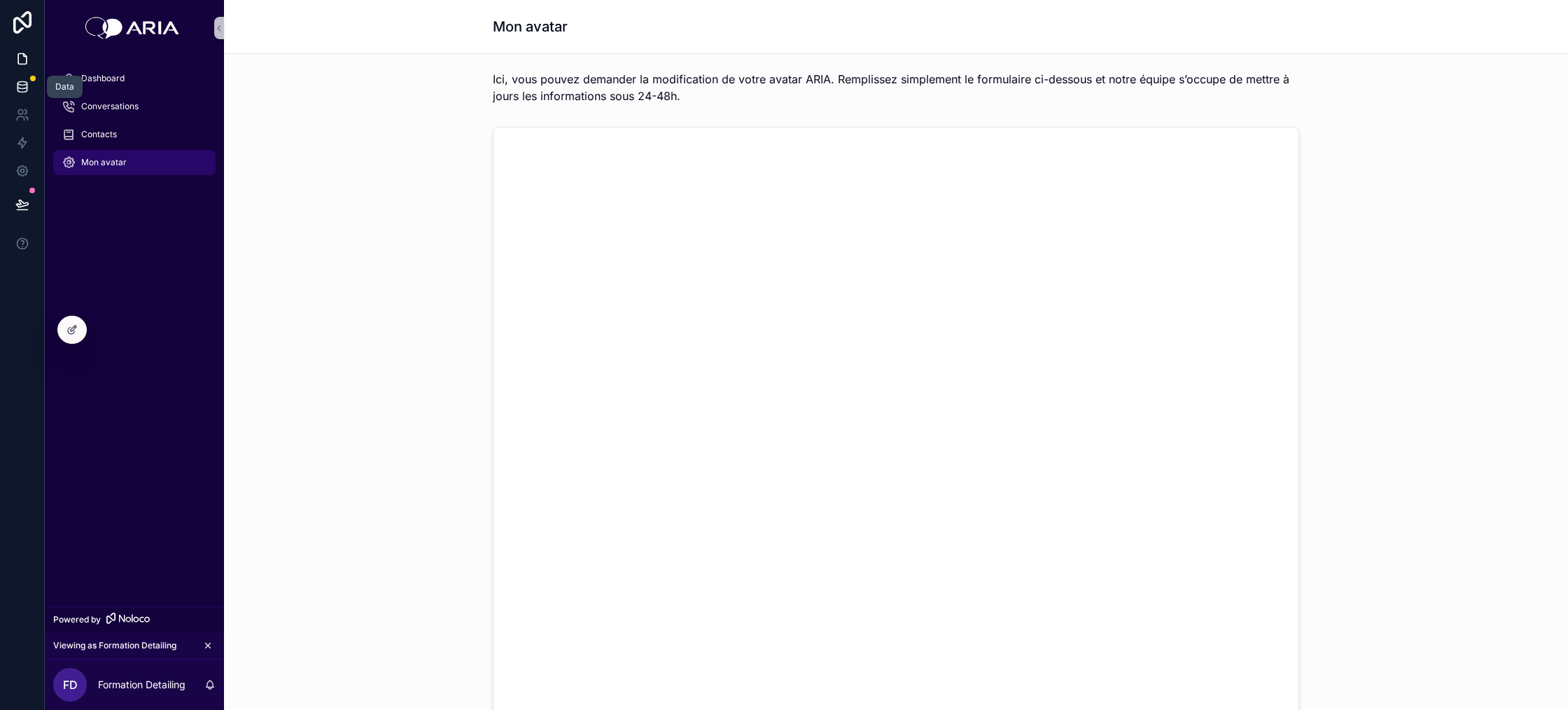
click at [30, 82] on link at bounding box center [22, 87] width 44 height 28
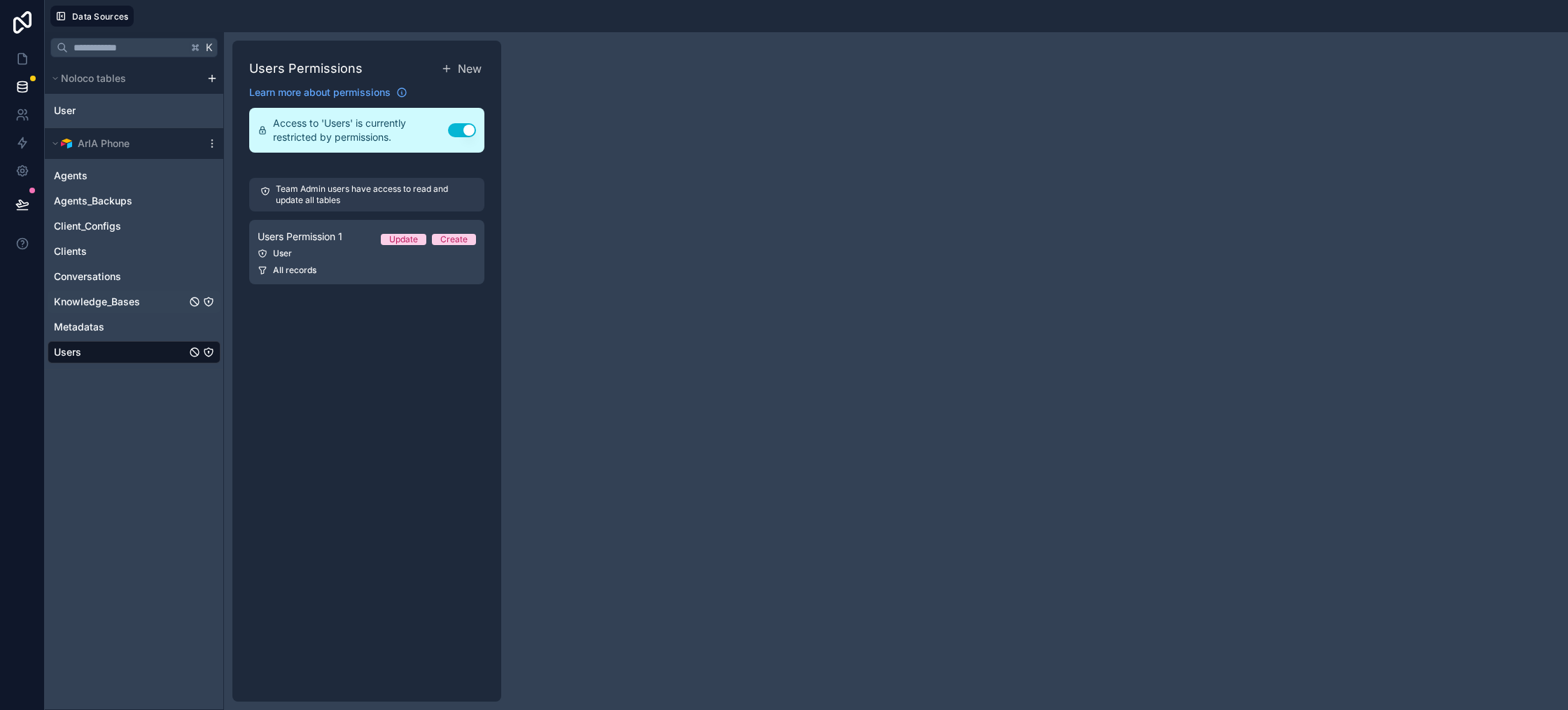
click at [124, 306] on span "Knowledge_Bases" at bounding box center [97, 301] width 86 height 14
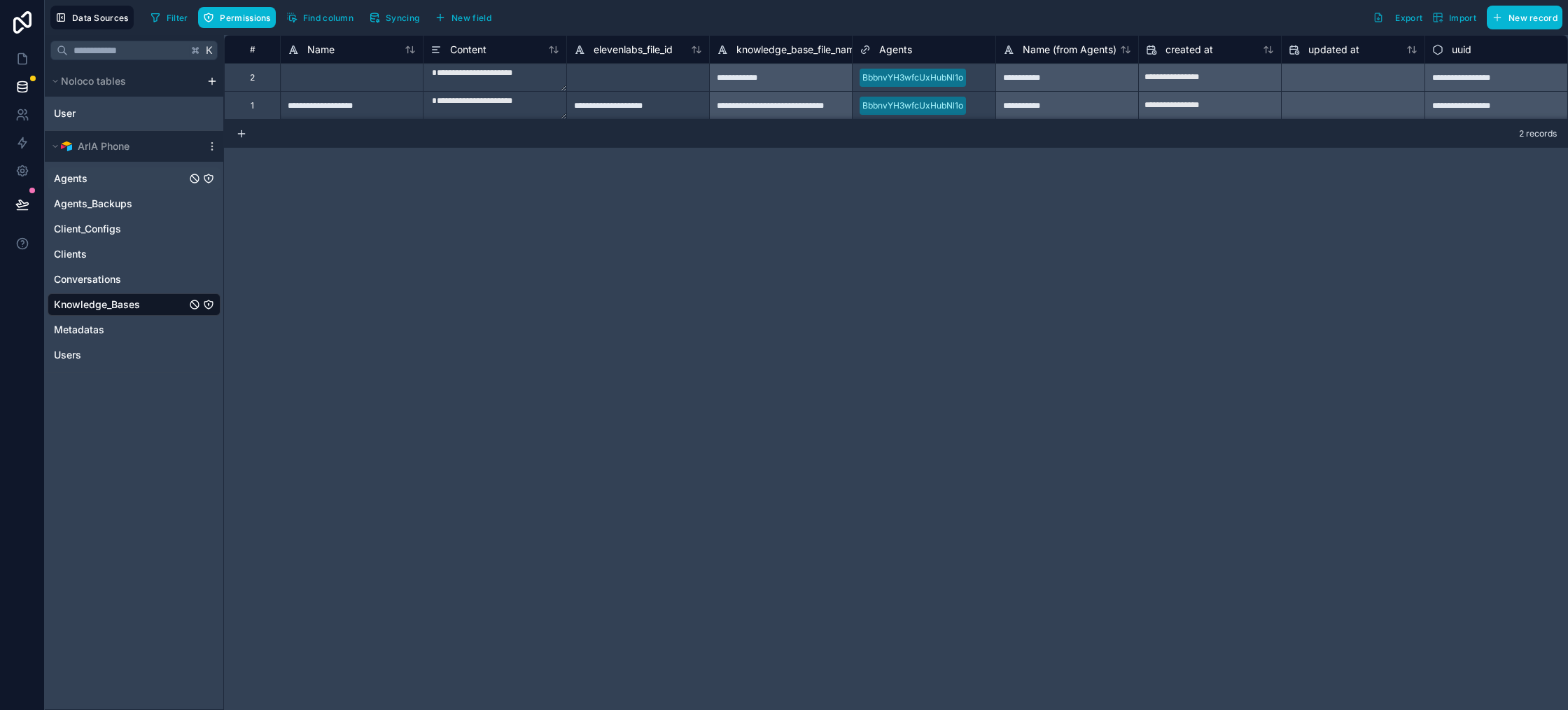
click at [85, 179] on span "Agents" at bounding box center [71, 178] width 34 height 14
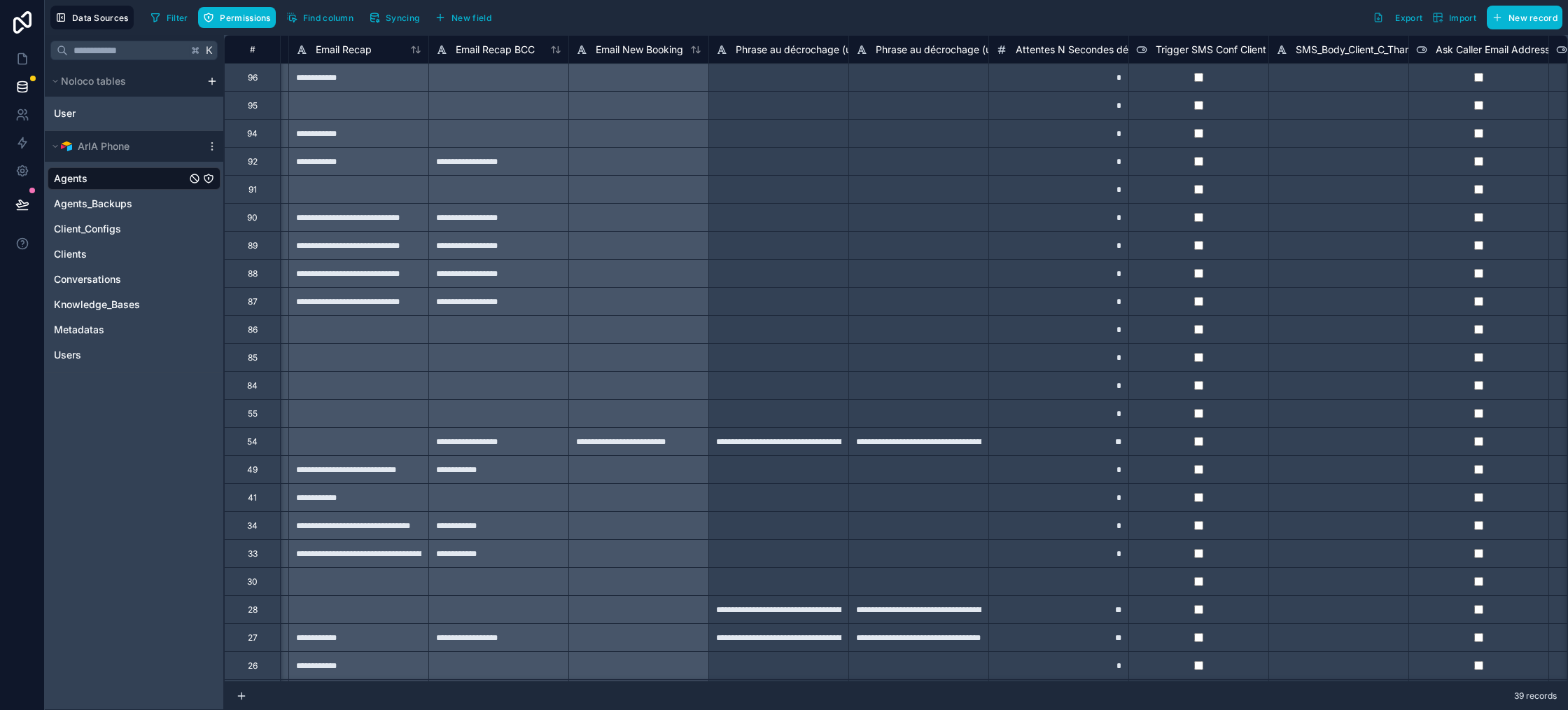
scroll to position [0, 1089]
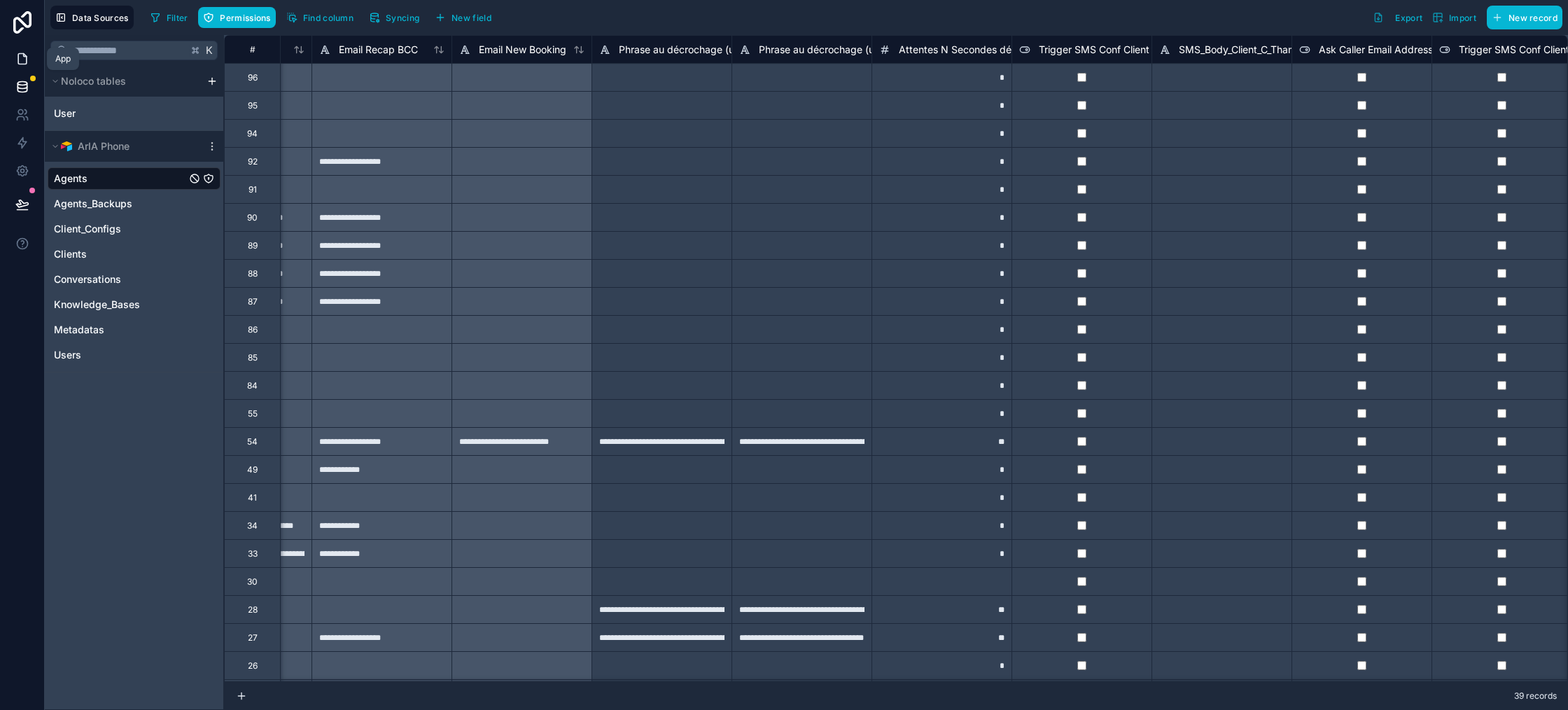
click at [34, 63] on link at bounding box center [22, 59] width 44 height 28
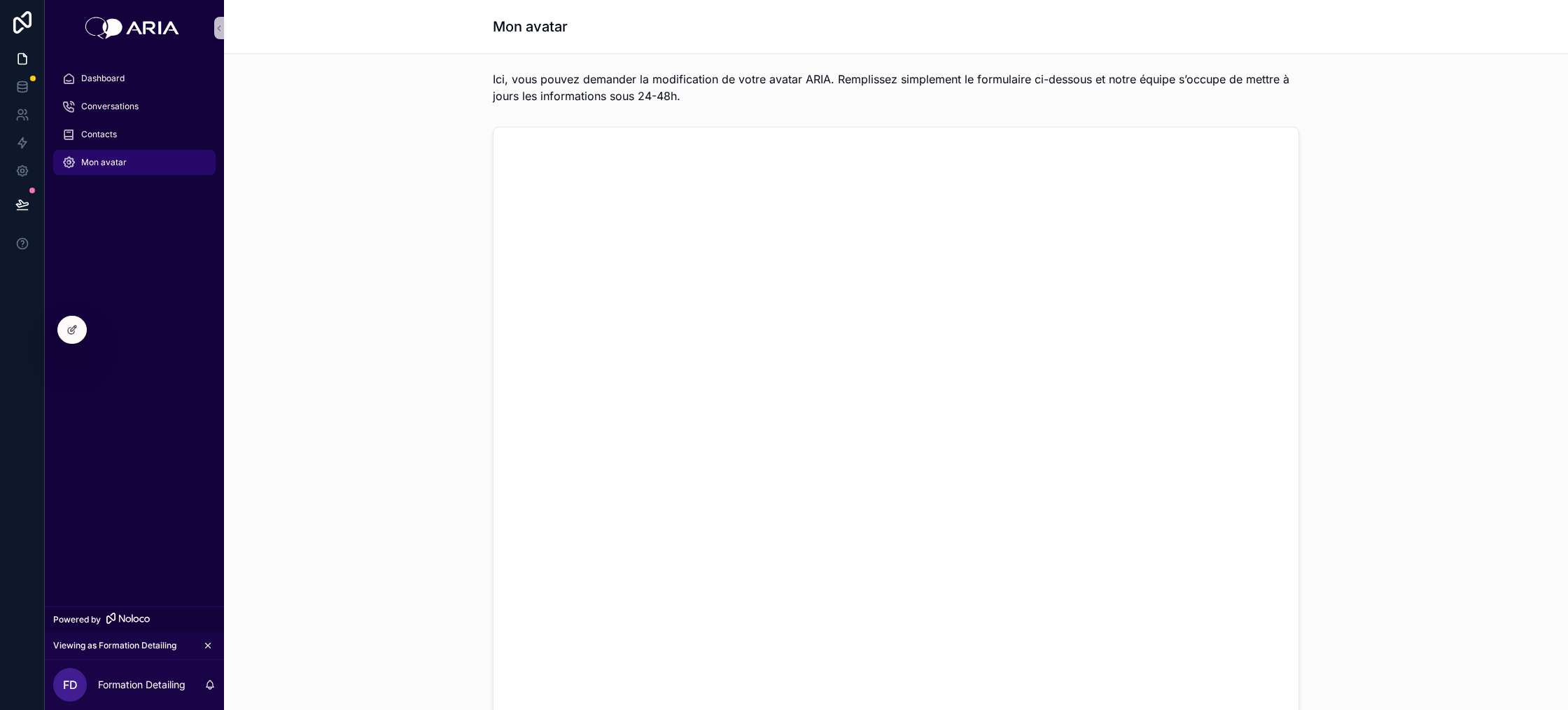
click at [69, 689] on span "FD" at bounding box center [70, 685] width 14 height 17
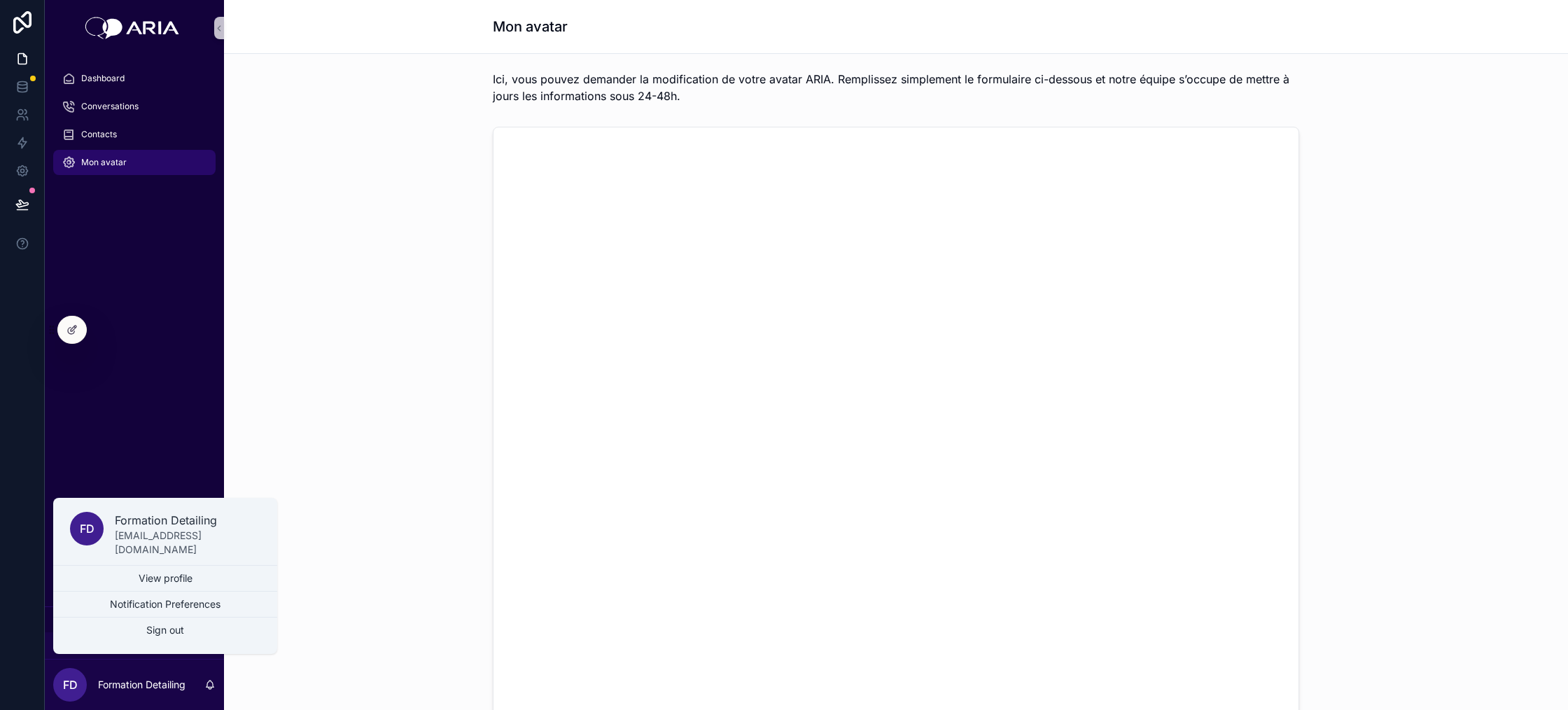
click at [193, 214] on div "Dashboard Conversations Contacts Mon avatar" at bounding box center [134, 332] width 179 height 551
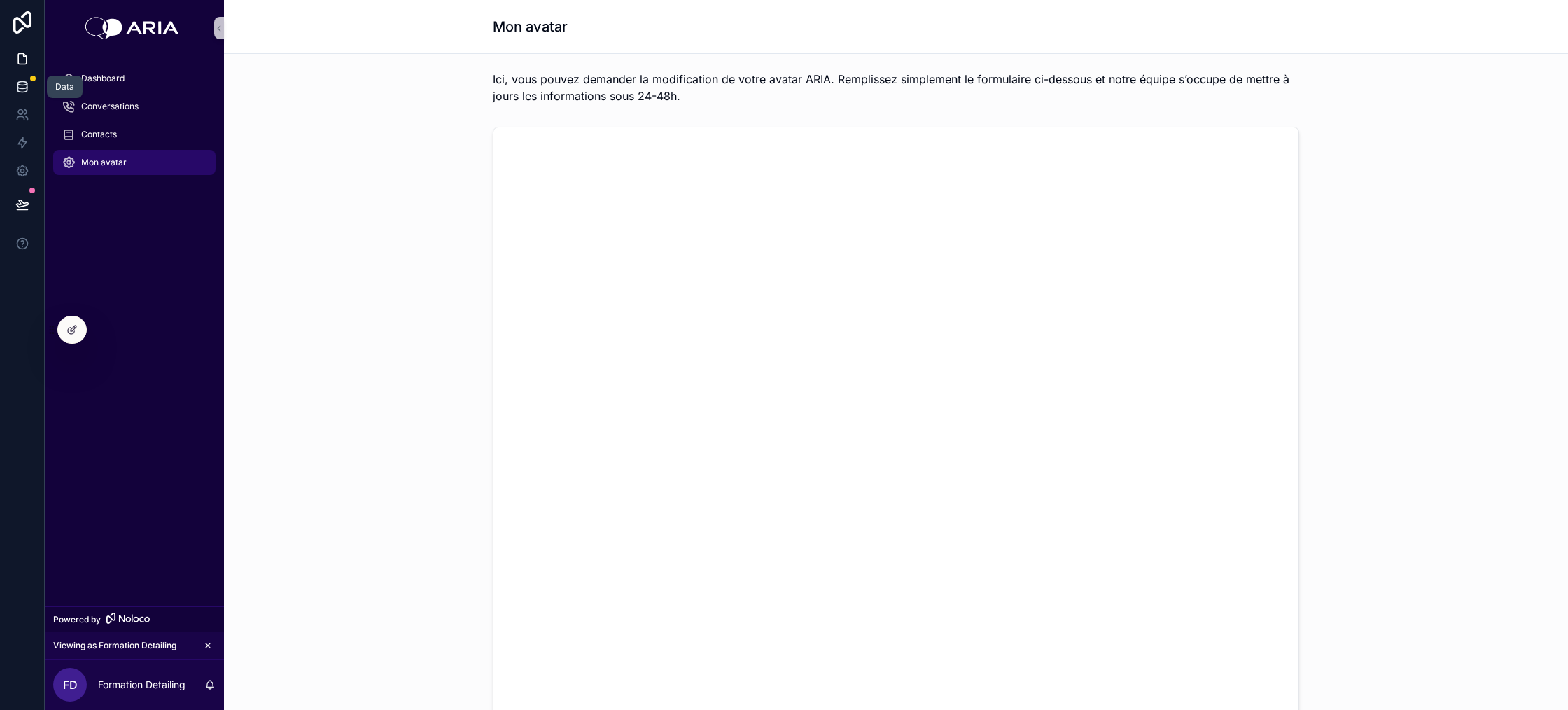
click at [8, 87] on link at bounding box center [22, 87] width 44 height 28
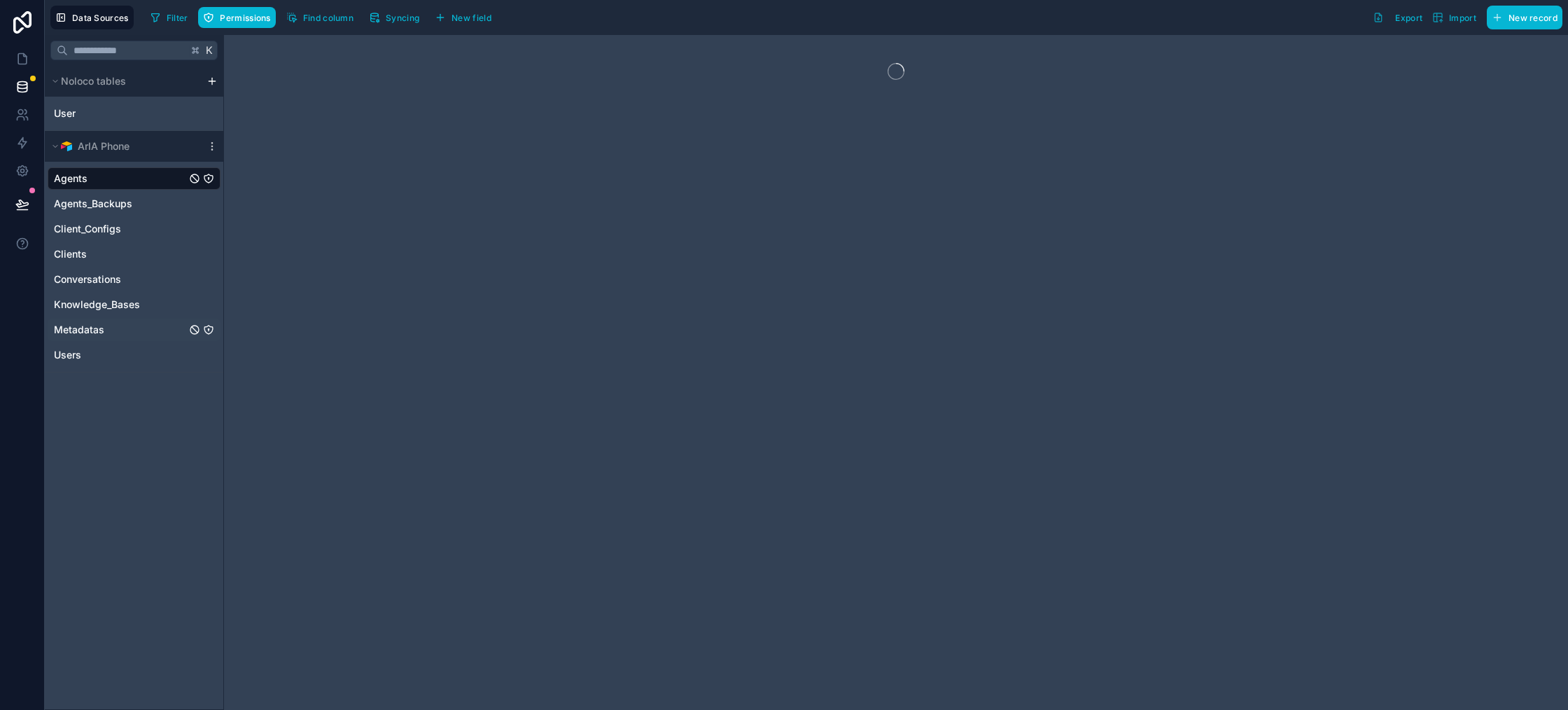
click at [116, 333] on div "Metadatas" at bounding box center [134, 330] width 173 height 22
click at [116, 347] on div "Users" at bounding box center [134, 355] width 173 height 22
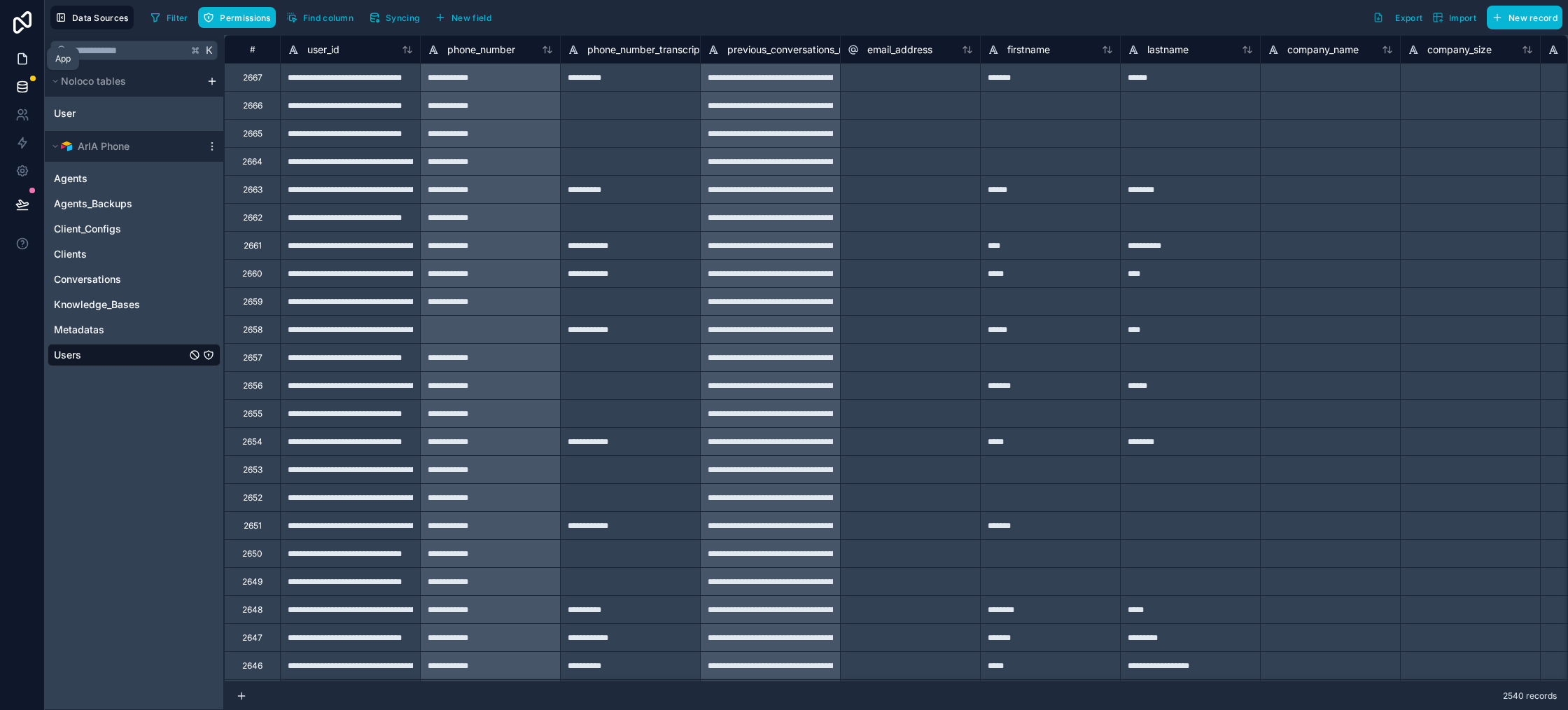
click at [23, 58] on icon at bounding box center [22, 59] width 14 height 14
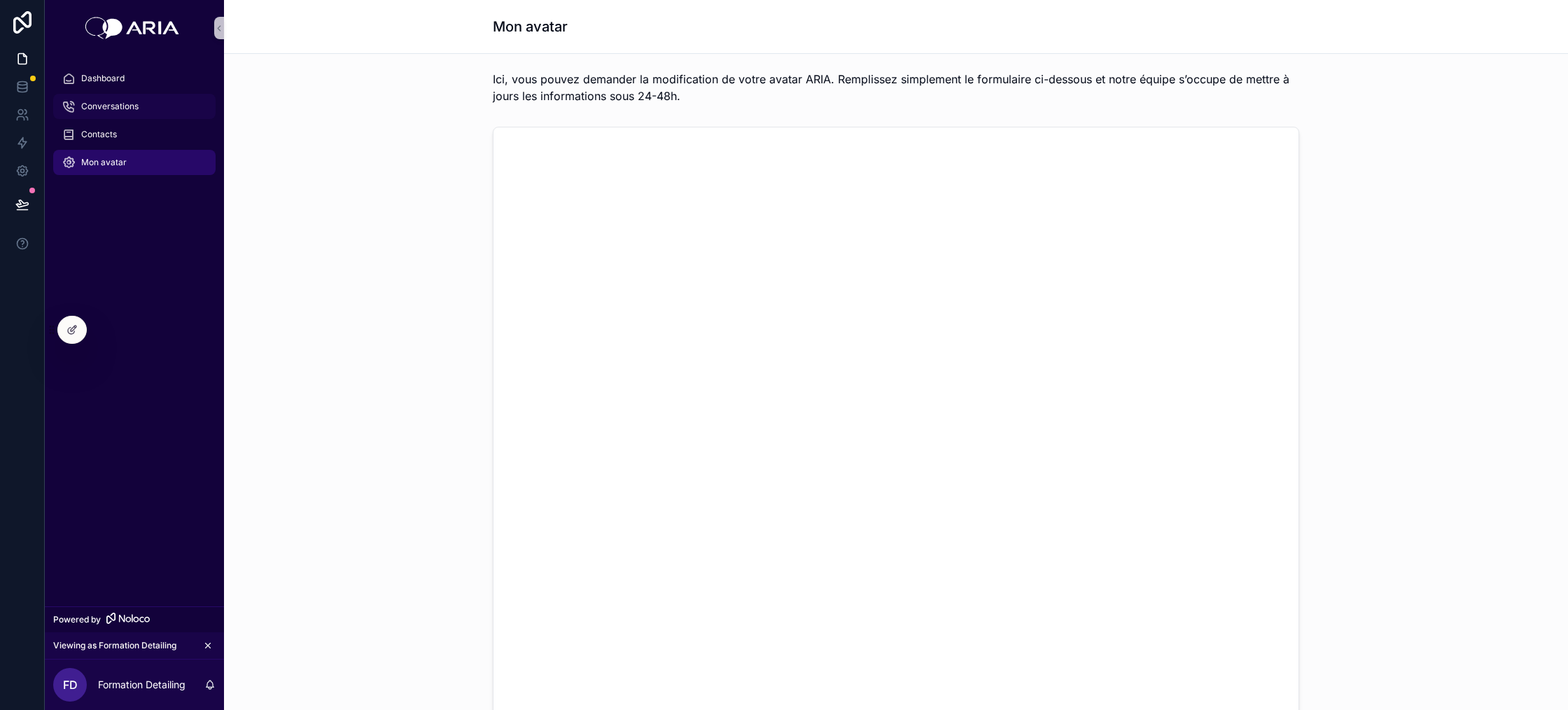
click at [112, 112] on div "Conversations" at bounding box center [134, 106] width 146 height 22
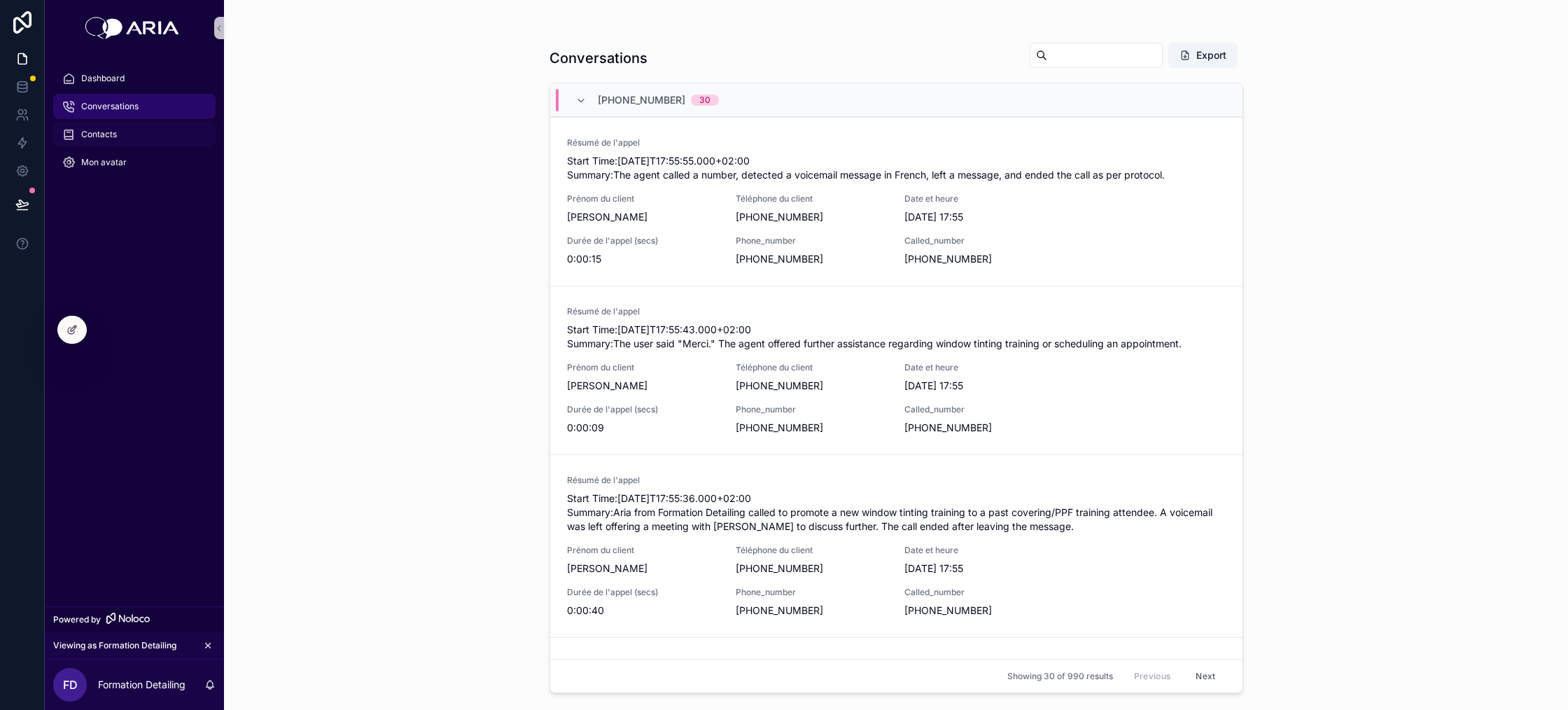
click at [116, 139] on div "Contacts" at bounding box center [134, 134] width 146 height 22
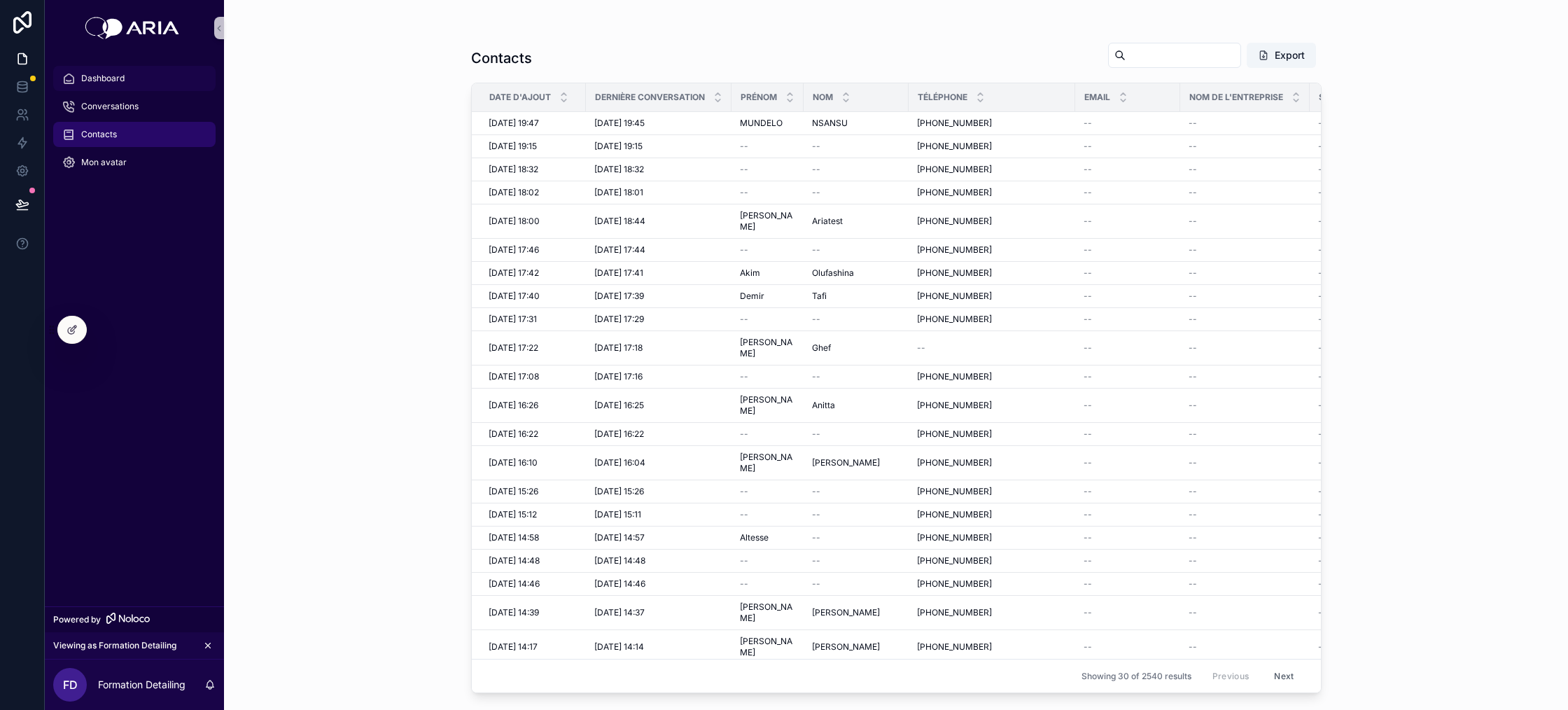
click at [107, 90] on link "Dashboard" at bounding box center [134, 78] width 163 height 25
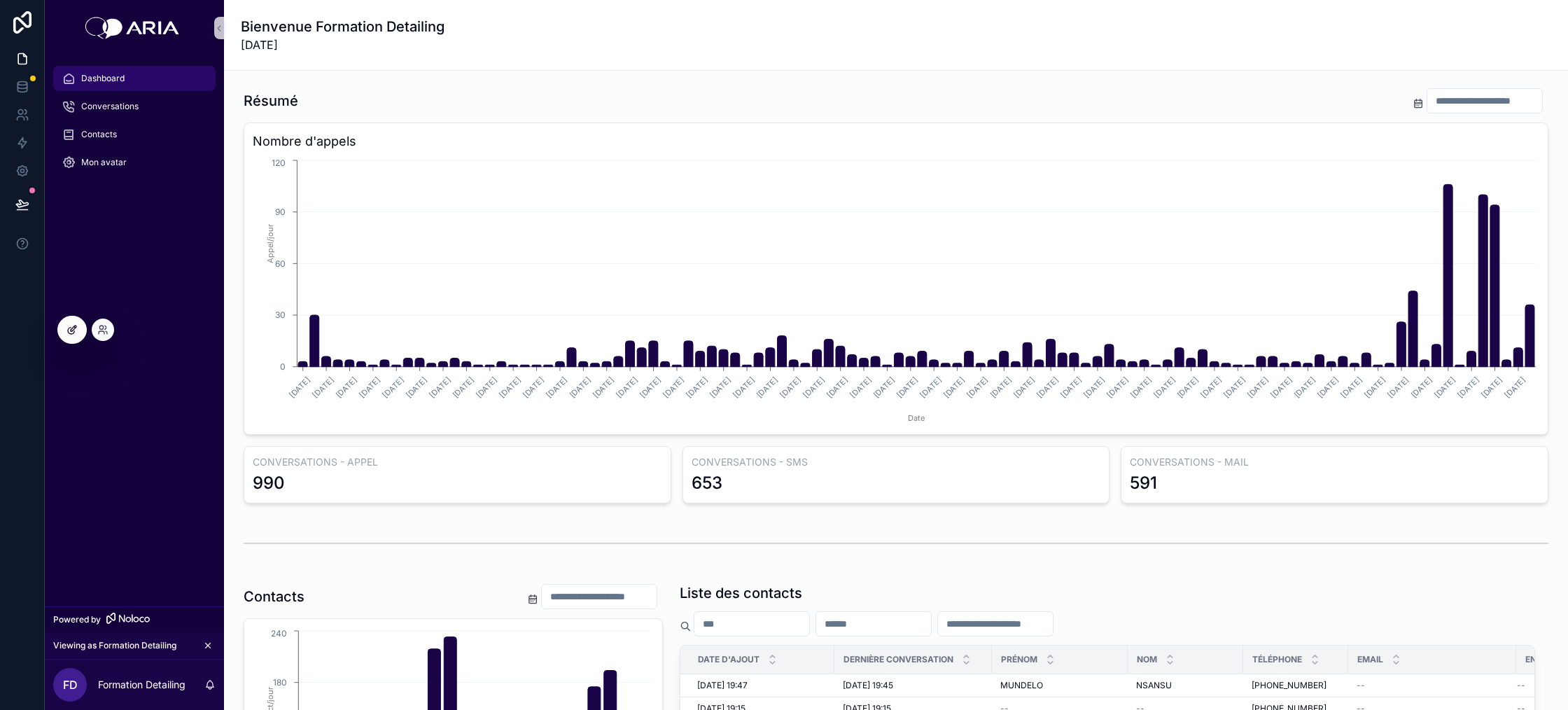
click at [80, 331] on div at bounding box center [72, 330] width 28 height 27
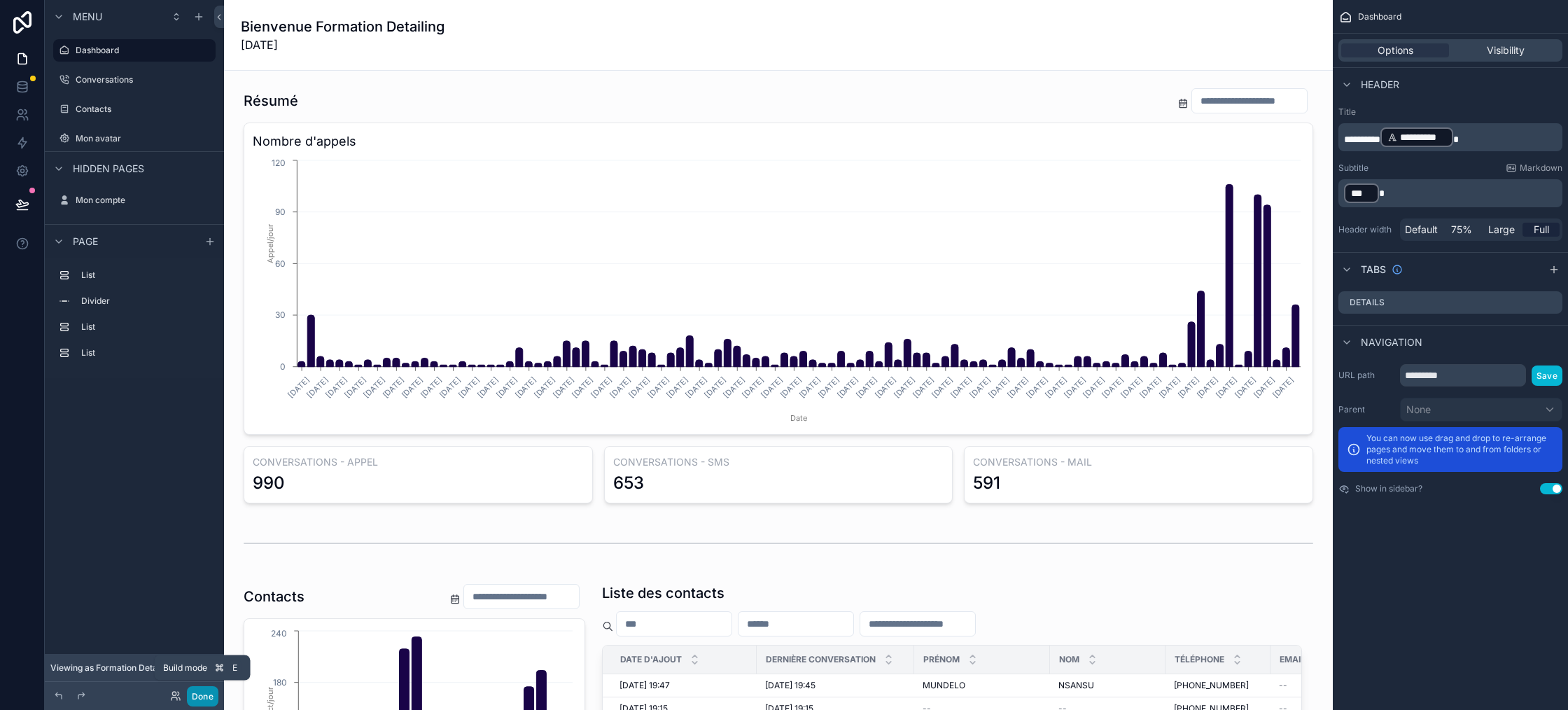
click at [199, 696] on button "Done" at bounding box center [203, 696] width 32 height 20
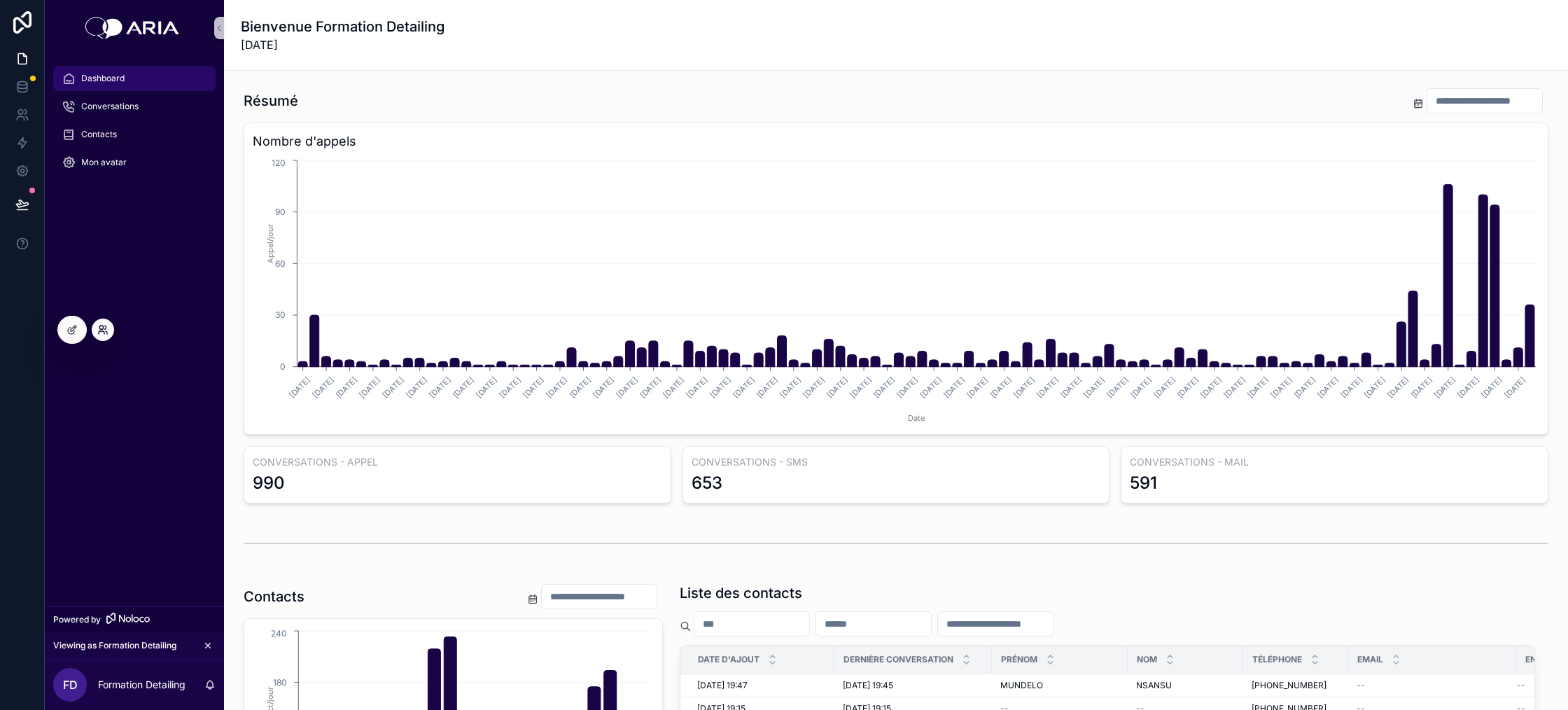
click at [102, 335] on icon at bounding box center [103, 330] width 12 height 12
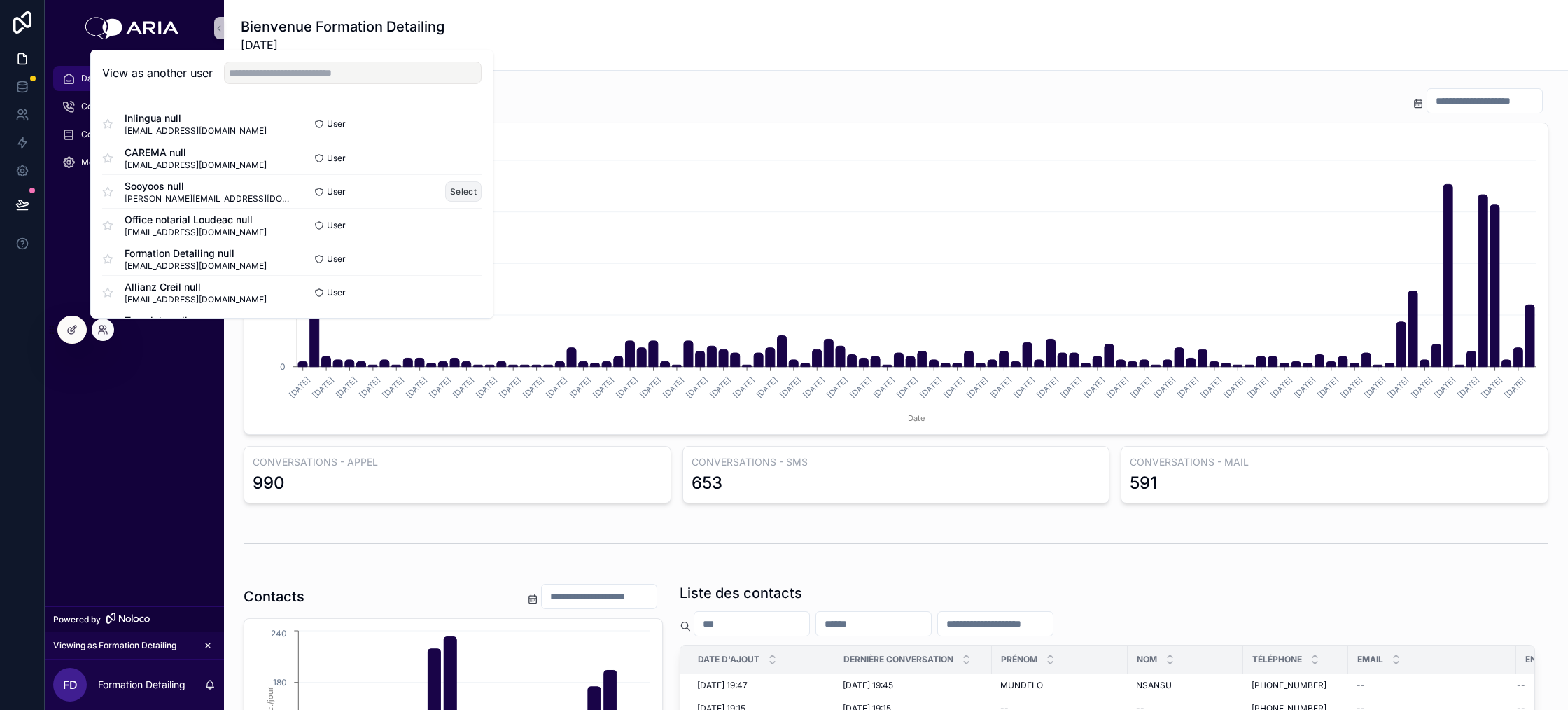
click at [459, 189] on button "Select" at bounding box center [463, 192] width 36 height 20
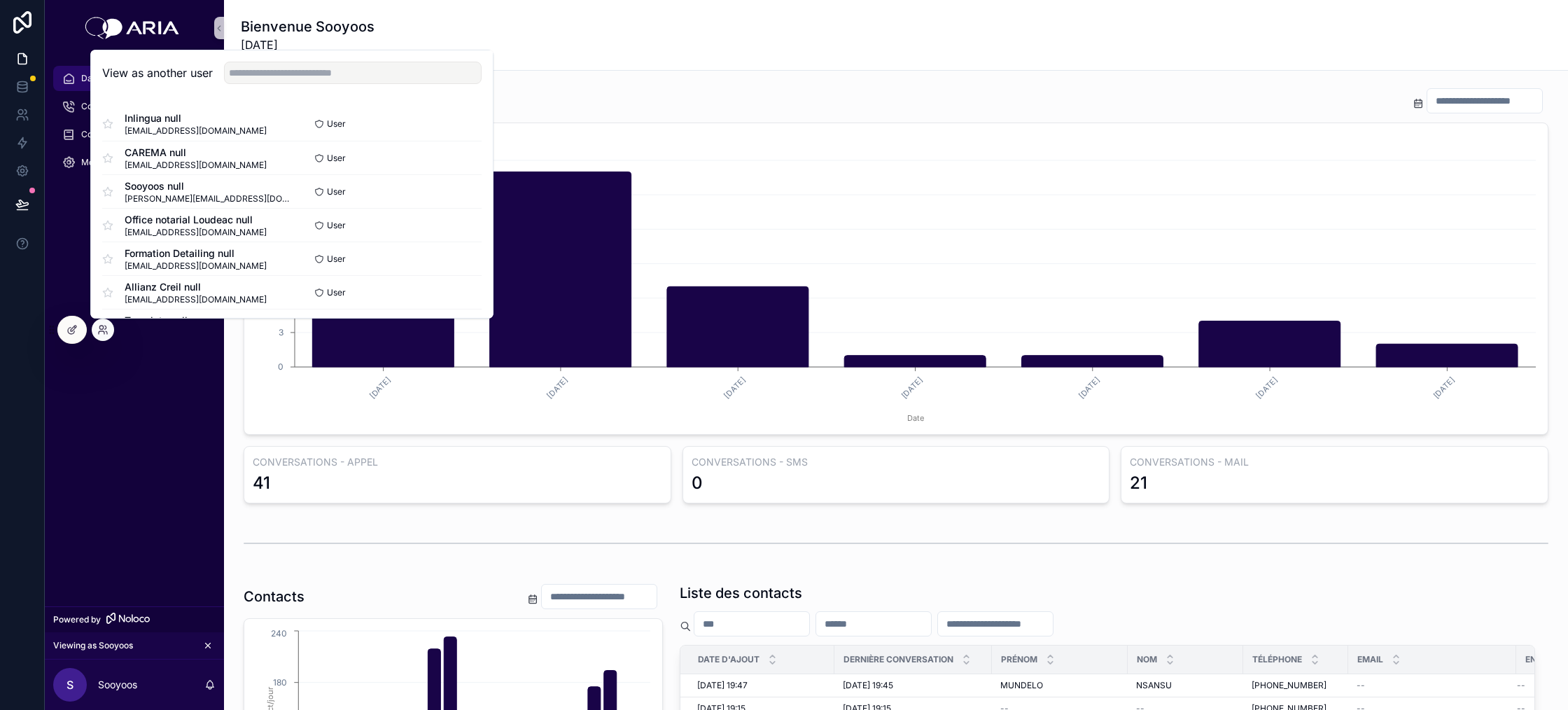
click at [567, 423] on icon "[DATE] [DATE] [DATE] [DATE] [DATE] [DATE] [DATE] Date 0 3 6 [PHONE_NUMBER] Appe…" at bounding box center [896, 291] width 1287 height 269
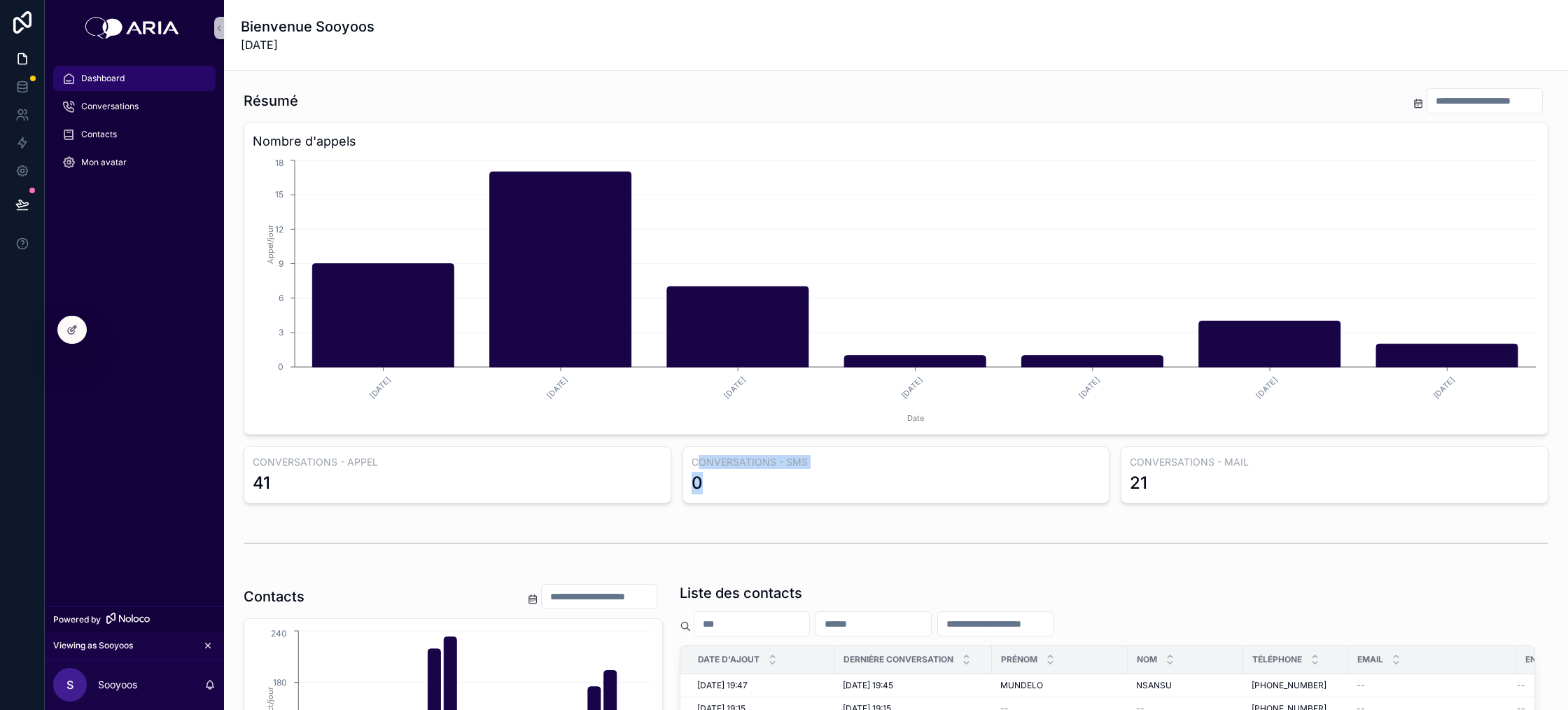
drag, startPoint x: 701, startPoint y: 469, endPoint x: 723, endPoint y: 475, distance: 22.8
click at [723, 475] on div "CONVERSATIONS - SMS 0" at bounding box center [897, 474] width 428 height 57
click at [709, 476] on div "0" at bounding box center [896, 483] width 410 height 22
click at [1239, 463] on h3 "CONVERSATIONS - MAIL" at bounding box center [1335, 462] width 410 height 14
click at [27, 94] on link at bounding box center [22, 87] width 44 height 28
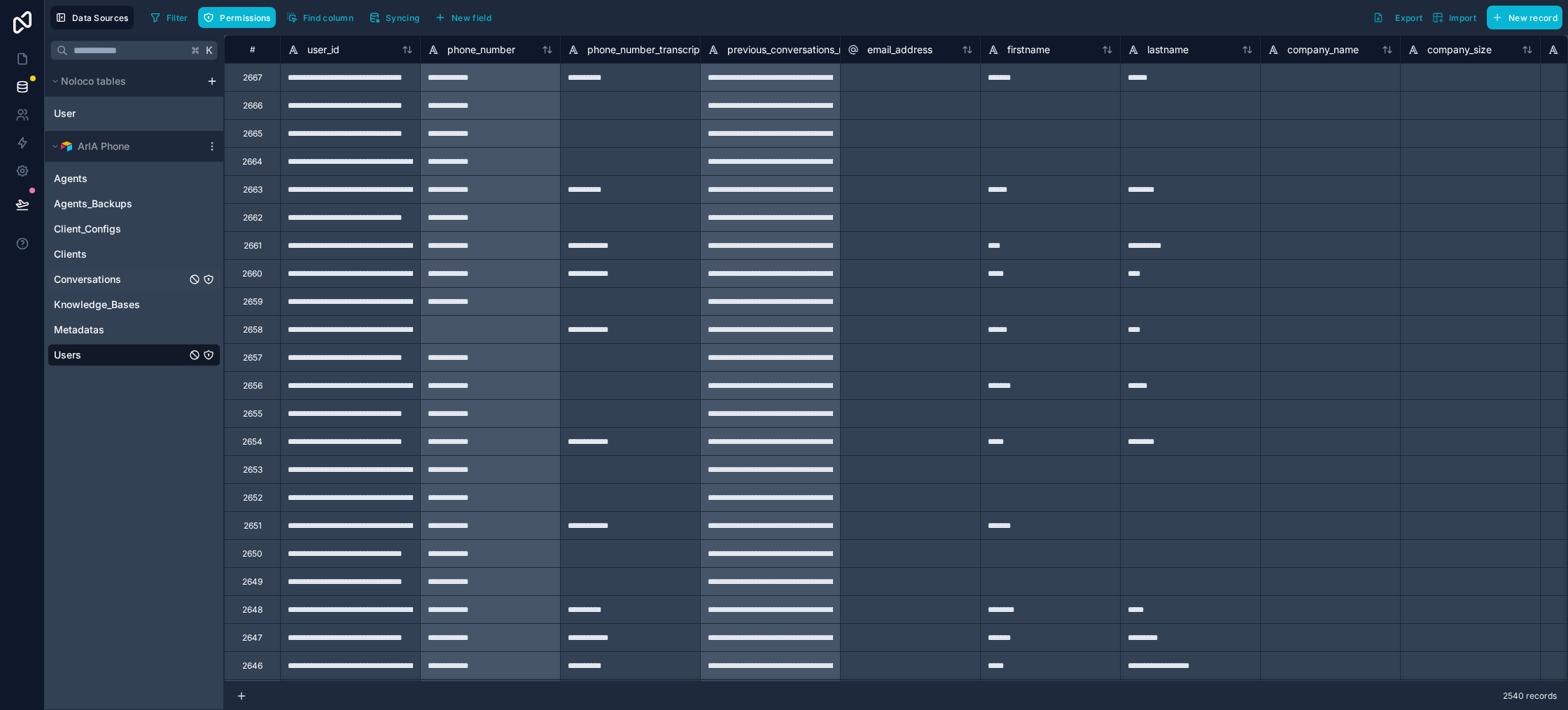
click at [133, 287] on div "Conversations" at bounding box center [134, 279] width 173 height 22
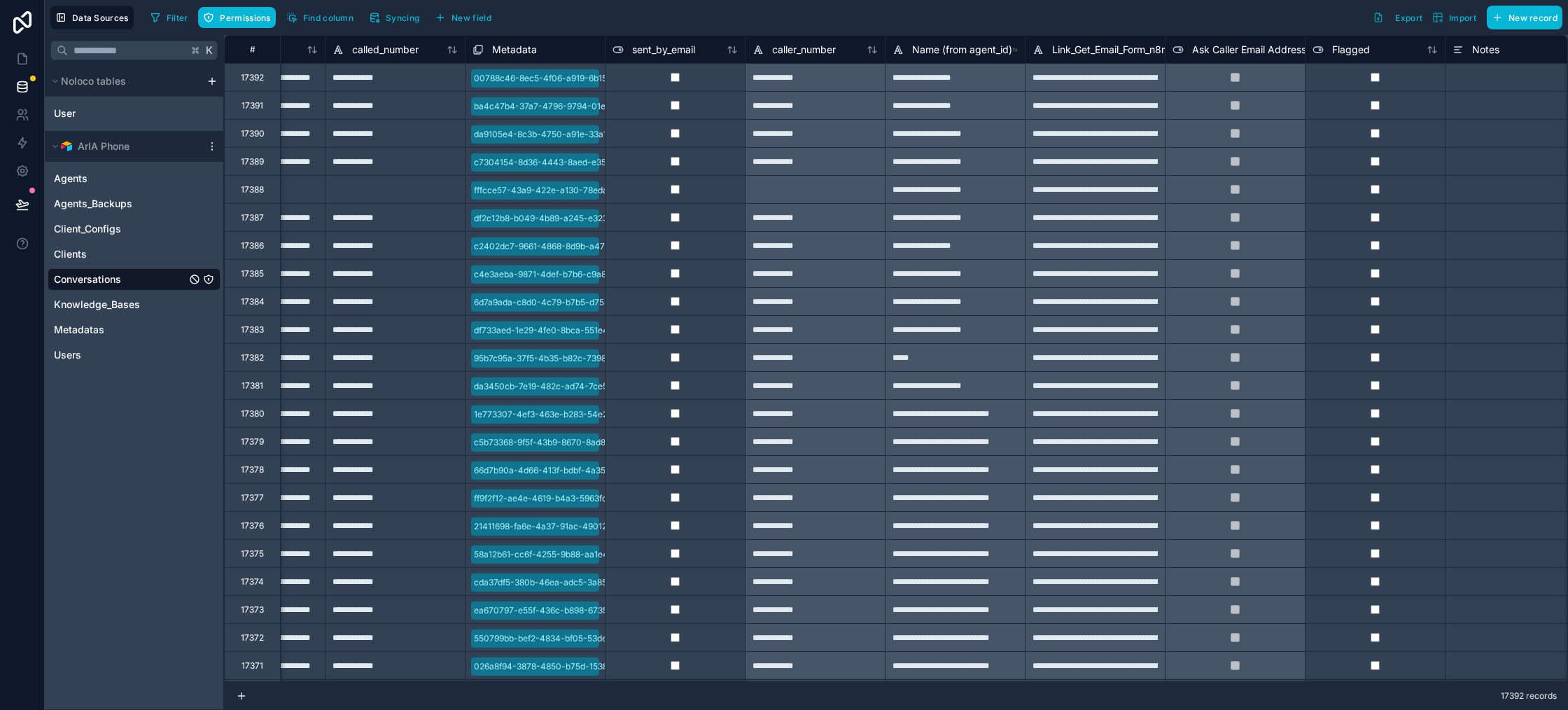
scroll to position [0, 2494]
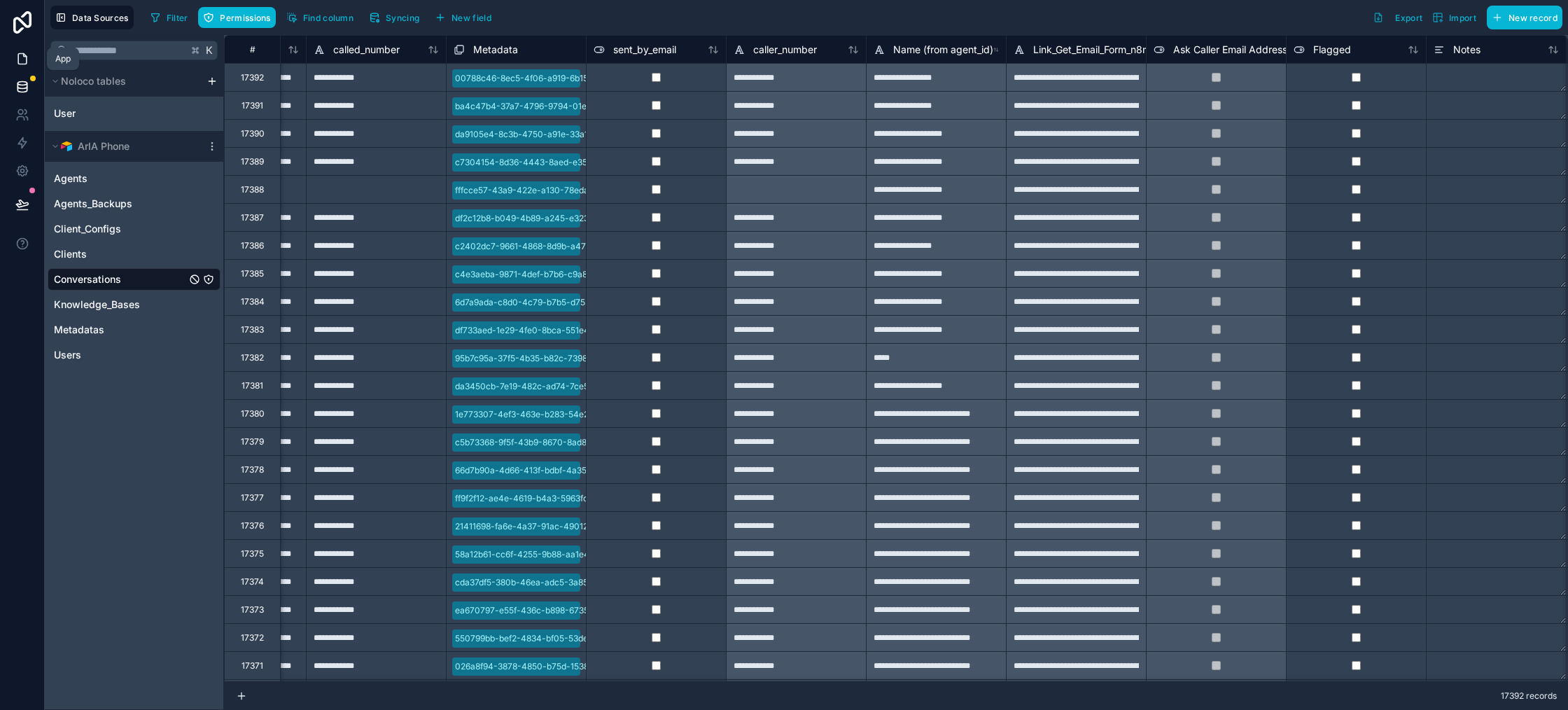
click at [28, 56] on icon at bounding box center [22, 59] width 14 height 14
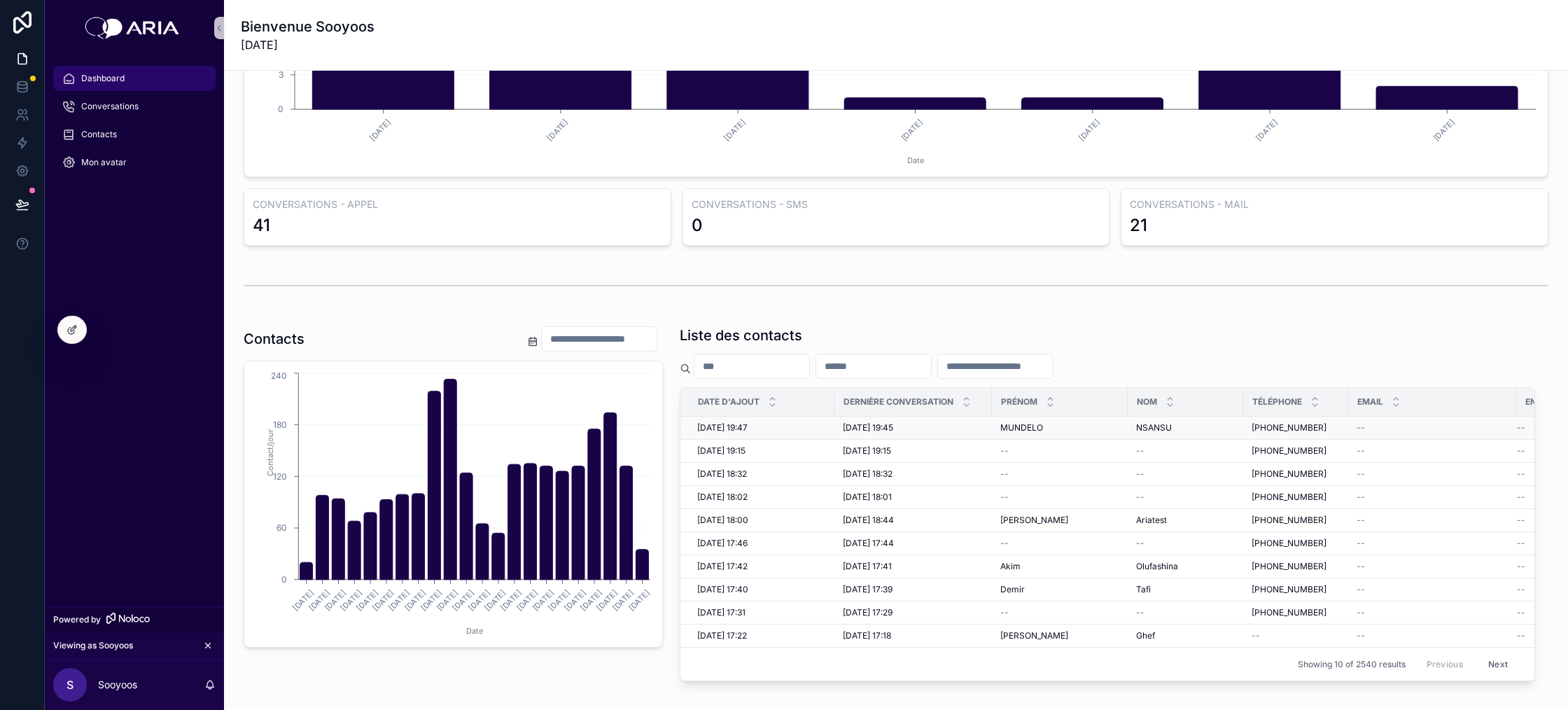
scroll to position [34, 0]
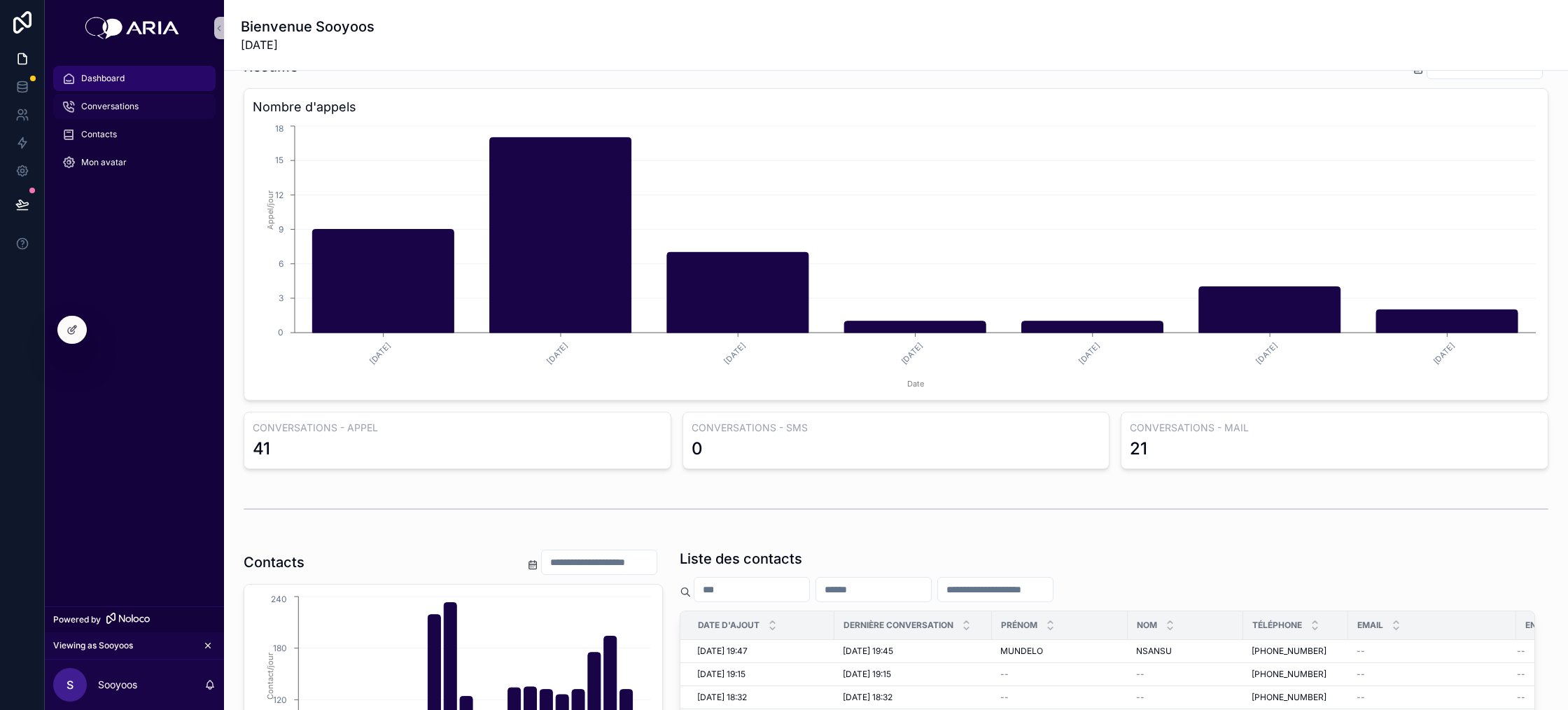
click at [118, 105] on span "Conversations" at bounding box center [109, 107] width 57 height 12
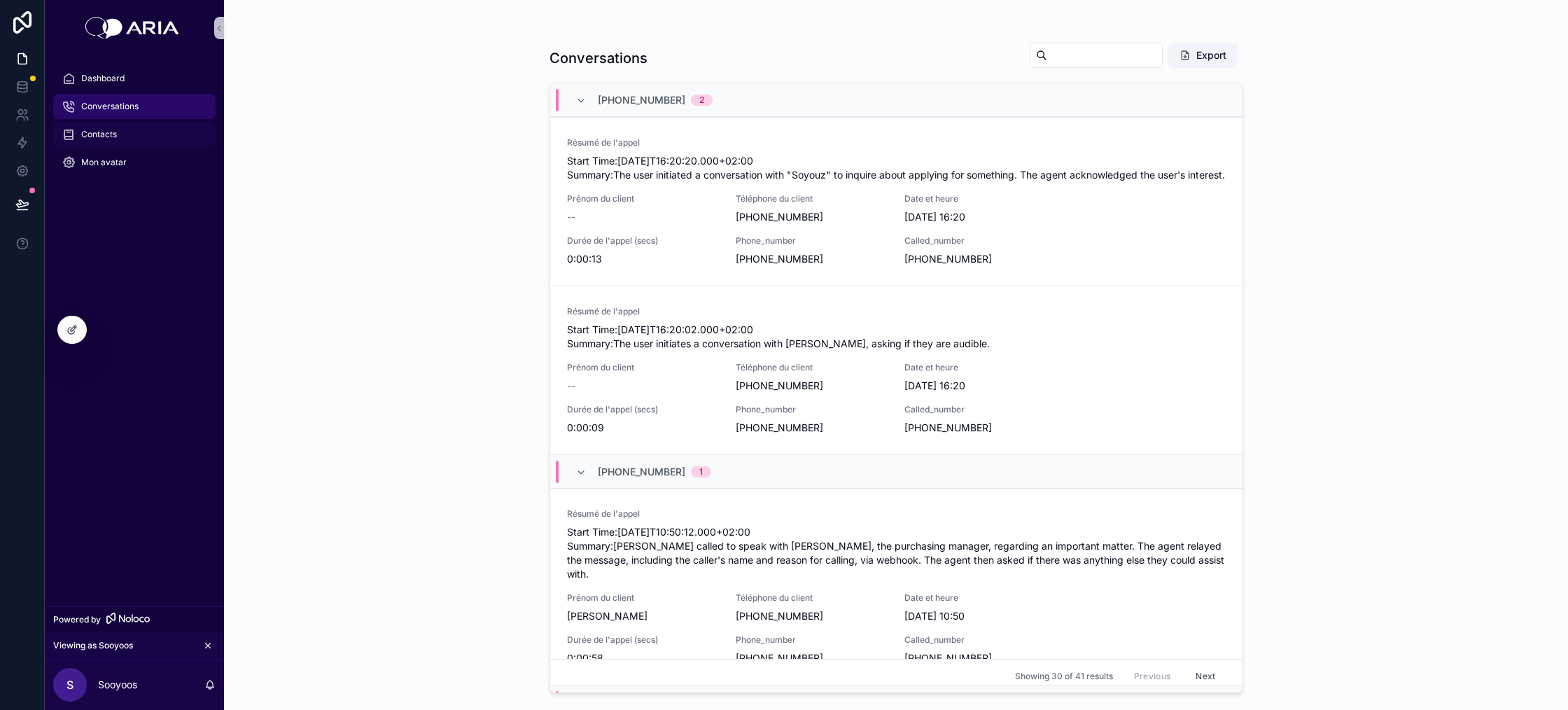
click at [114, 136] on span "Contacts" at bounding box center [98, 134] width 35 height 12
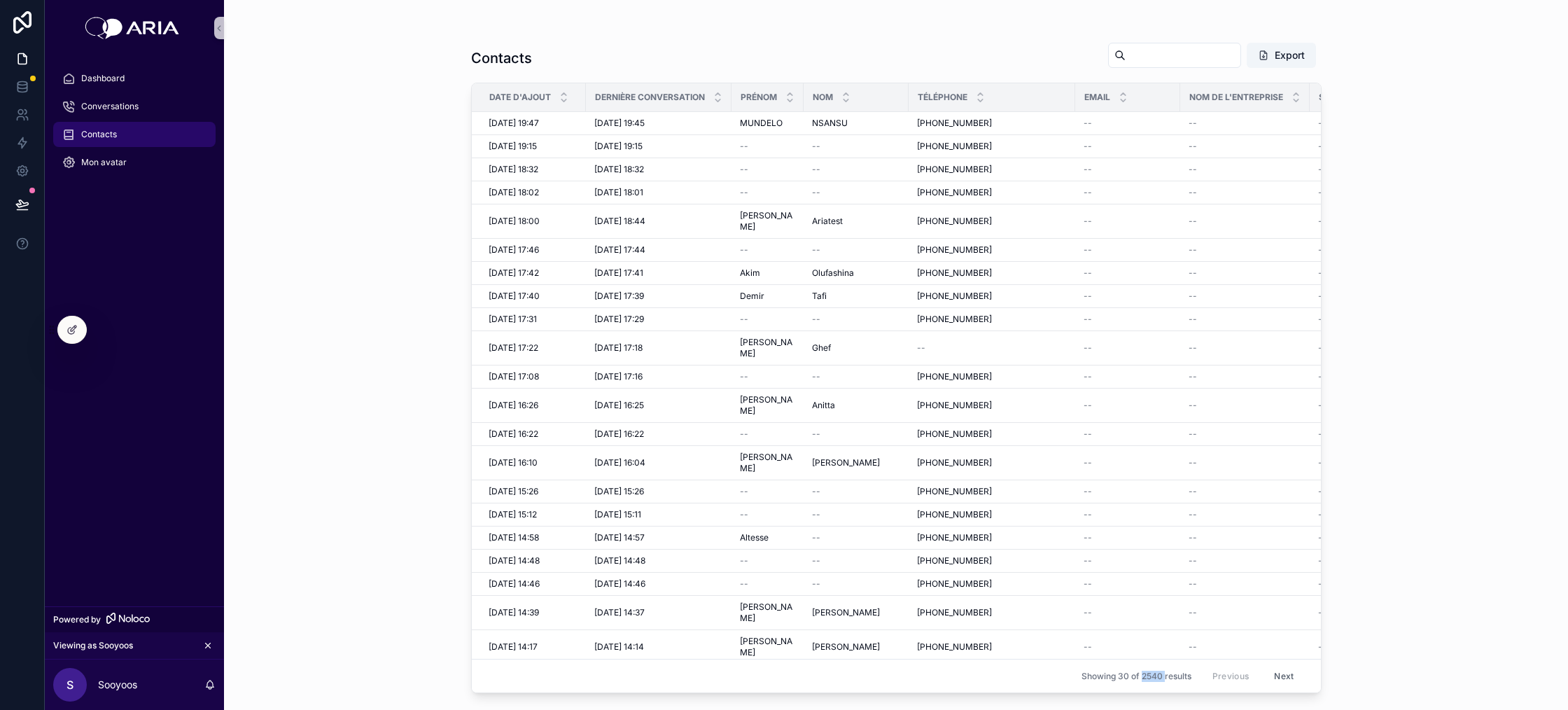
drag, startPoint x: 1164, startPoint y: 677, endPoint x: 1140, endPoint y: 677, distance: 24.0
click at [1140, 677] on span "Showing 30 of 2540 results" at bounding box center [1137, 677] width 110 height 12
click at [116, 174] on link "Mon avatar" at bounding box center [134, 162] width 163 height 25
